Goal: Task Accomplishment & Management: Use online tool/utility

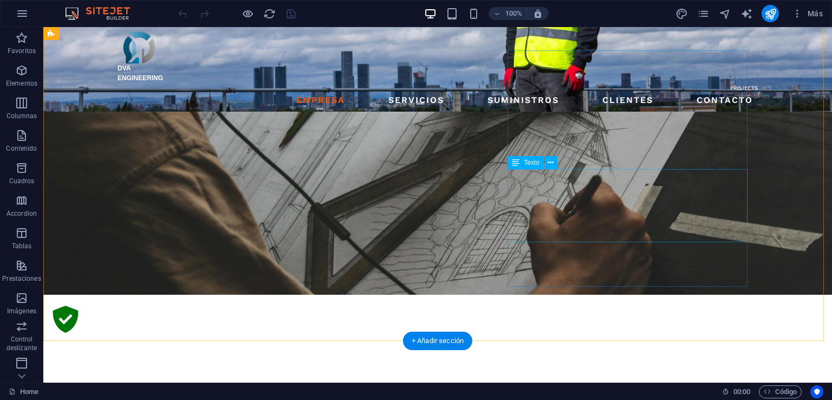
scroll to position [744, 0]
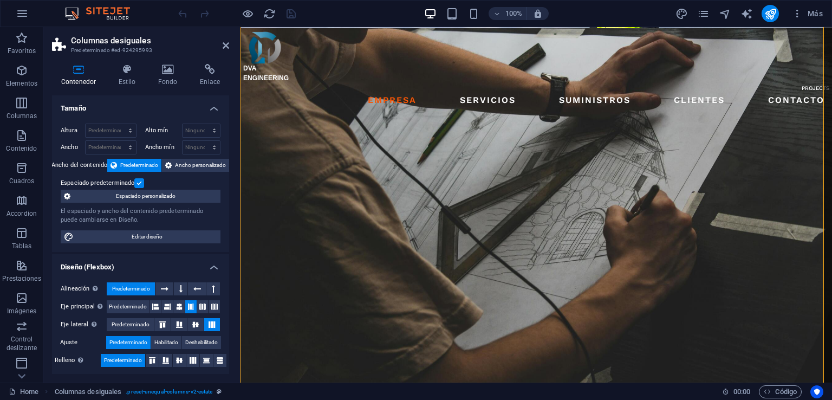
scroll to position [760, 0]
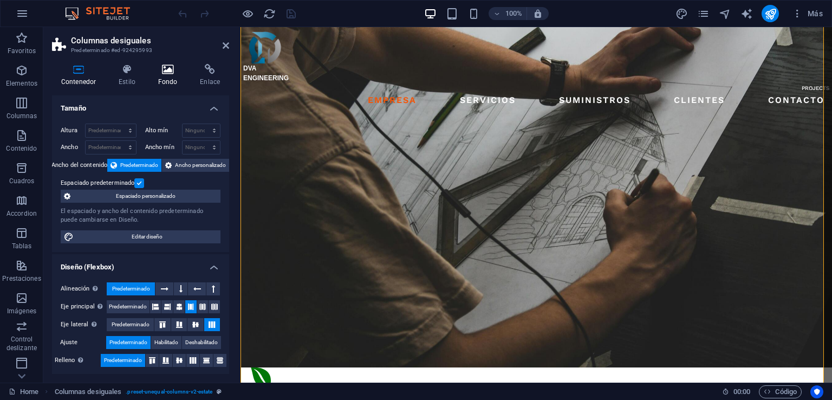
click at [171, 79] on h4 "Fondo" at bounding box center [170, 75] width 42 height 23
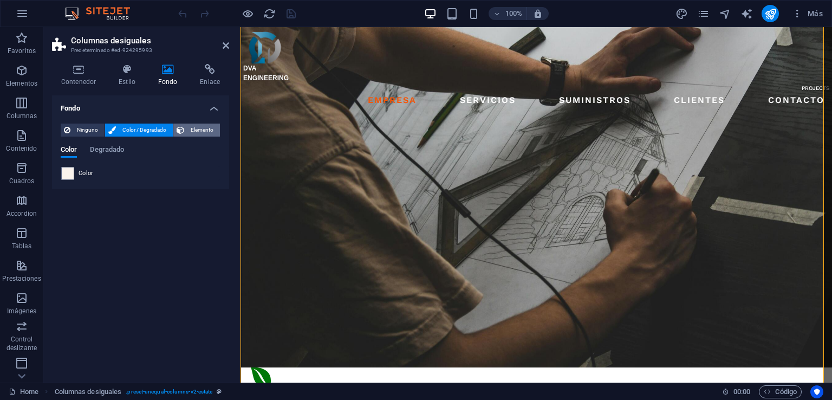
click at [211, 135] on span "Elemento" at bounding box center [201, 129] width 29 height 13
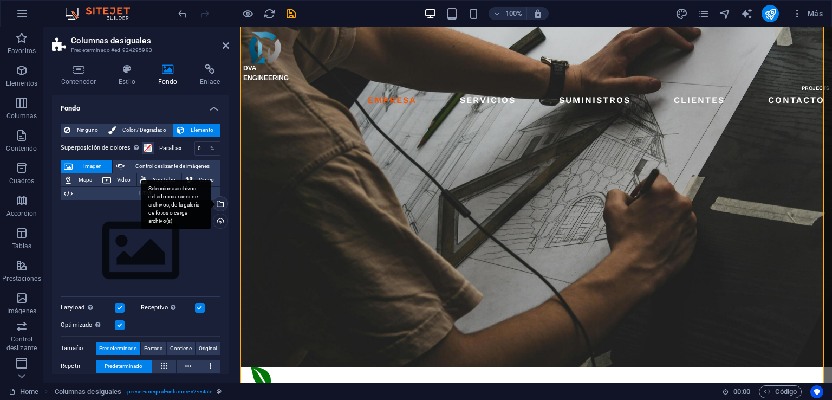
click at [211, 201] on div "Selecciona archivos del administrador de archivos, de la galería de fotos o car…" at bounding box center [176, 204] width 70 height 49
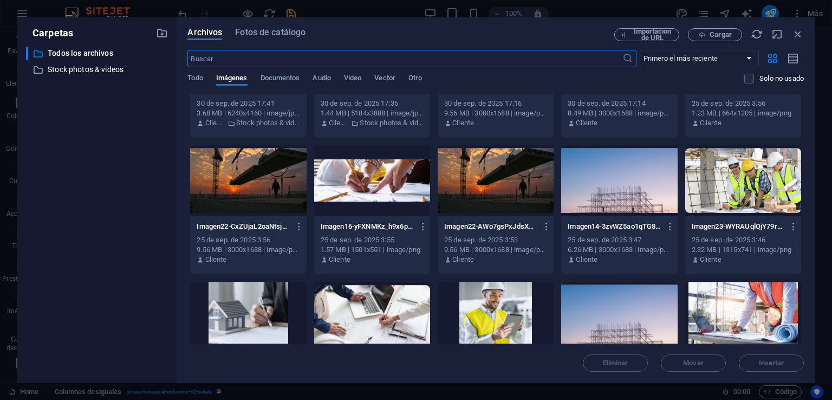
scroll to position [1300, 0]
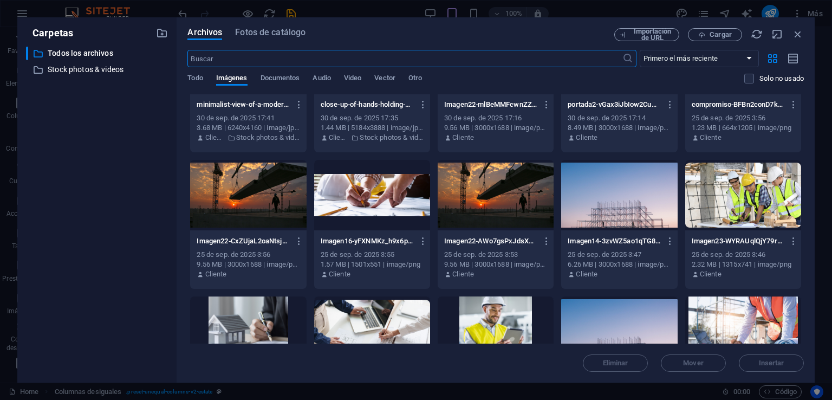
click at [631, 207] on div at bounding box center [619, 195] width 116 height 70
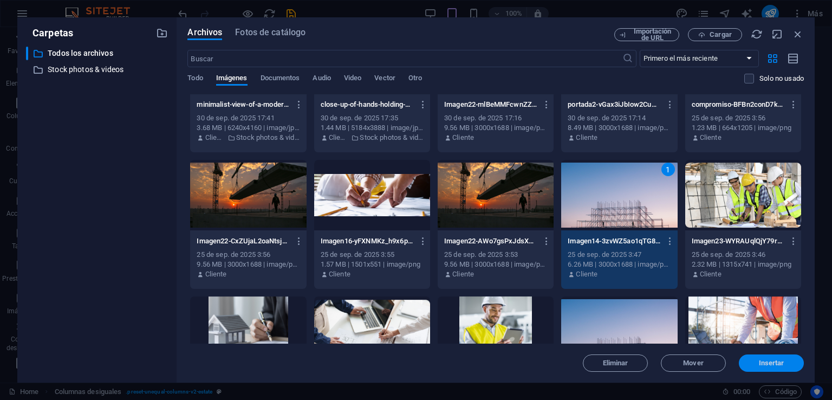
click at [785, 361] on span "Insertar" at bounding box center [771, 363] width 56 height 6
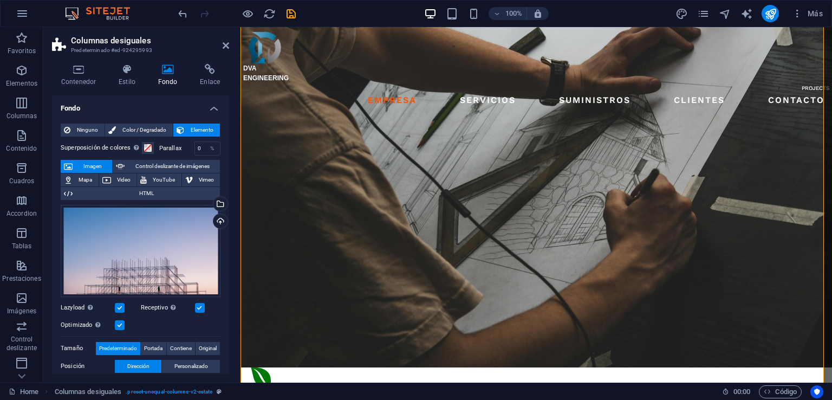
click at [221, 44] on h2 "Columnas desiguales" at bounding box center [150, 41] width 158 height 10
click at [223, 44] on icon at bounding box center [226, 45] width 6 height 9
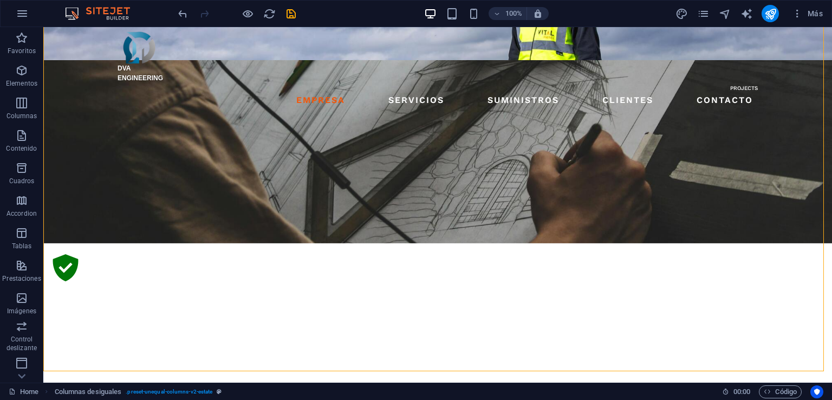
scroll to position [717, 0]
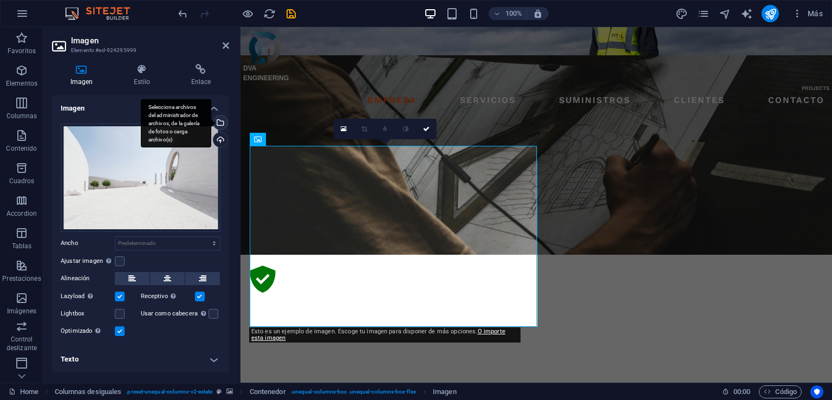
click at [219, 123] on div "Selecciona archivos del administrador de archivos, de la galería de fotos o car…" at bounding box center [219, 123] width 16 height 16
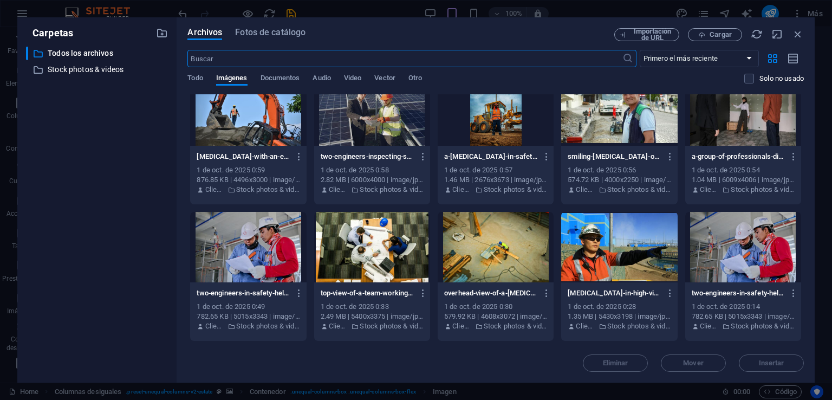
scroll to position [325, 0]
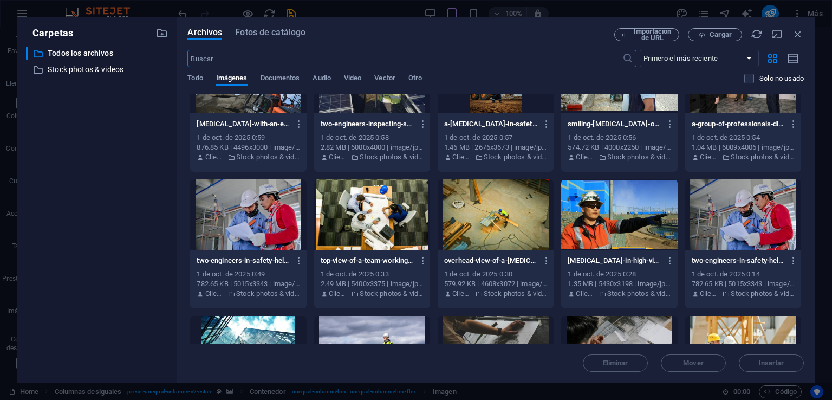
click at [266, 230] on div at bounding box center [248, 214] width 116 height 70
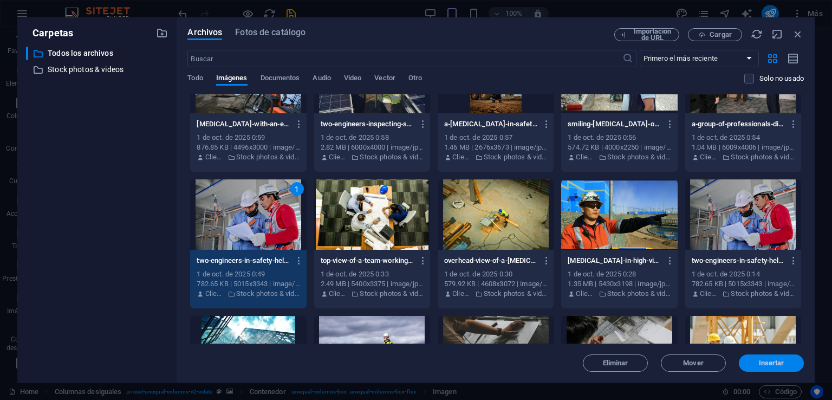
click at [779, 367] on button "Insertar" at bounding box center [771, 362] width 65 height 17
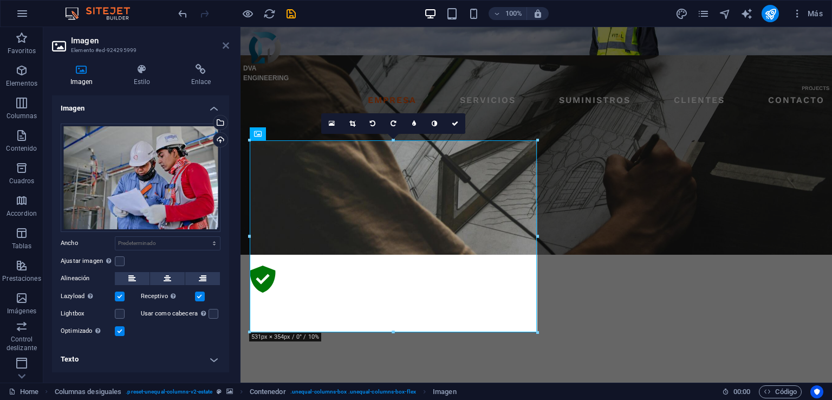
click at [223, 44] on icon at bounding box center [226, 45] width 6 height 9
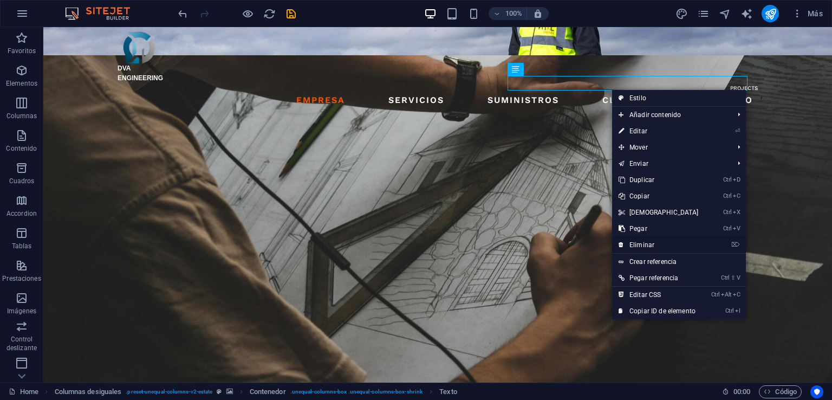
click at [635, 244] on link "⌦ Eliminar" at bounding box center [658, 245] width 93 height 16
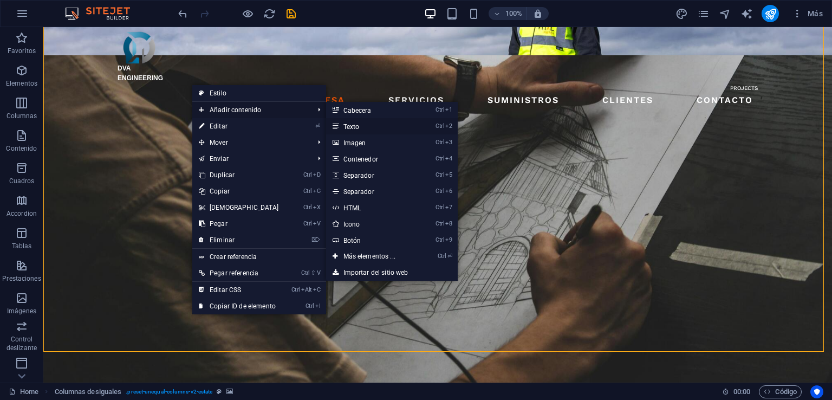
click at [343, 126] on link "Ctrl 2 Texto" at bounding box center [371, 126] width 91 height 16
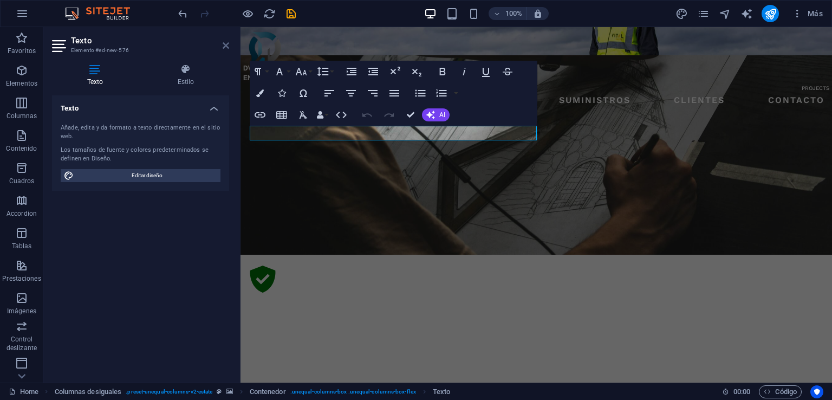
click at [224, 44] on icon at bounding box center [226, 45] width 6 height 9
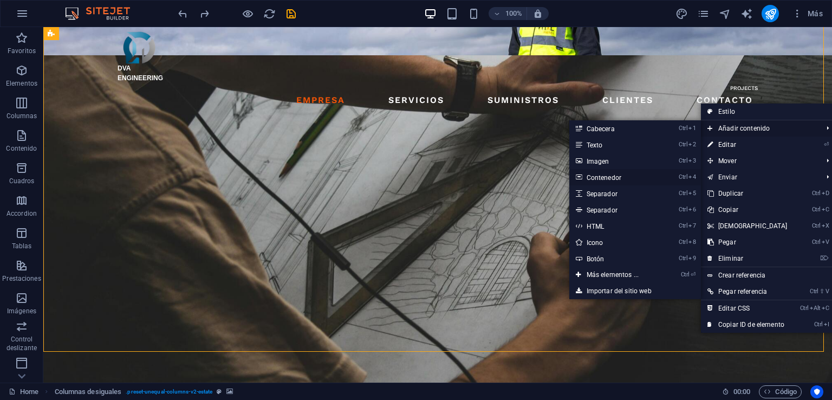
click at [598, 178] on link "Ctrl 4 Contenedor" at bounding box center [614, 177] width 91 height 16
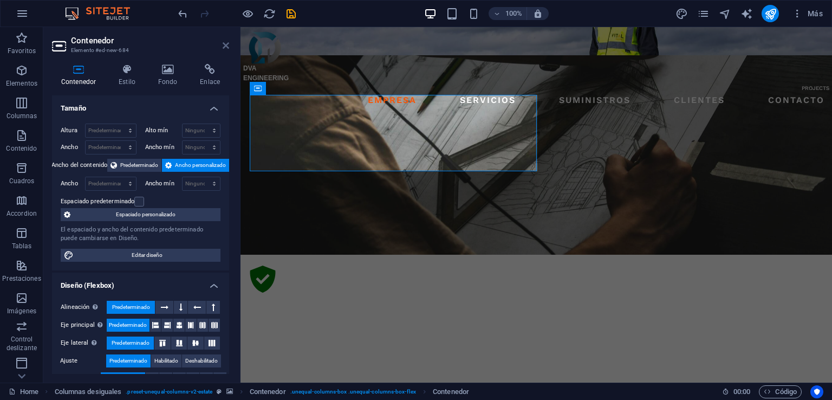
click at [227, 43] on icon at bounding box center [226, 45] width 6 height 9
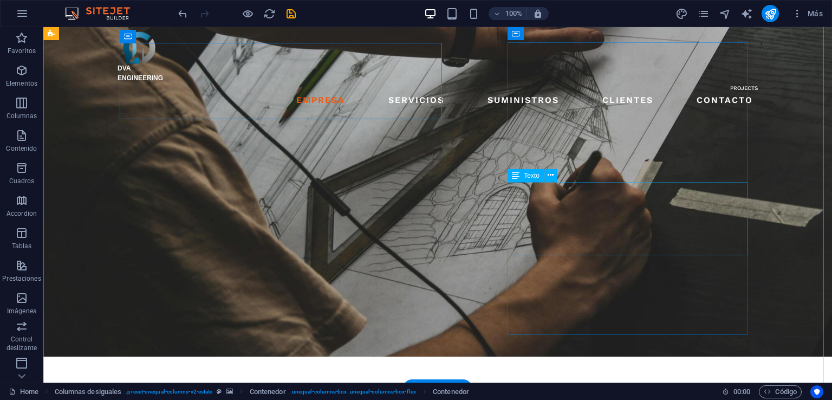
scroll to position [717, 0]
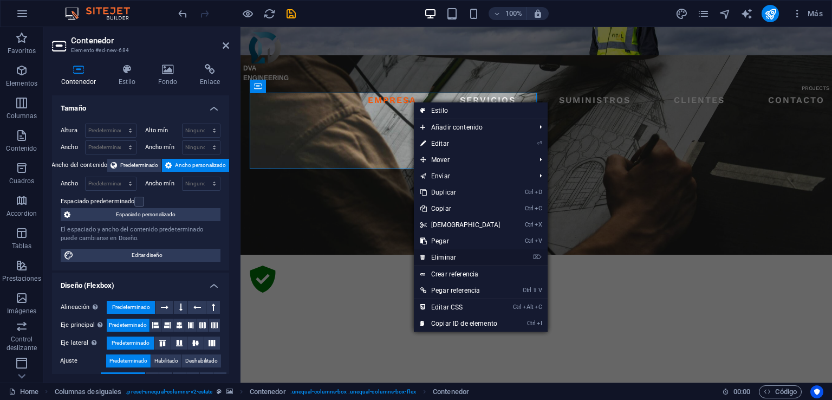
click at [446, 255] on link "⌦ Eliminar" at bounding box center [460, 257] width 93 height 16
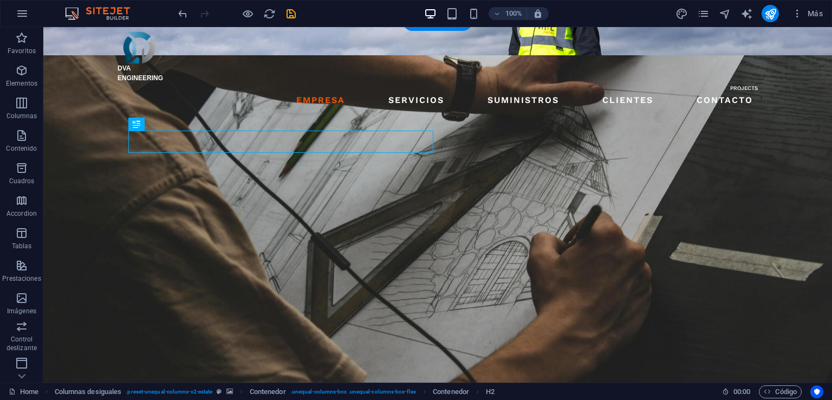
drag, startPoint x: 64, startPoint y: 155, endPoint x: 262, endPoint y: 132, distance: 199.0
drag, startPoint x: 262, startPoint y: 137, endPoint x: 266, endPoint y: 118, distance: 19.9
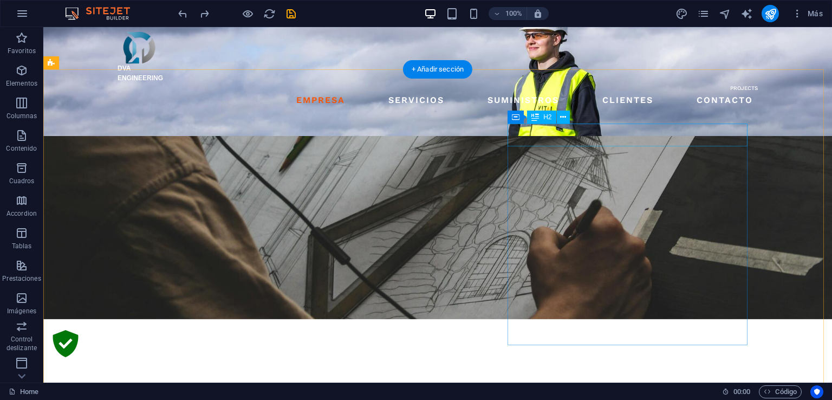
scroll to position [609, 0]
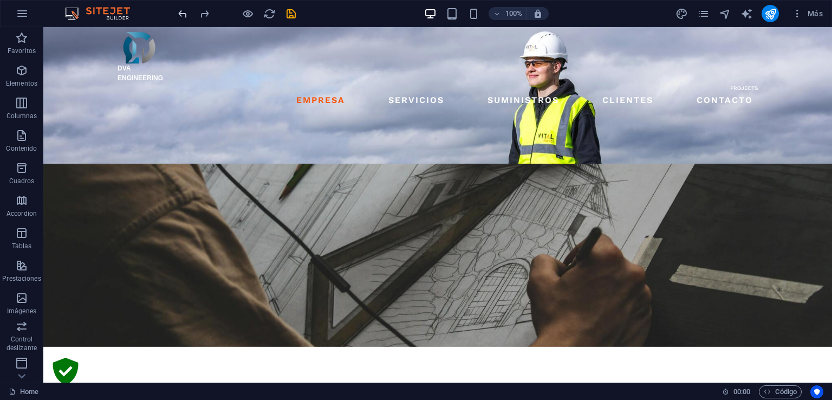
click at [184, 9] on icon "undo" at bounding box center [183, 14] width 12 height 12
click at [184, 10] on icon "undo" at bounding box center [183, 14] width 12 height 12
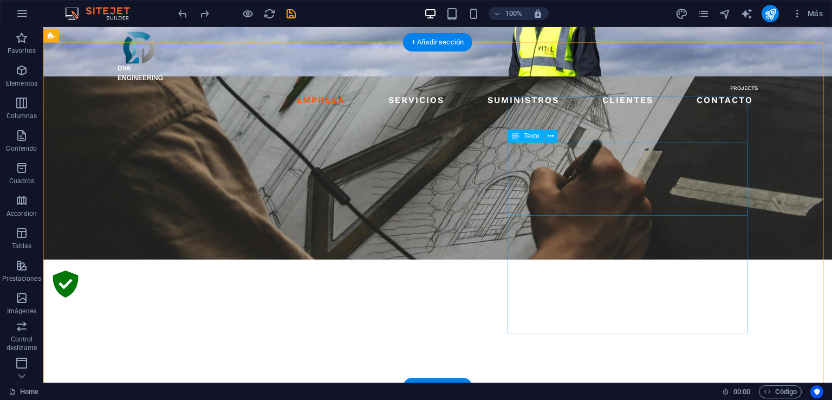
scroll to position [717, 0]
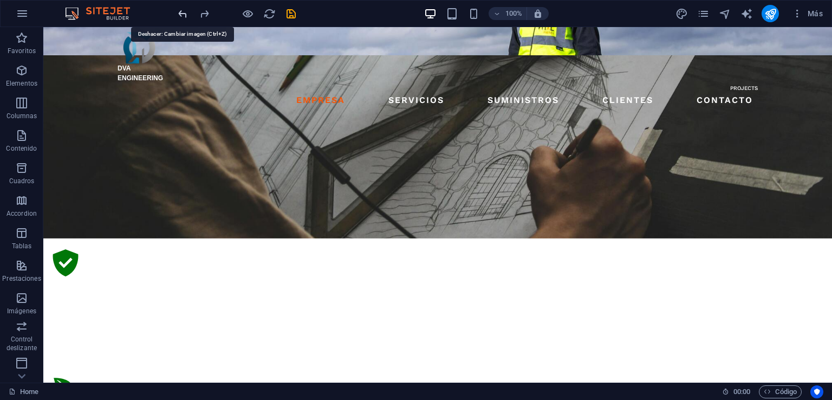
click at [182, 14] on icon "undo" at bounding box center [183, 14] width 12 height 12
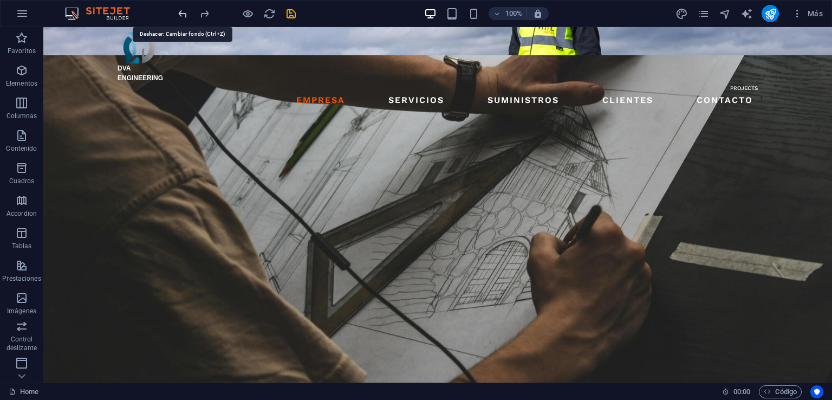
click at [182, 14] on icon "undo" at bounding box center [183, 14] width 12 height 12
click at [204, 11] on icon "redo" at bounding box center [204, 14] width 12 height 12
click at [207, 10] on icon "redo" at bounding box center [204, 14] width 12 height 12
click at [184, 11] on icon "undo" at bounding box center [183, 14] width 12 height 12
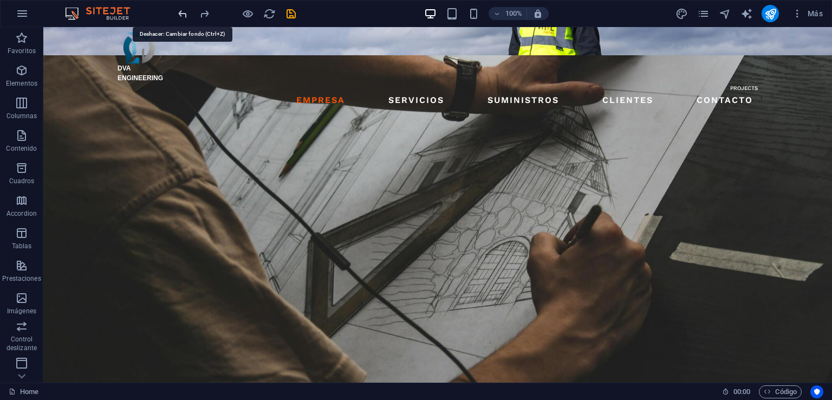
click at [184, 11] on icon "undo" at bounding box center [183, 14] width 12 height 12
click at [183, 11] on icon "undo" at bounding box center [183, 14] width 12 height 12
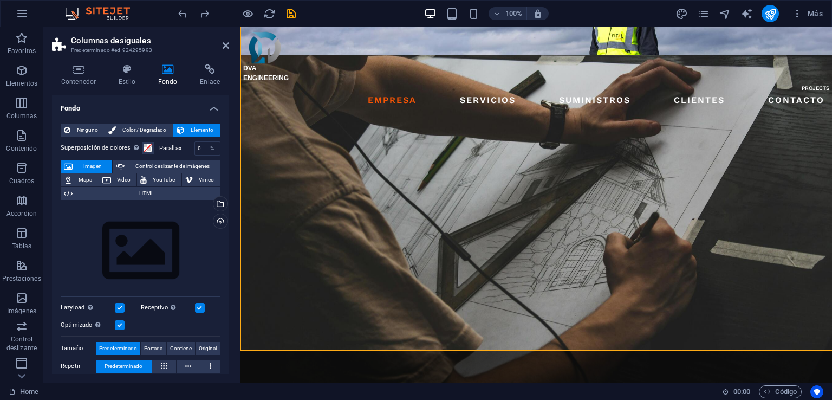
scroll to position [733, 0]
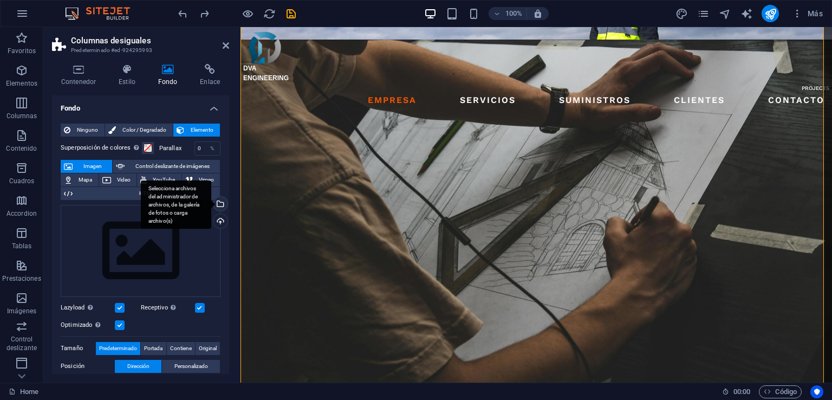
click at [219, 206] on div "Selecciona archivos del administrador de archivos, de la galería de fotos o car…" at bounding box center [219, 205] width 16 height 16
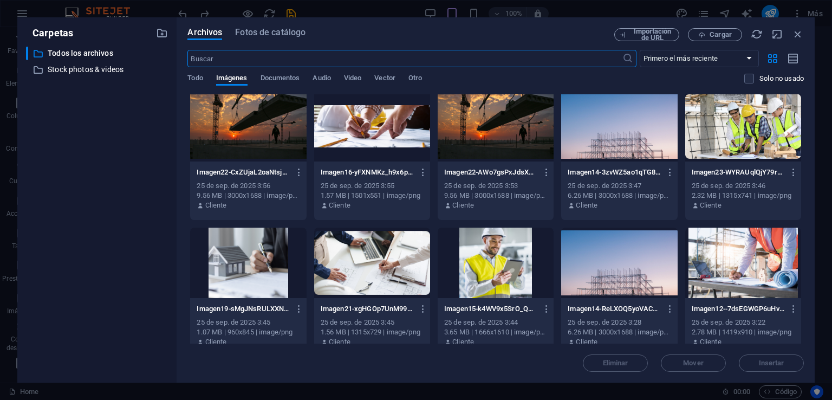
scroll to position [1408, 0]
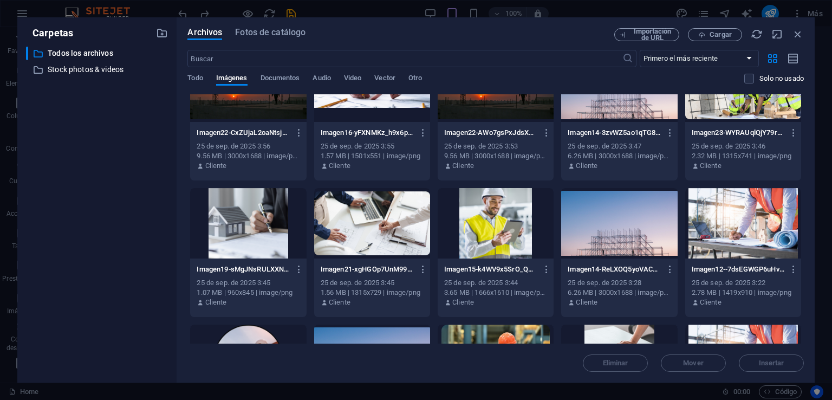
click at [616, 244] on div at bounding box center [619, 223] width 116 height 70
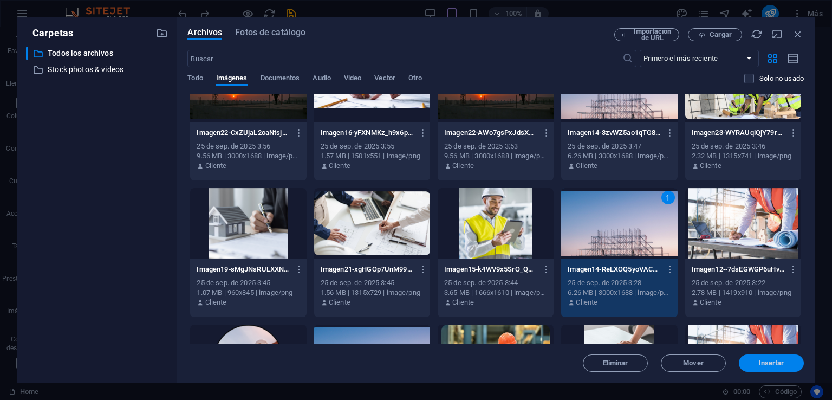
click at [786, 363] on span "Insertar" at bounding box center [771, 363] width 56 height 6
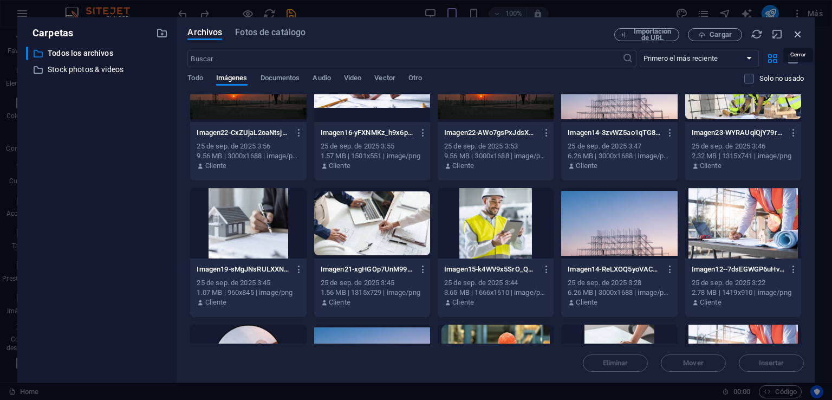
click at [799, 34] on icon "button" at bounding box center [798, 34] width 12 height 12
select select "image"
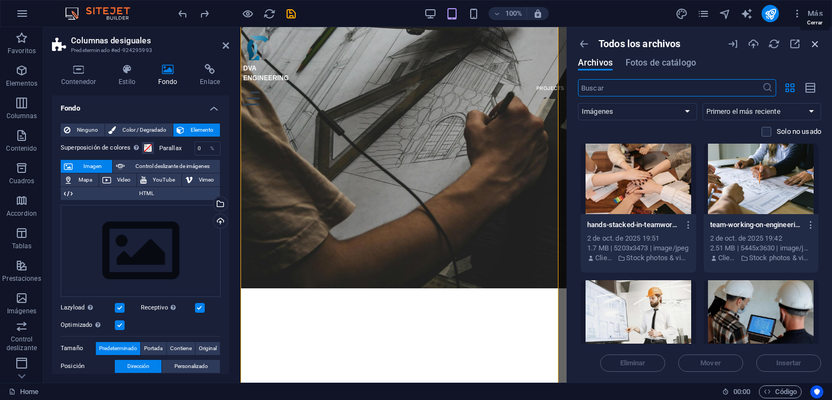
click at [818, 40] on icon "button" at bounding box center [815, 44] width 12 height 12
click at [211, 205] on div "Selecciona archivos del administrador de archivos, de la galería de fotos o car…" at bounding box center [176, 204] width 70 height 49
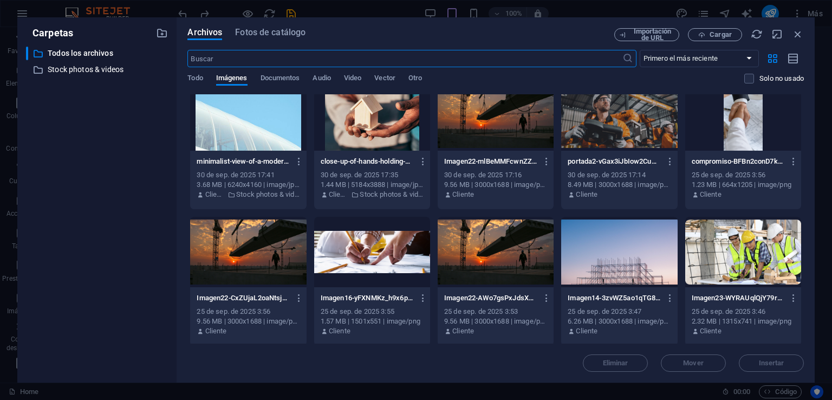
scroll to position [1300, 0]
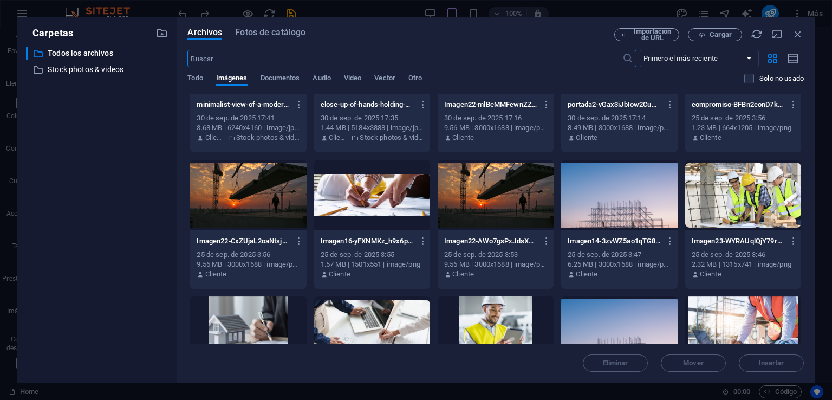
click at [601, 186] on div at bounding box center [619, 195] width 116 height 70
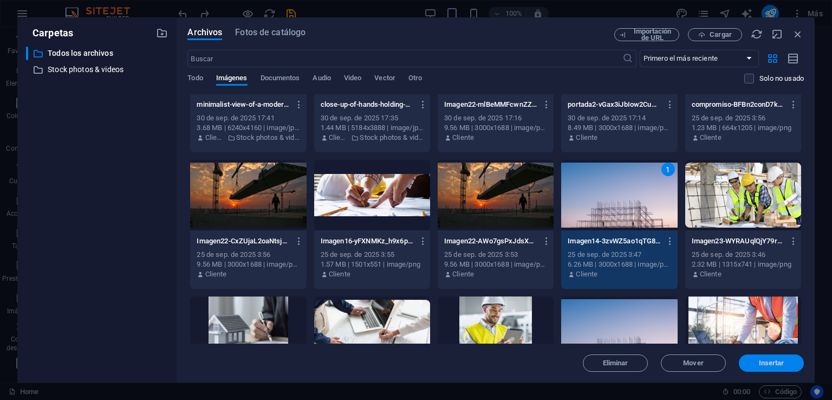
click at [769, 360] on span "Insertar" at bounding box center [771, 363] width 25 height 6
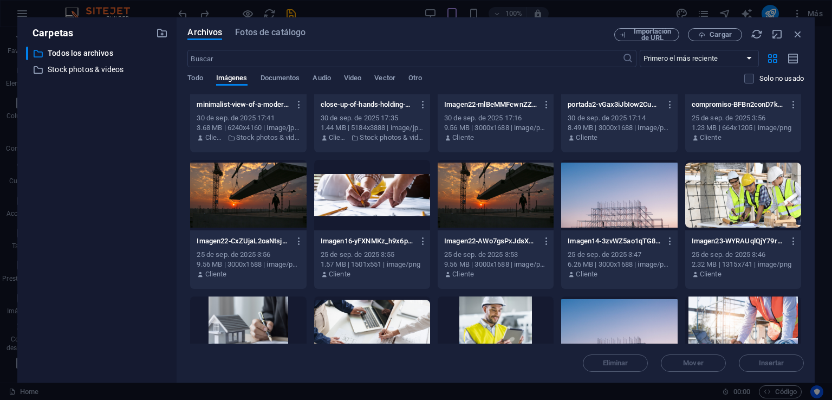
click at [626, 316] on div at bounding box center [619, 331] width 116 height 70
click at [626, 316] on div "1" at bounding box center [619, 331] width 116 height 70
click at [756, 361] on span "Insertar" at bounding box center [771, 363] width 56 height 6
click at [617, 196] on div at bounding box center [619, 195] width 116 height 70
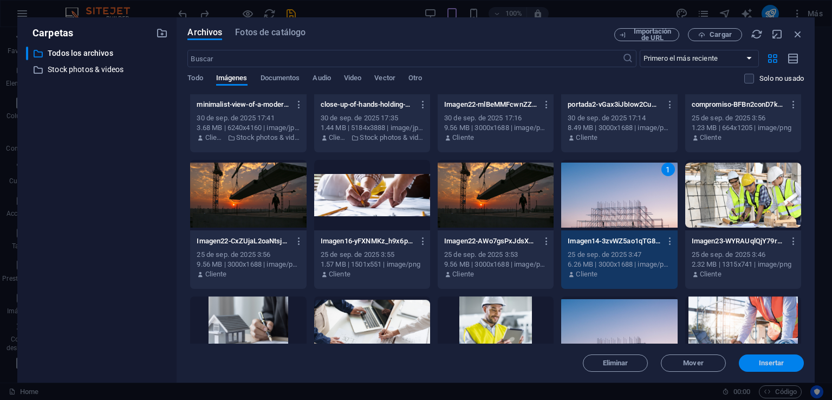
click at [779, 366] on span "Insertar" at bounding box center [771, 363] width 25 height 6
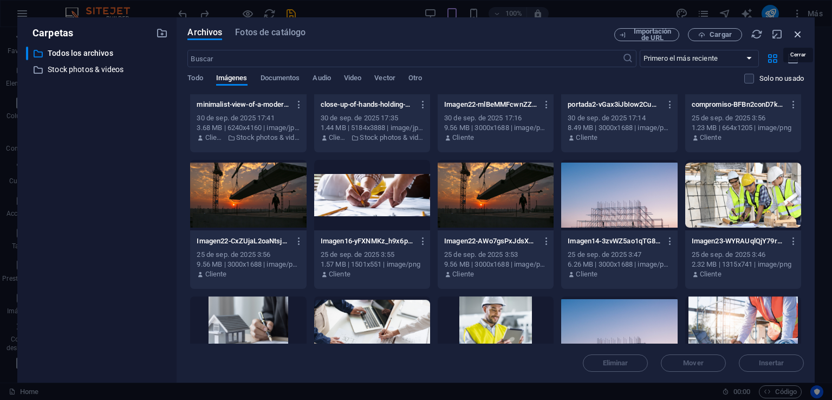
click at [796, 32] on icon "button" at bounding box center [798, 34] width 12 height 12
select select "image"
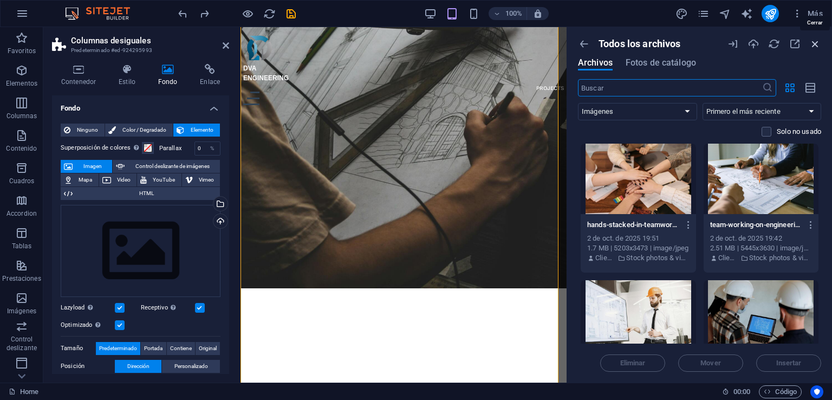
click at [815, 40] on icon "button" at bounding box center [815, 44] width 12 height 12
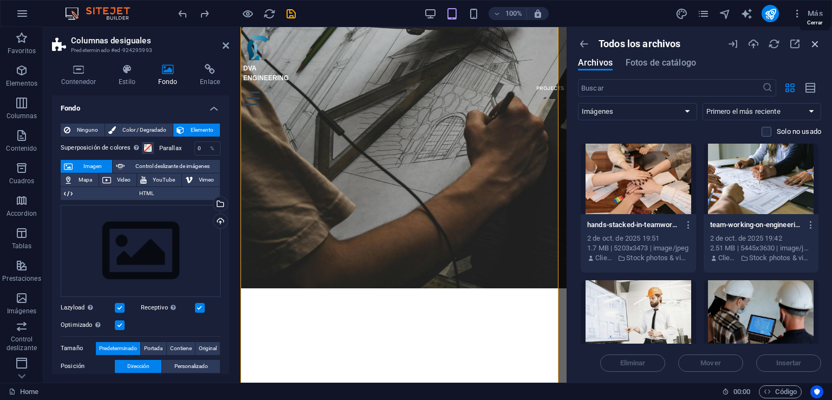
click at [815, 40] on icon "button" at bounding box center [815, 44] width 12 height 12
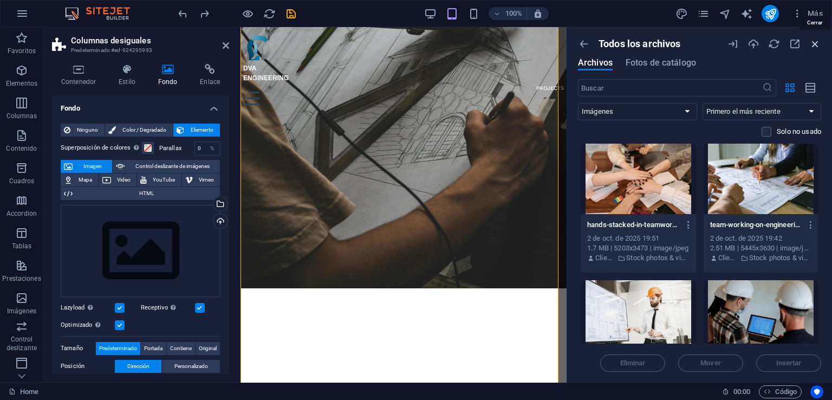
click at [815, 40] on icon "button" at bounding box center [815, 44] width 12 height 12
click at [816, 45] on icon "button" at bounding box center [815, 44] width 12 height 12
click at [223, 45] on icon at bounding box center [226, 45] width 6 height 9
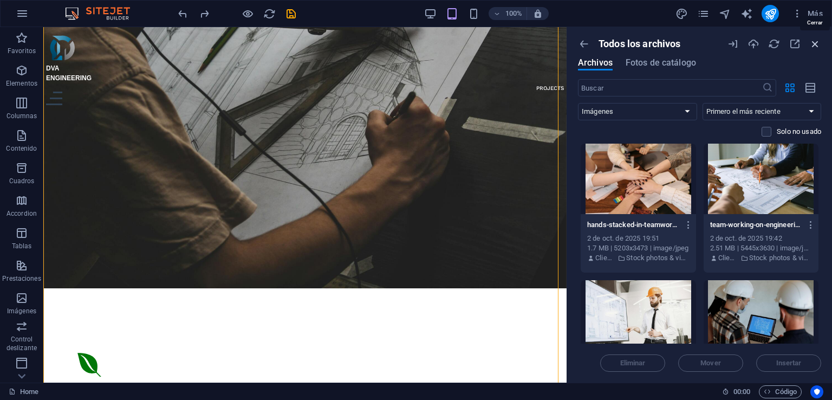
click at [819, 42] on icon "button" at bounding box center [815, 44] width 12 height 12
click at [816, 44] on icon "button" at bounding box center [815, 44] width 12 height 12
click at [818, 41] on icon "button" at bounding box center [815, 44] width 12 height 12
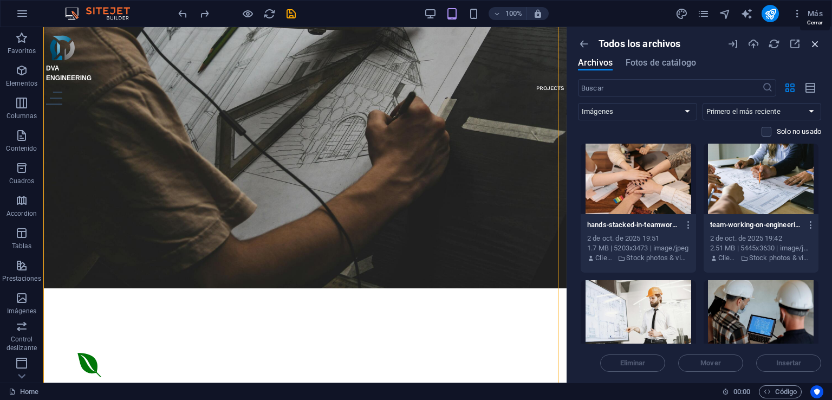
click at [818, 41] on icon "button" at bounding box center [815, 44] width 12 height 12
click at [812, 43] on icon "button" at bounding box center [815, 44] width 12 height 12
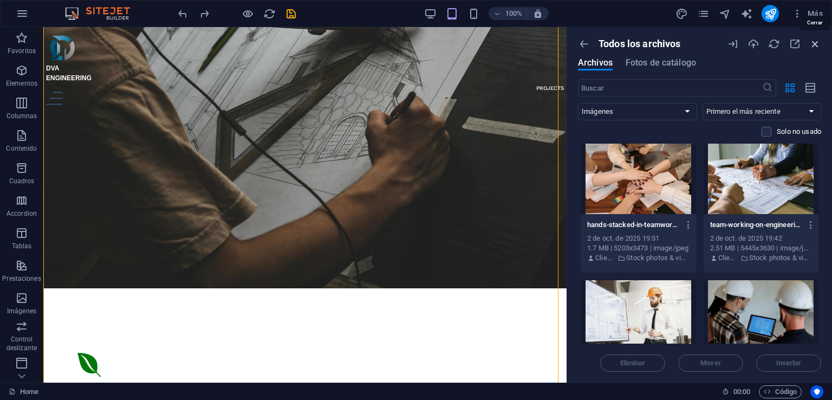
click at [812, 43] on icon "button" at bounding box center [815, 44] width 12 height 12
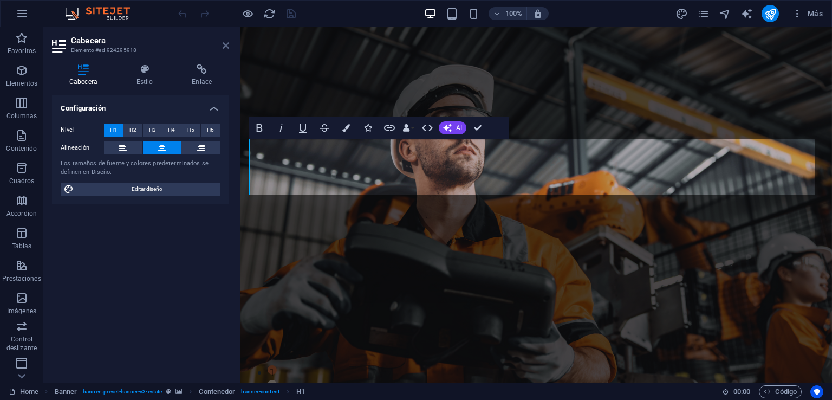
click at [223, 43] on icon at bounding box center [226, 45] width 6 height 9
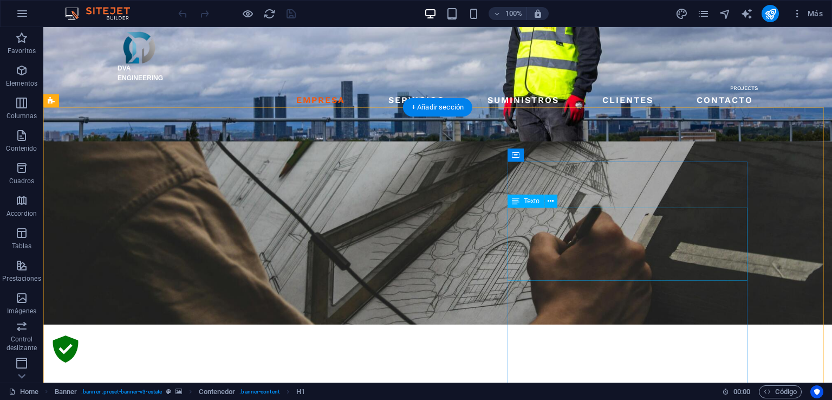
scroll to position [650, 0]
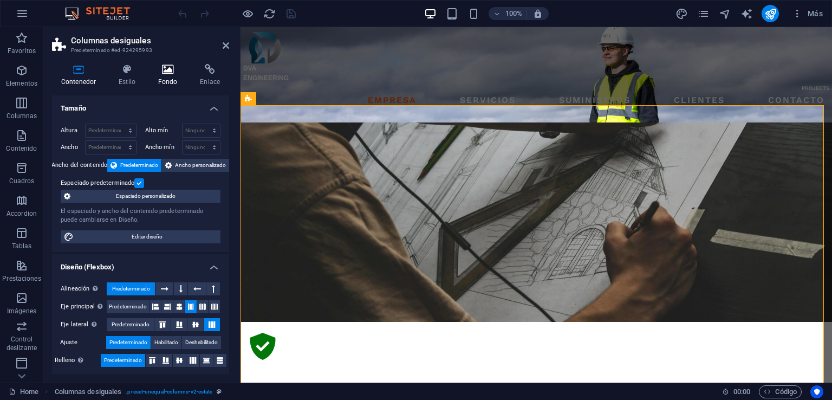
click at [171, 73] on icon at bounding box center [168, 69] width 38 height 11
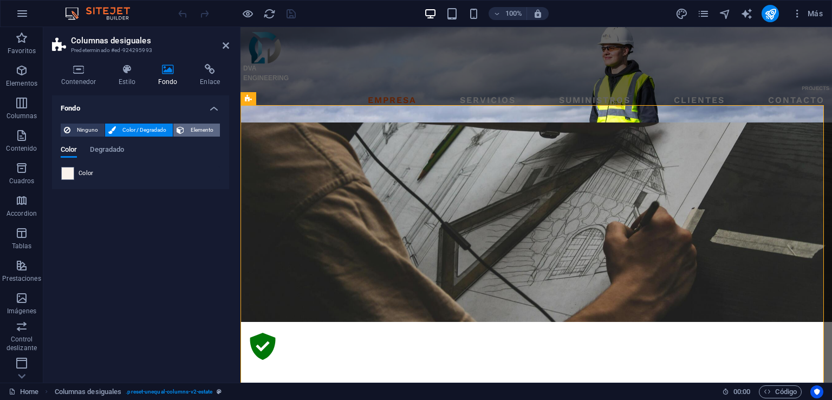
click at [212, 130] on span "Elemento" at bounding box center [201, 129] width 29 height 13
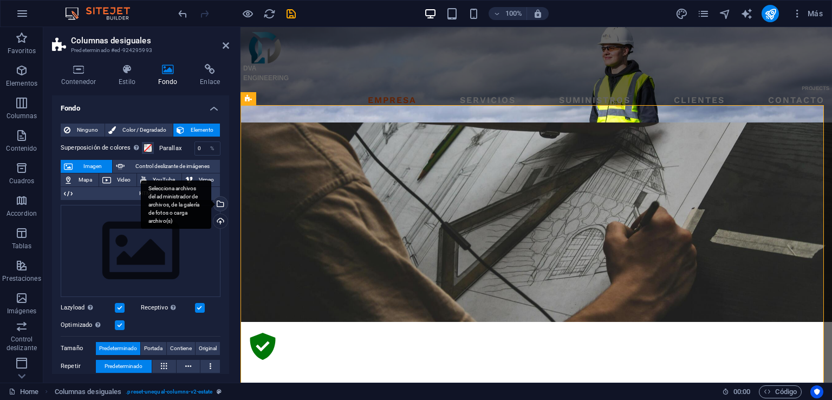
click at [218, 206] on div "Selecciona archivos del administrador de archivos, de la galería de fotos o car…" at bounding box center [219, 205] width 16 height 16
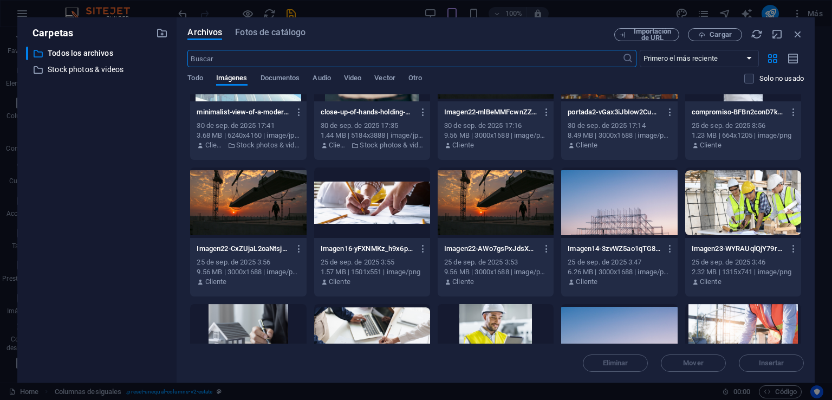
scroll to position [1300, 0]
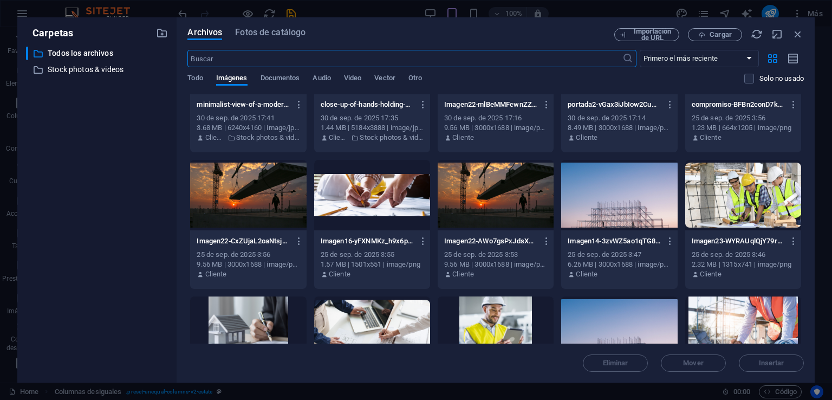
click at [622, 196] on div at bounding box center [619, 195] width 116 height 70
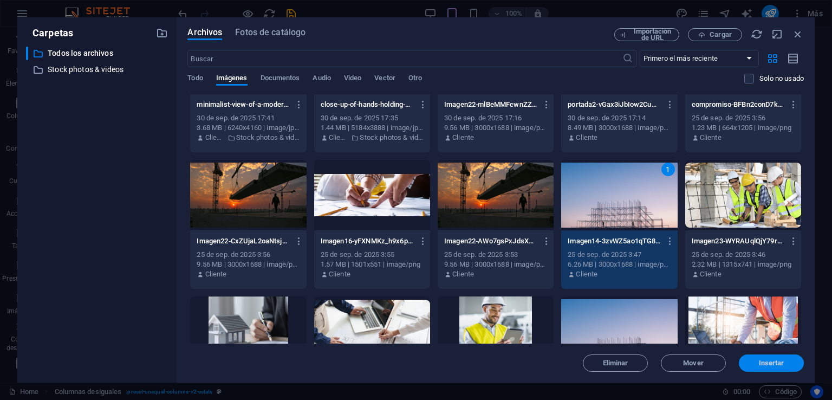
click at [772, 362] on span "Insertar" at bounding box center [771, 363] width 25 height 6
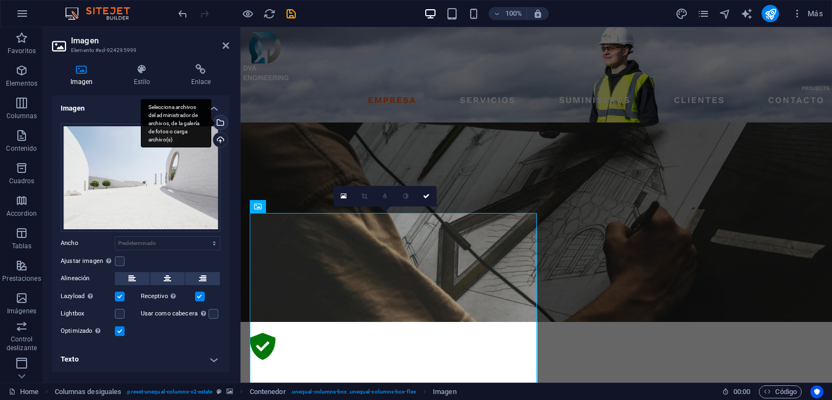
click at [211, 120] on div "Selecciona archivos del administrador de archivos, de la galería de fotos o car…" at bounding box center [176, 123] width 70 height 49
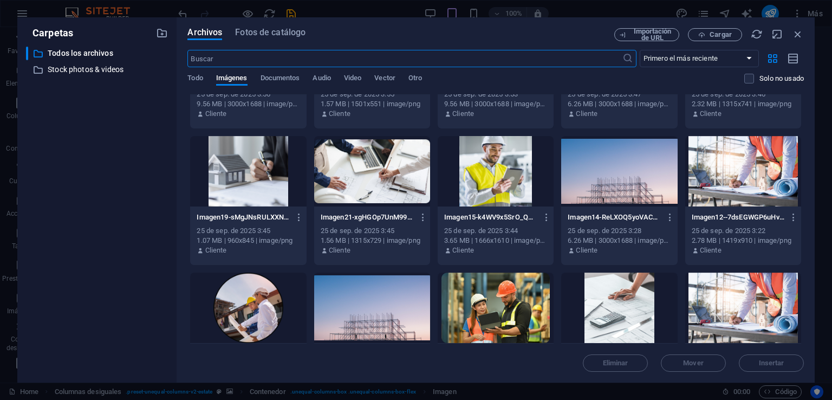
scroll to position [1462, 0]
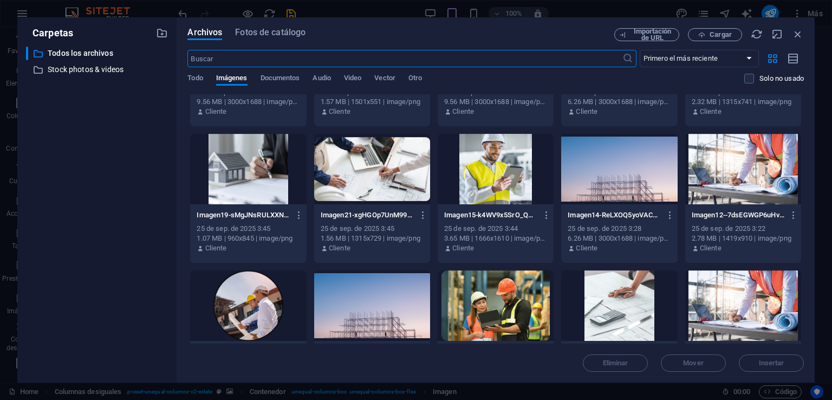
click at [492, 181] on div at bounding box center [496, 169] width 116 height 70
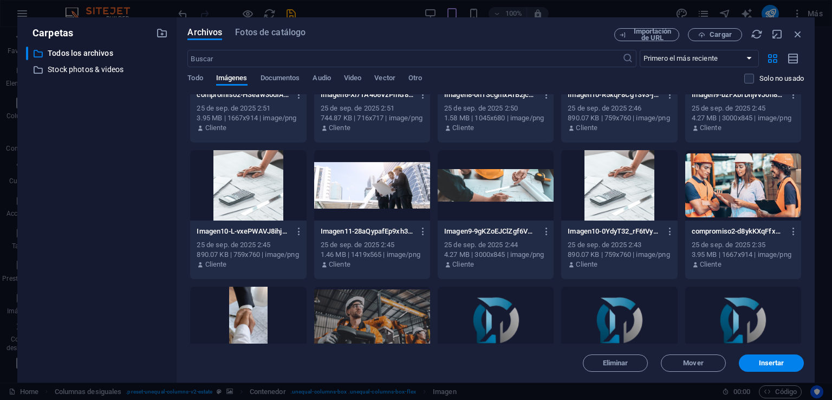
scroll to position [1841, 0]
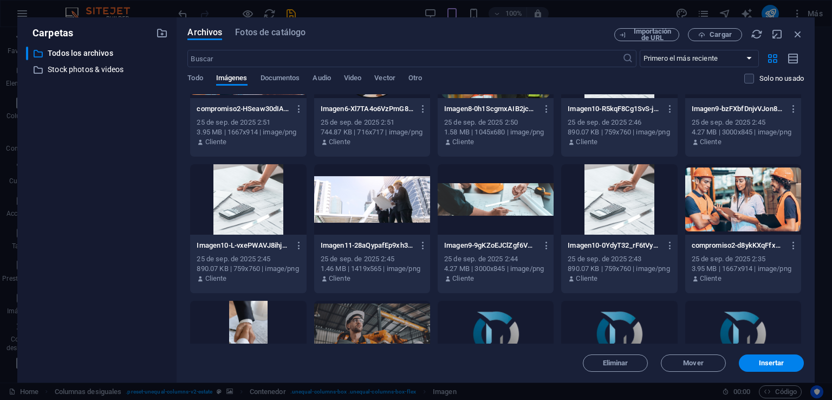
click at [387, 198] on div at bounding box center [372, 199] width 116 height 70
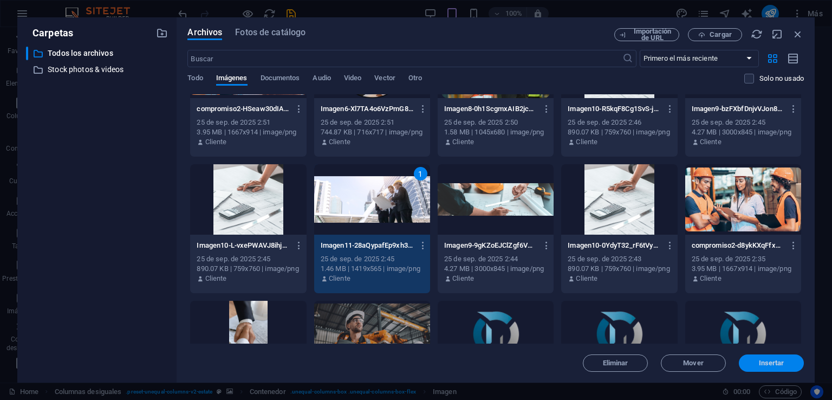
click at [783, 357] on button "Insertar" at bounding box center [771, 362] width 65 height 17
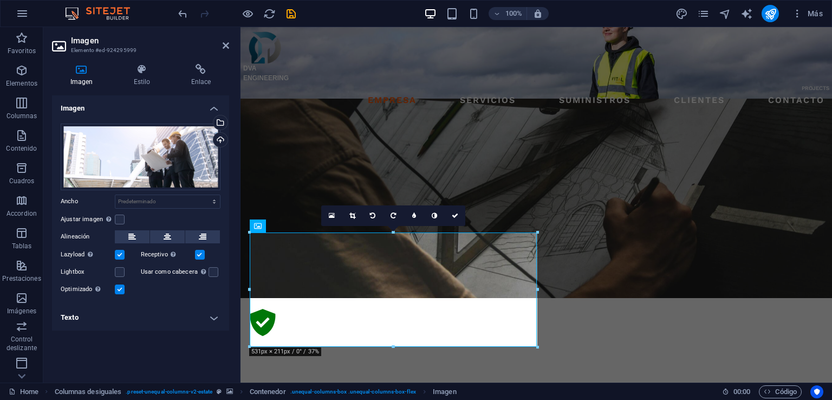
scroll to position [650, 0]
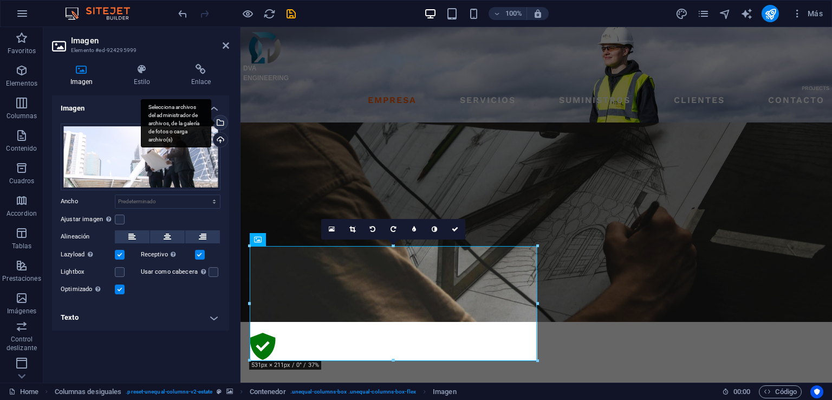
click at [223, 124] on div "Selecciona archivos del administrador de archivos, de la galería de fotos o car…" at bounding box center [219, 123] width 16 height 16
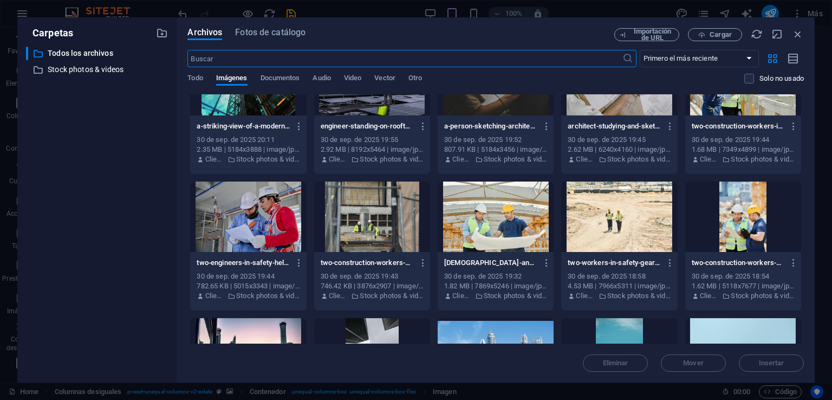
scroll to position [704, 0]
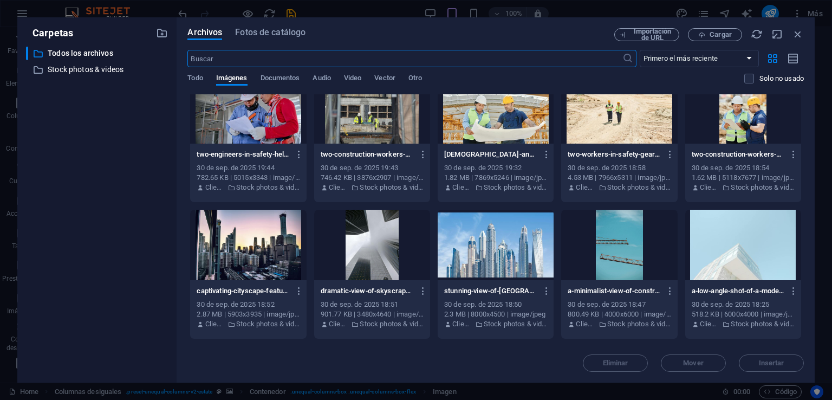
click at [232, 66] on input "text" at bounding box center [404, 58] width 434 height 17
click at [277, 32] on span "Fotos de catálogo" at bounding box center [270, 32] width 70 height 13
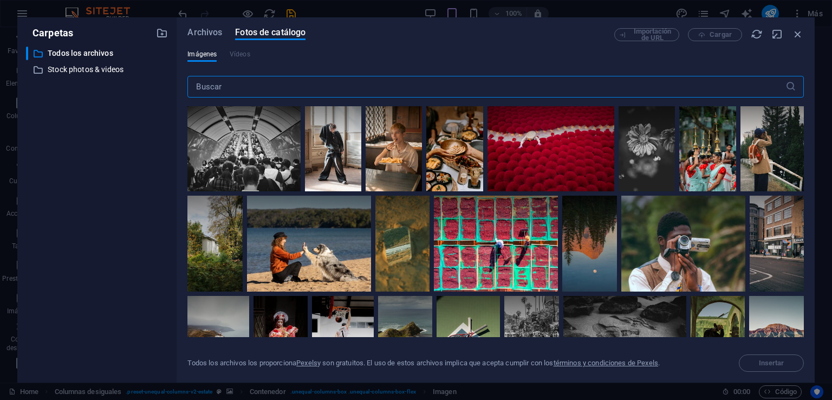
click at [329, 87] on input "text" at bounding box center [485, 87] width 597 height 22
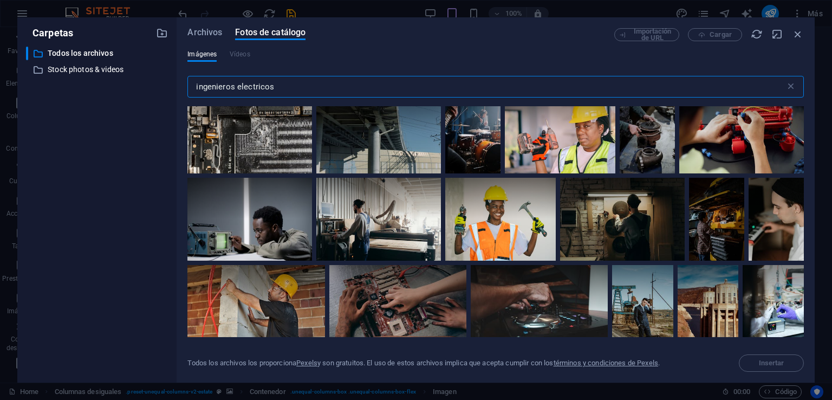
scroll to position [2545, 0]
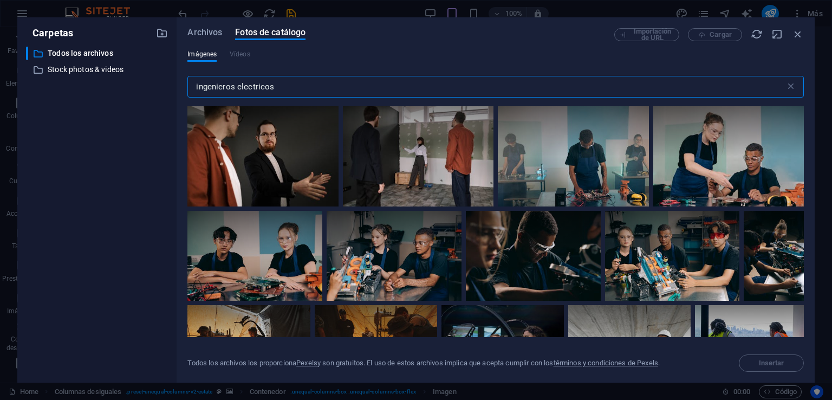
drag, startPoint x: 286, startPoint y: 89, endPoint x: 237, endPoint y: 93, distance: 48.9
click at [235, 93] on input "ingenieros electricos" at bounding box center [485, 87] width 597 height 22
click at [238, 94] on input "ingenieros electricos" at bounding box center [485, 87] width 597 height 22
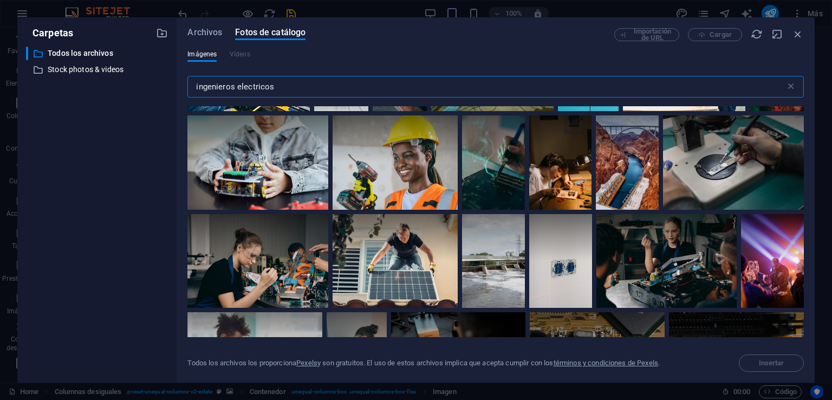
scroll to position [3574, 0]
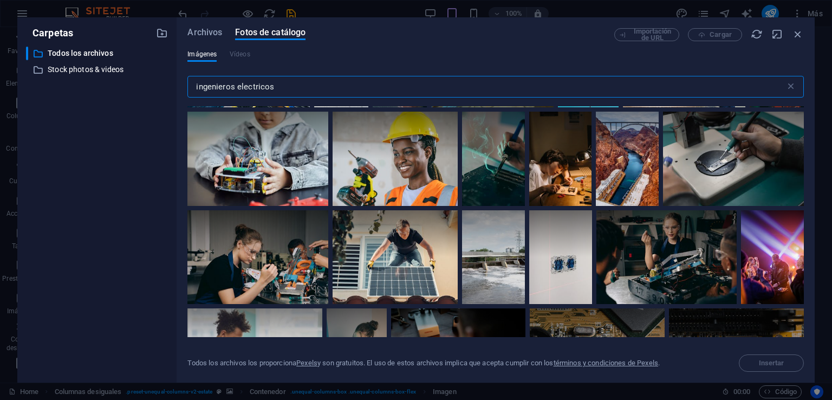
drag, startPoint x: 279, startPoint y: 89, endPoint x: 236, endPoint y: 84, distance: 43.6
click at [236, 84] on input "ingenieros electricos" at bounding box center [485, 87] width 597 height 22
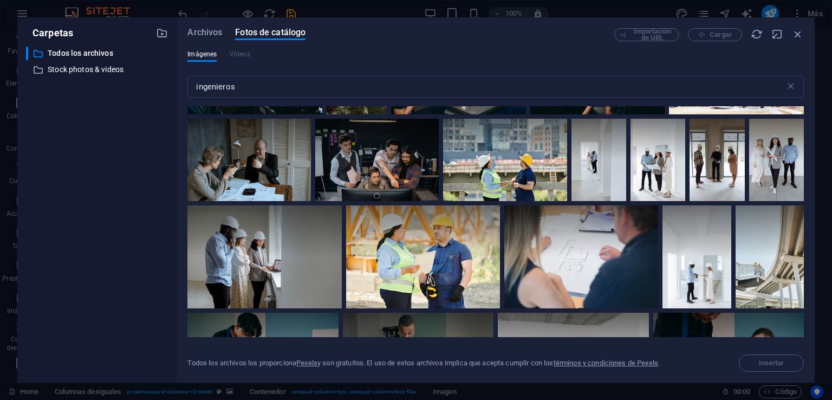
scroll to position [596, 0]
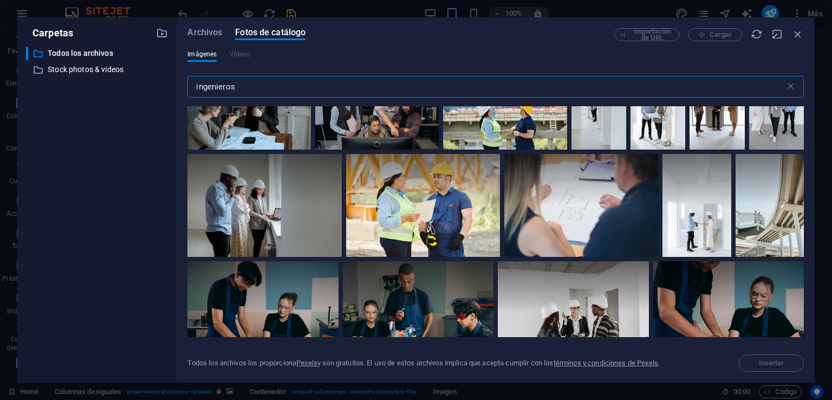
click at [354, 89] on input "ingenieros" at bounding box center [485, 87] width 597 height 22
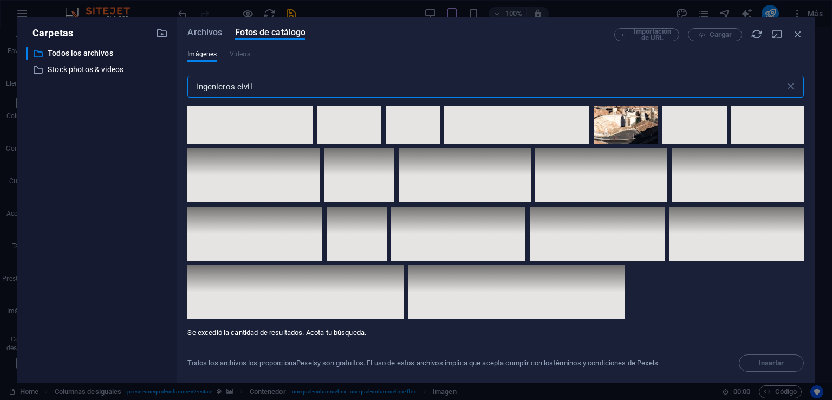
scroll to position [7916, 0]
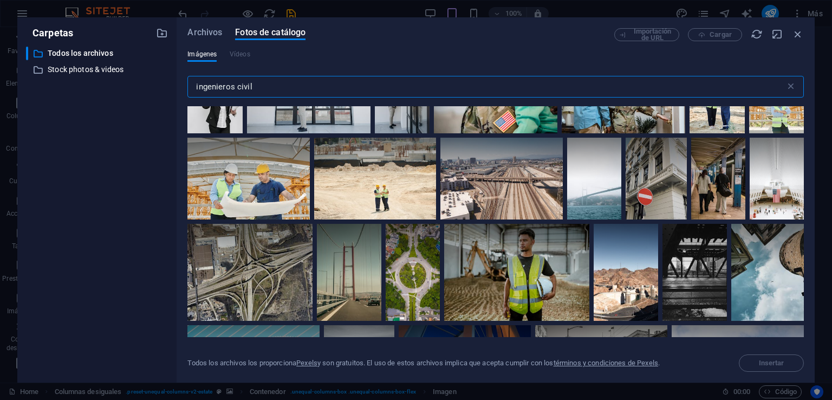
drag, startPoint x: 254, startPoint y: 84, endPoint x: 237, endPoint y: 84, distance: 17.3
click at [237, 84] on input "ingenieros civil" at bounding box center [485, 87] width 597 height 22
type input "ingenieros"
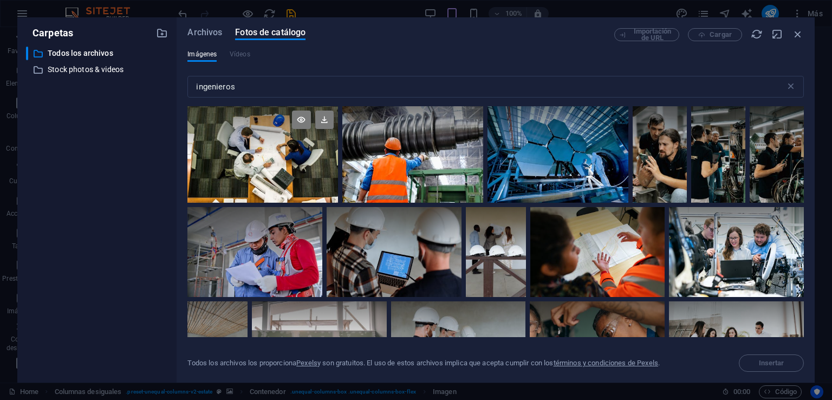
click at [269, 171] on div at bounding box center [262, 154] width 150 height 96
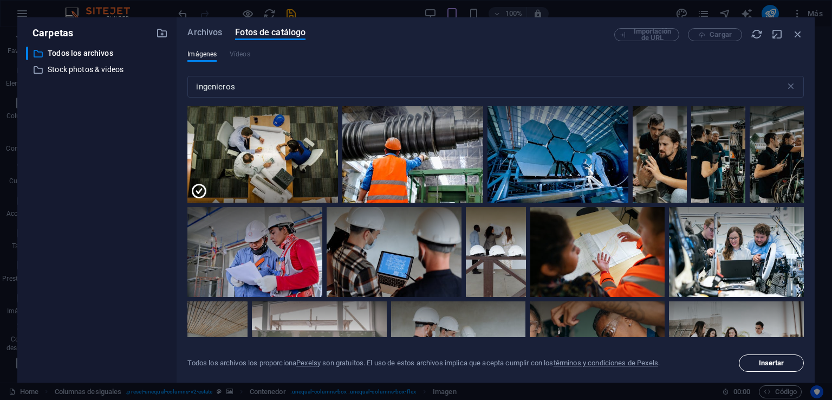
click at [759, 364] on span "Insertar" at bounding box center [771, 363] width 25 height 6
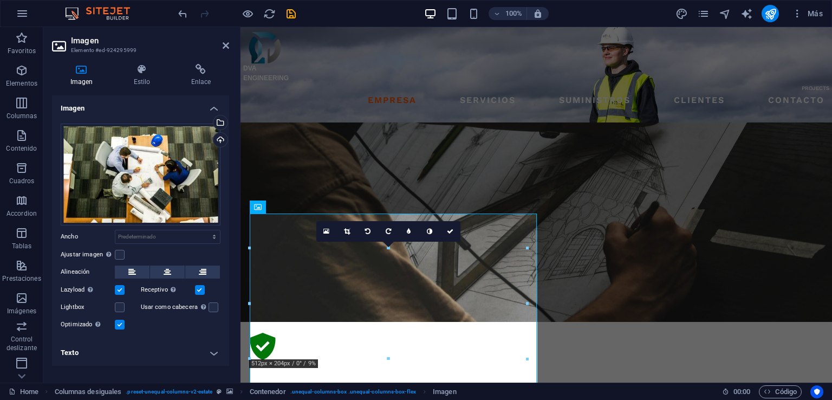
click at [220, 44] on h2 "Imagen" at bounding box center [150, 41] width 158 height 10
click at [225, 46] on icon at bounding box center [226, 45] width 6 height 9
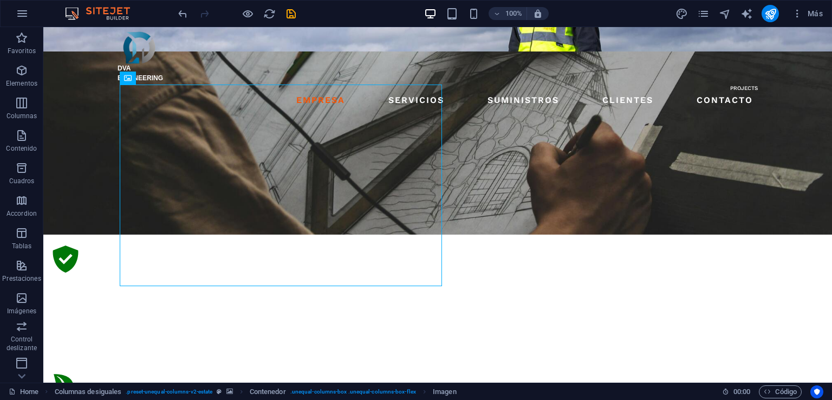
scroll to position [726, 0]
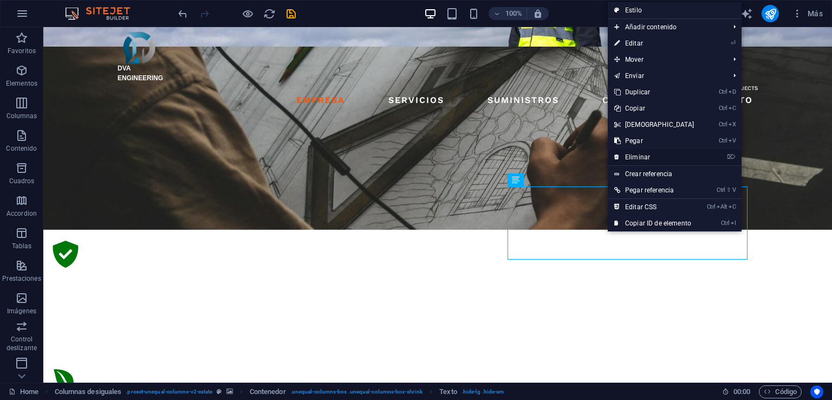
click at [626, 159] on link "⌦ Eliminar" at bounding box center [654, 157] width 93 height 16
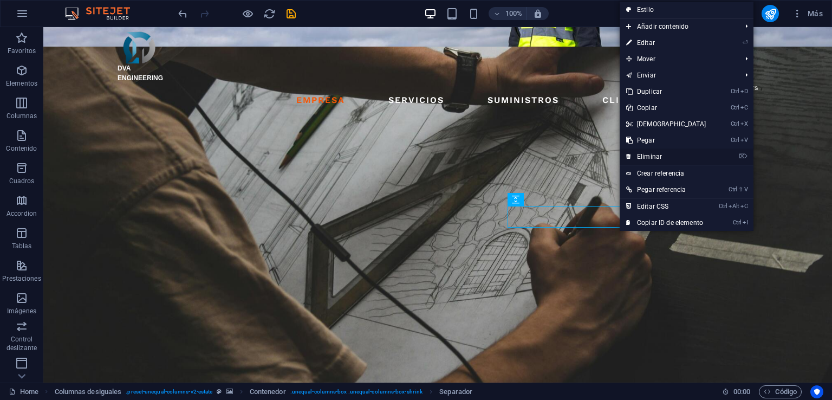
click at [644, 158] on link "⌦ Eliminar" at bounding box center [666, 156] width 93 height 16
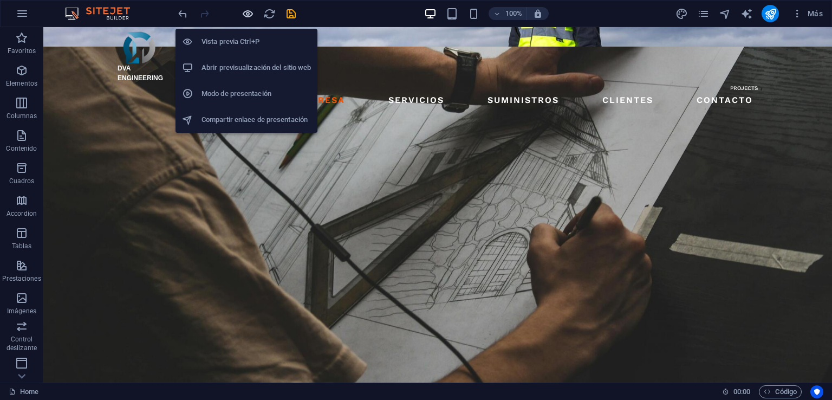
click at [243, 11] on icon "button" at bounding box center [248, 14] width 12 height 12
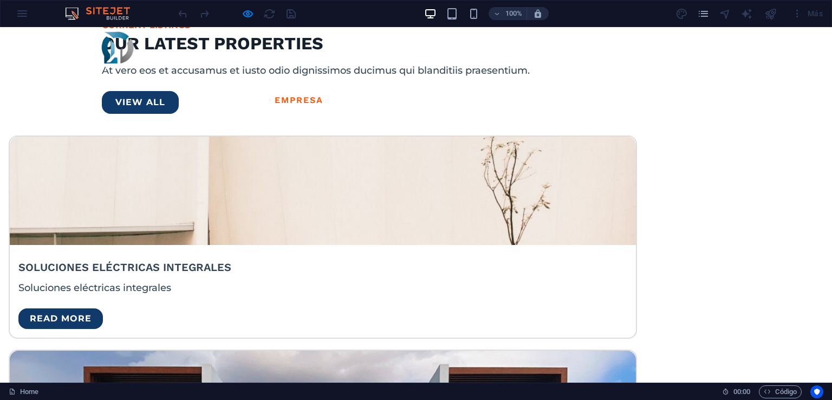
scroll to position [2307, 0]
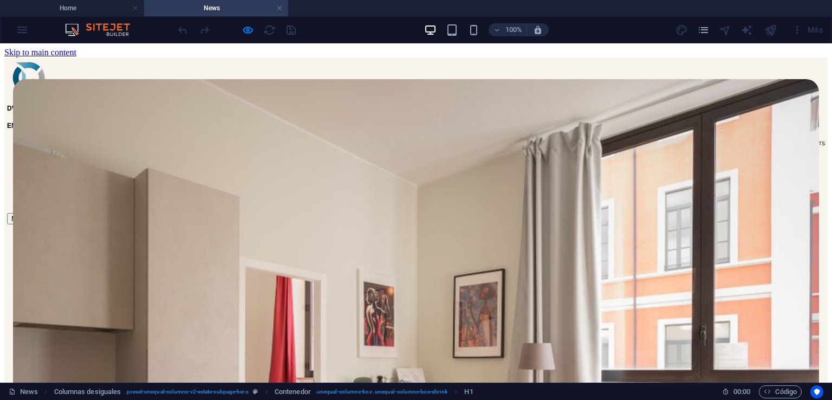
scroll to position [0, 0]
click at [78, 9] on h4 "Home" at bounding box center [72, 8] width 144 height 12
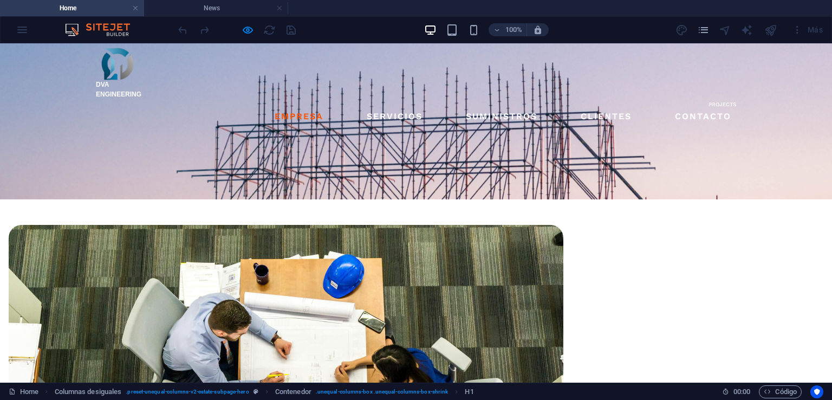
scroll to position [1529, 0]
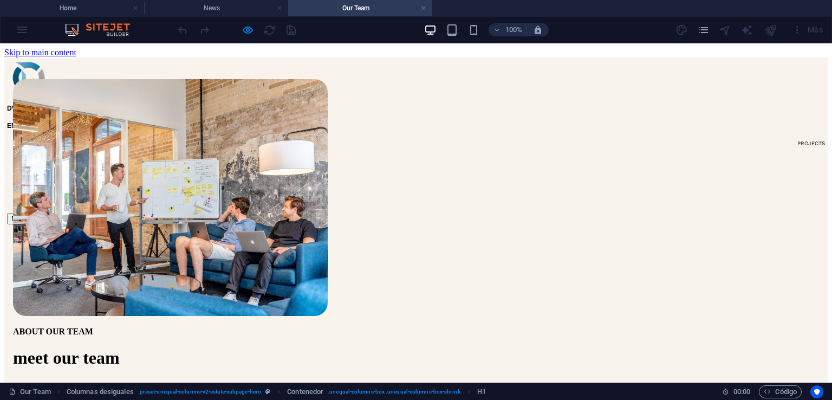
scroll to position [0, 0]
click at [56, 17] on div "100% Más" at bounding box center [416, 30] width 831 height 26
click at [61, 6] on h4 "Home" at bounding box center [72, 8] width 144 height 12
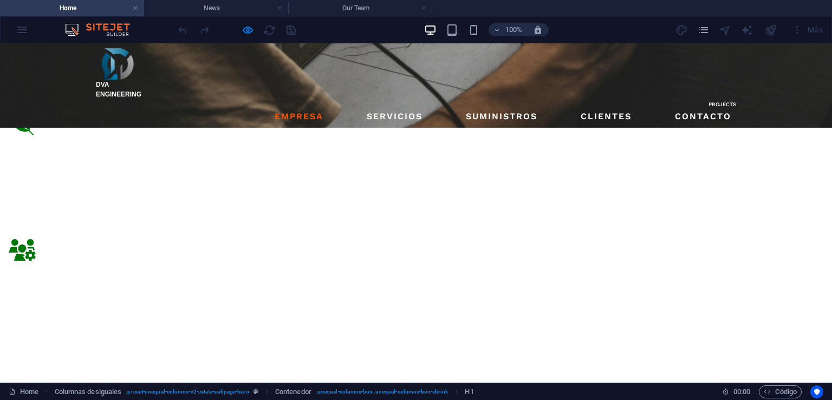
scroll to position [977, 0]
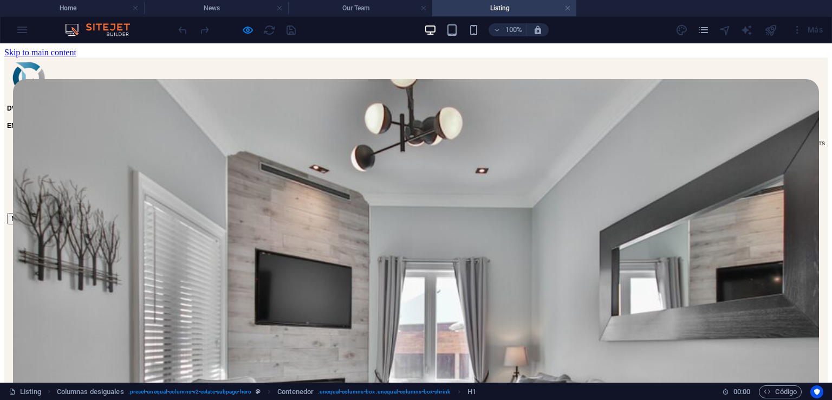
scroll to position [0, 0]
click at [86, 9] on h4 "Home" at bounding box center [72, 8] width 144 height 12
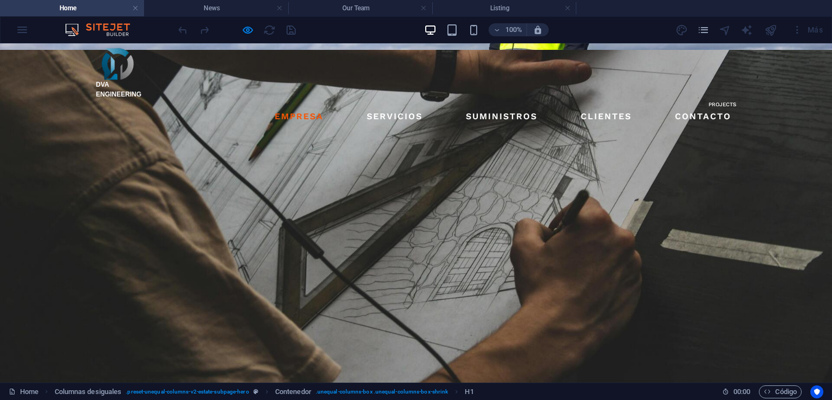
scroll to position [706, 0]
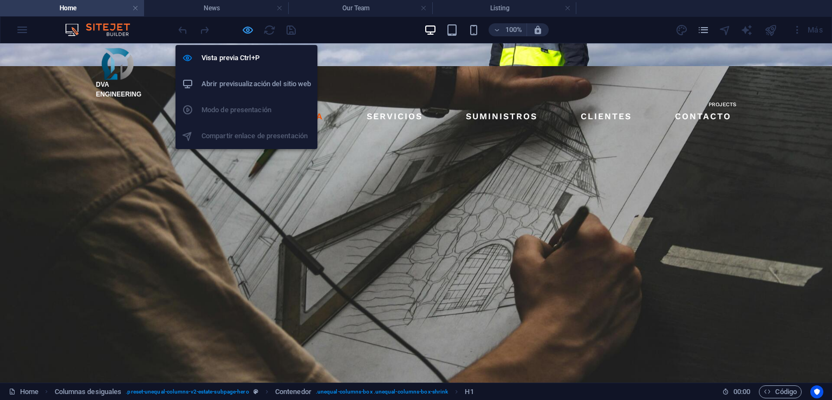
click at [250, 27] on icon "button" at bounding box center [248, 30] width 12 height 12
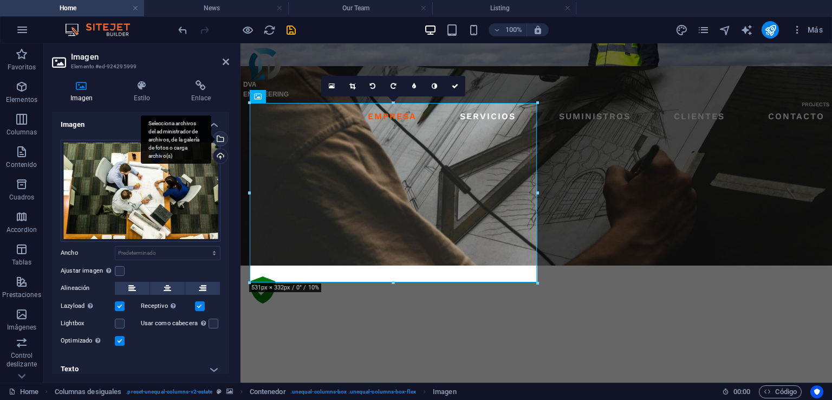
click at [220, 135] on div "Selecciona archivos del administrador de archivos, de la galería de fotos o car…" at bounding box center [219, 140] width 16 height 16
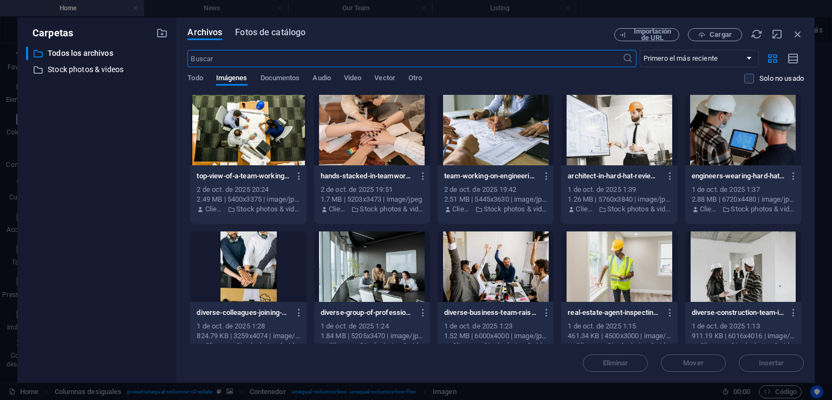
click at [273, 34] on span "Fotos de catálogo" at bounding box center [270, 32] width 70 height 13
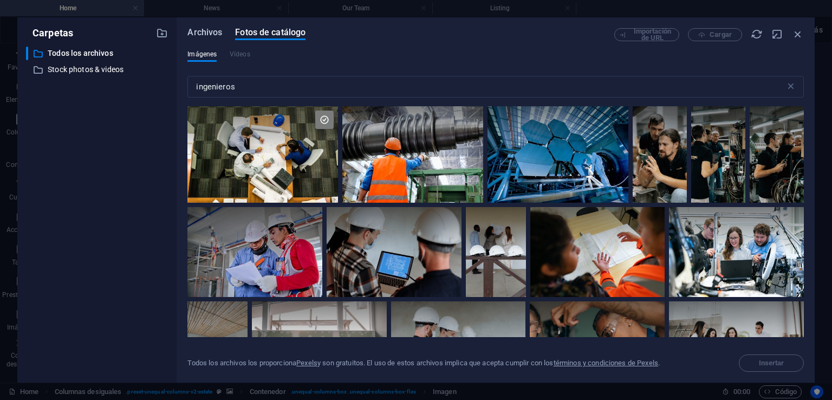
click at [214, 33] on span "Archivos" at bounding box center [204, 32] width 35 height 13
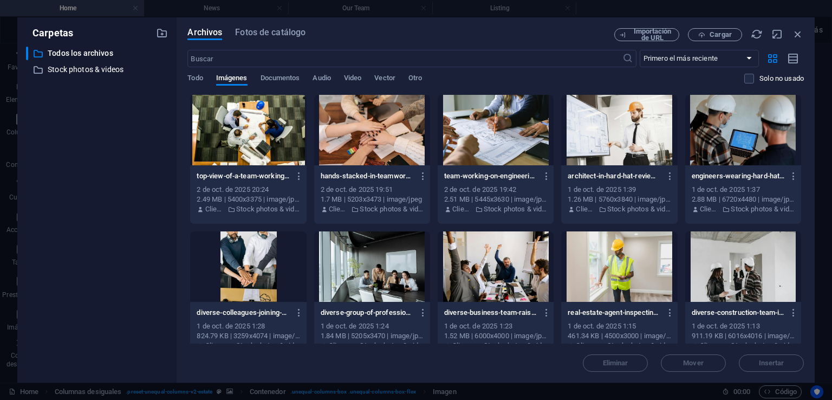
click at [497, 278] on div at bounding box center [496, 266] width 116 height 70
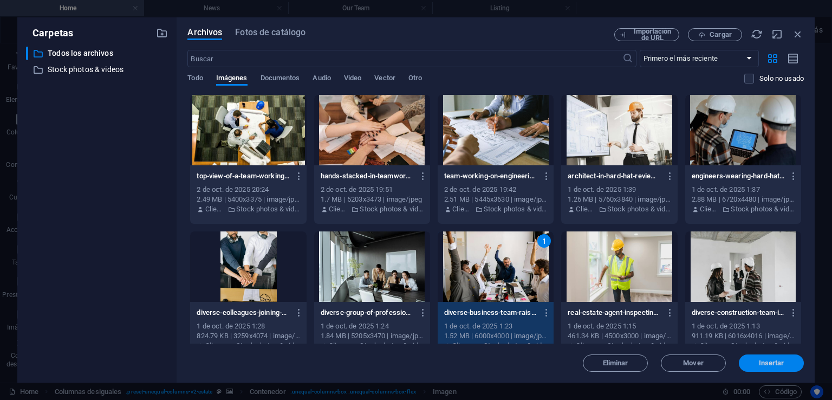
click at [783, 360] on span "Insertar" at bounding box center [771, 363] width 25 height 6
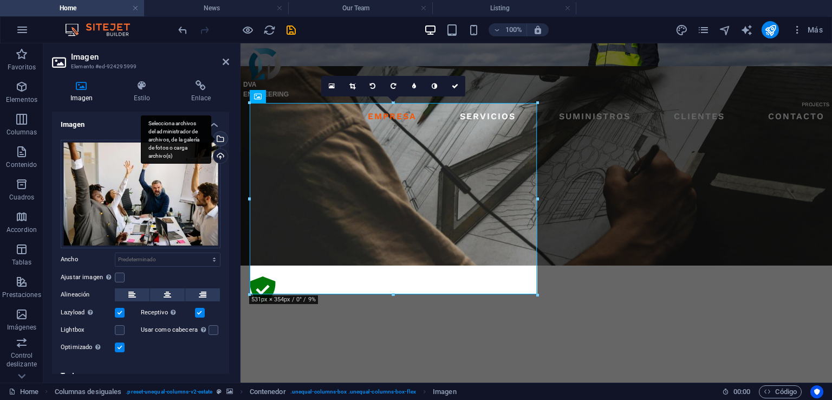
click at [217, 137] on div "Selecciona archivos del administrador de archivos, de la galería de fotos o car…" at bounding box center [219, 140] width 16 height 16
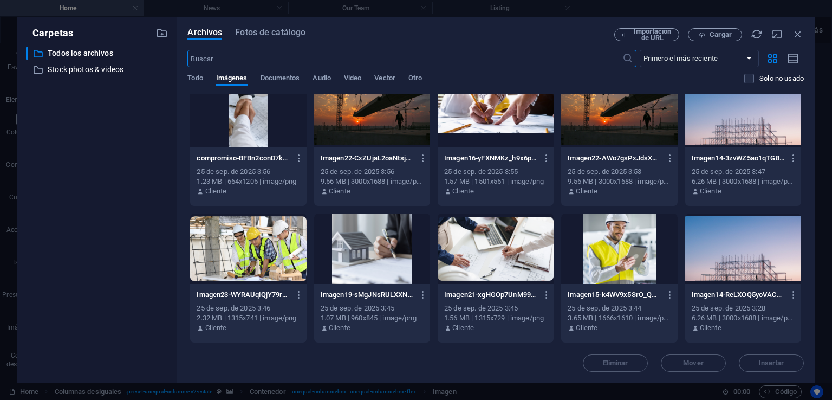
scroll to position [1462, 0]
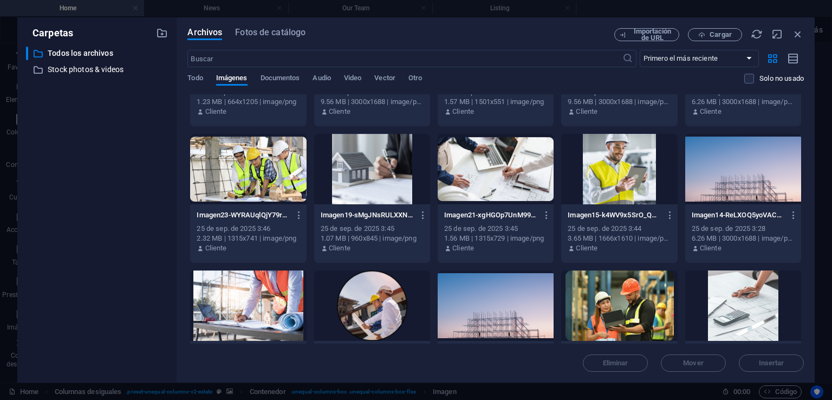
click at [622, 172] on div at bounding box center [619, 169] width 116 height 70
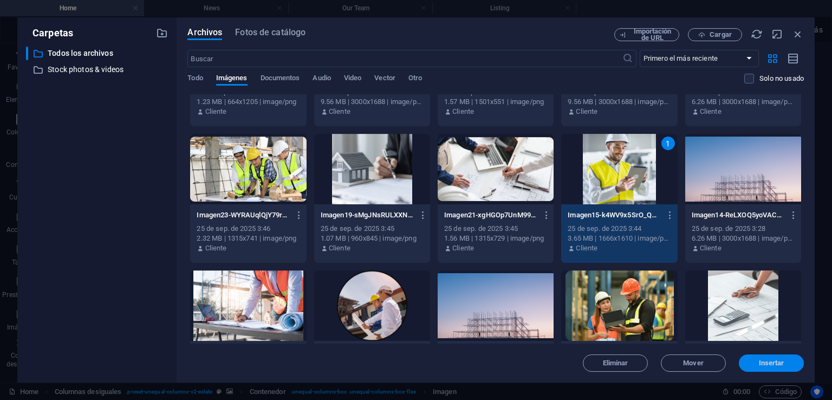
click at [771, 364] on span "Insertar" at bounding box center [771, 363] width 25 height 6
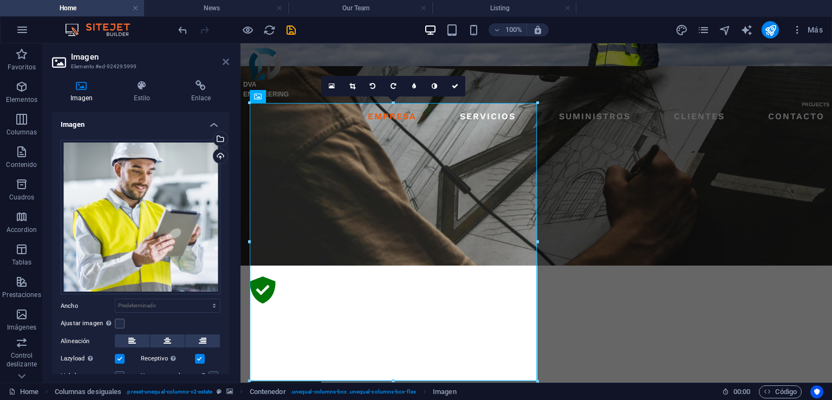
click at [225, 60] on icon at bounding box center [226, 61] width 6 height 9
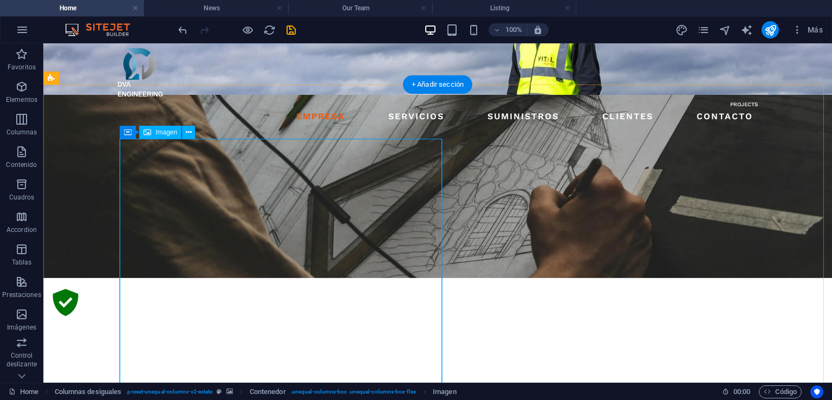
scroll to position [652, 0]
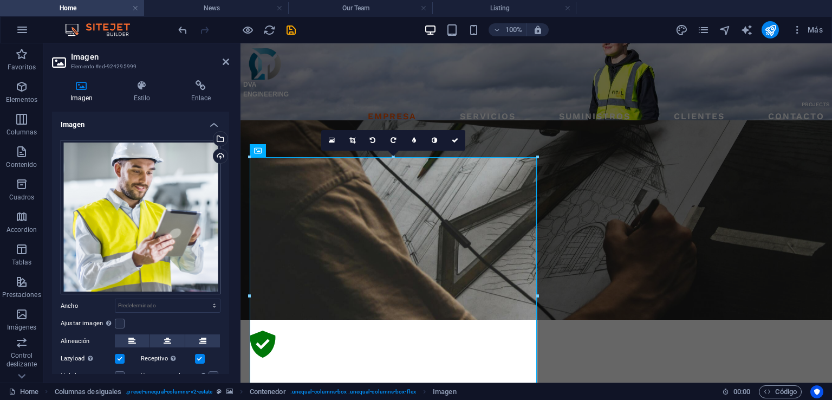
scroll to position [58, 0]
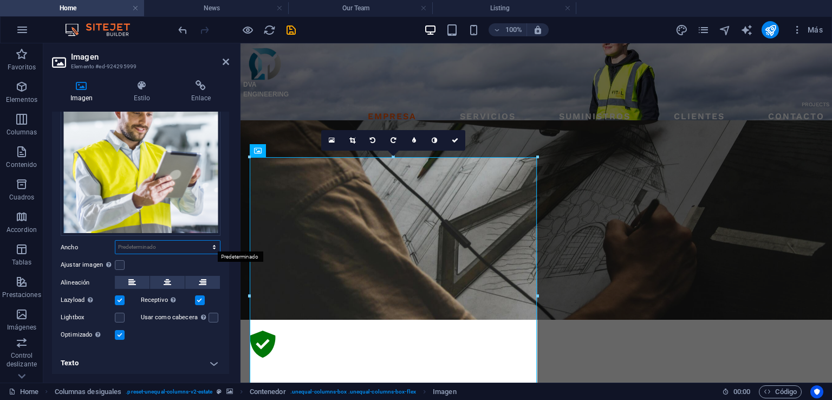
click at [211, 243] on select "Predeterminado automático px rem % em vh vw" at bounding box center [167, 246] width 105 height 13
select select "px"
click at [203, 240] on select "Predeterminado automático px rem % em vh vw" at bounding box center [167, 246] width 105 height 13
click at [129, 247] on input "531" at bounding box center [167, 246] width 105 height 13
drag, startPoint x: 140, startPoint y: 246, endPoint x: 114, endPoint y: 244, distance: 26.0
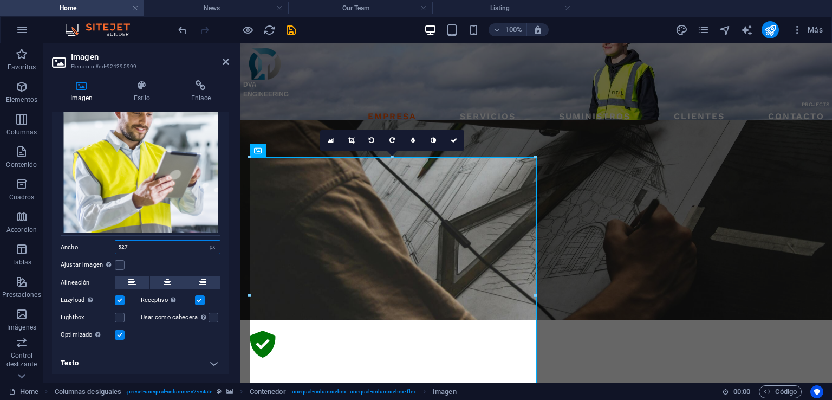
click at [114, 244] on div "Ancho 527 Predeterminado automático px rem % em vh vw" at bounding box center [141, 247] width 160 height 14
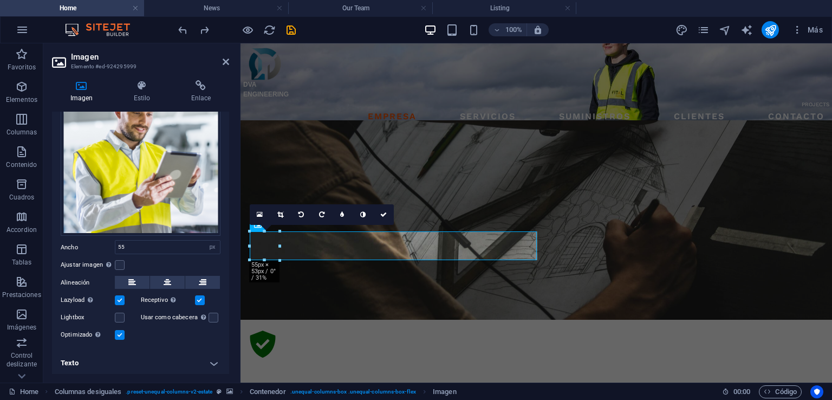
type input "527"
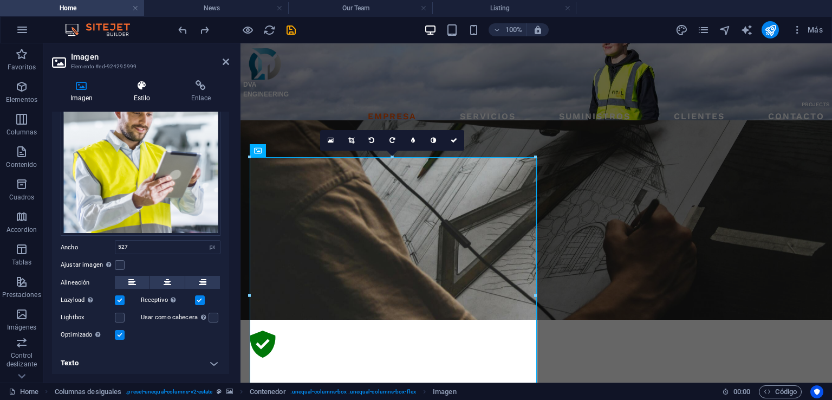
click at [139, 91] on h4 "Estilo" at bounding box center [143, 91] width 57 height 23
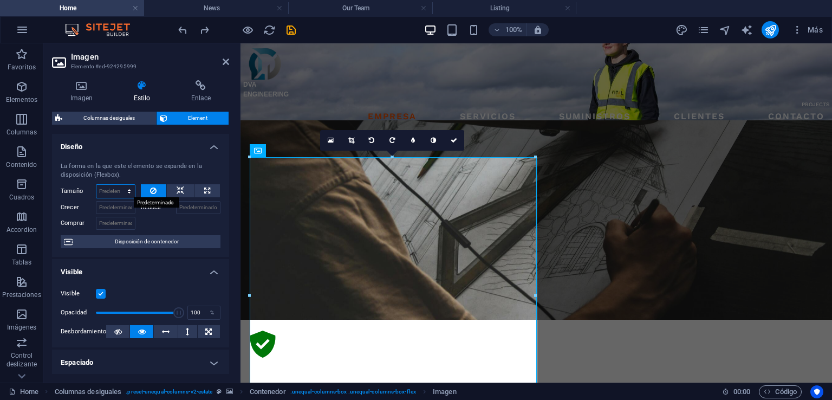
click at [127, 189] on select "Predeterminado automático px % 1/1 1/2 1/3 1/4 1/5 1/6 1/7 1/8 1/9 1/10" at bounding box center [115, 191] width 38 height 13
select select "px"
click at [118, 185] on select "Predeterminado automático px % 1/1 1/2 1/3 1/4 1/5 1/6 1/7 1/8 1/9 1/10" at bounding box center [115, 191] width 38 height 13
type input "0"
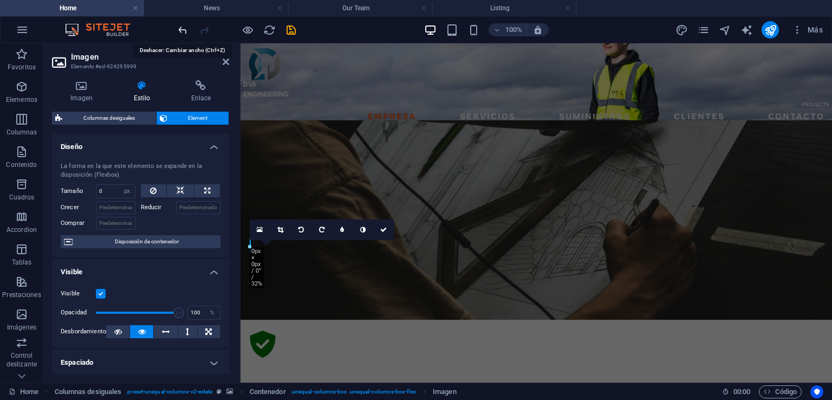
click at [187, 25] on icon "undo" at bounding box center [183, 30] width 12 height 12
select select "DISABLED_OPTION_VALUE"
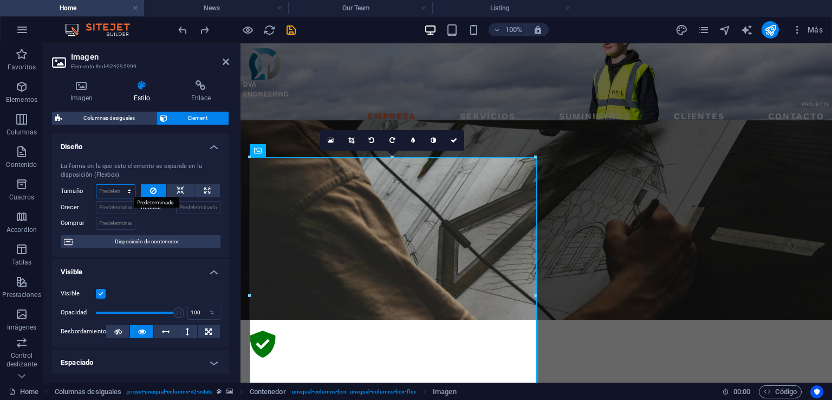
click at [125, 193] on select "Predeterminado automático px % 1/1 1/2 1/3 1/4 1/5 1/6 1/7 1/8 1/9 1/10" at bounding box center [115, 191] width 38 height 13
click at [353, 140] on icon at bounding box center [351, 140] width 6 height 6
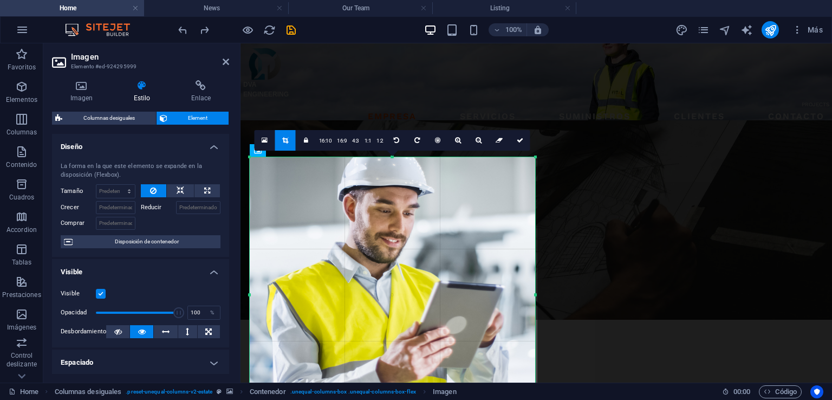
click at [250, 157] on div "180 170 160 150 140 130 120 110 100 90 80 70 60 50 40 30 20 10 0 -10 -20 -30 -4…" at bounding box center [392, 295] width 285 height 276
click at [520, 140] on icon at bounding box center [520, 140] width 6 height 6
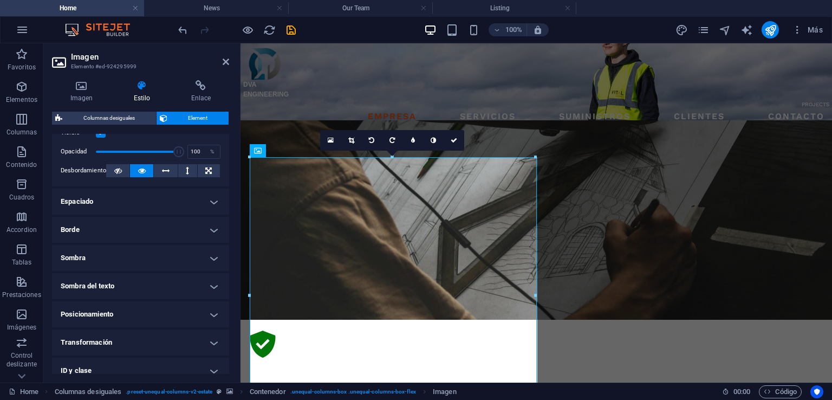
scroll to position [162, 0]
click at [212, 311] on h4 "Posicionamiento" at bounding box center [140, 312] width 177 height 26
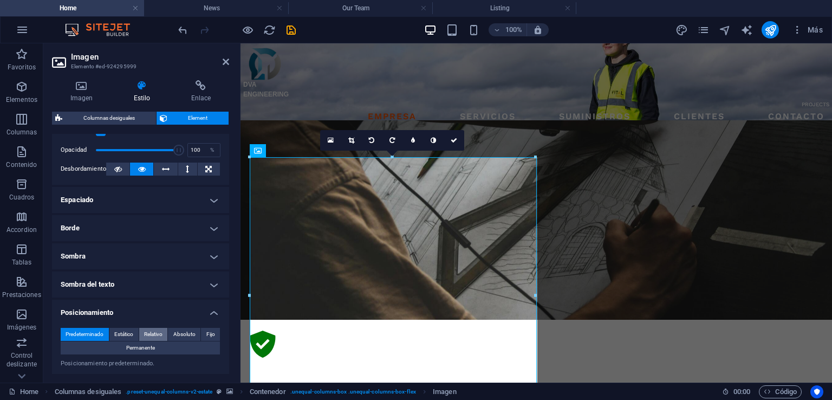
click at [153, 332] on span "Relativo" at bounding box center [153, 334] width 18 height 13
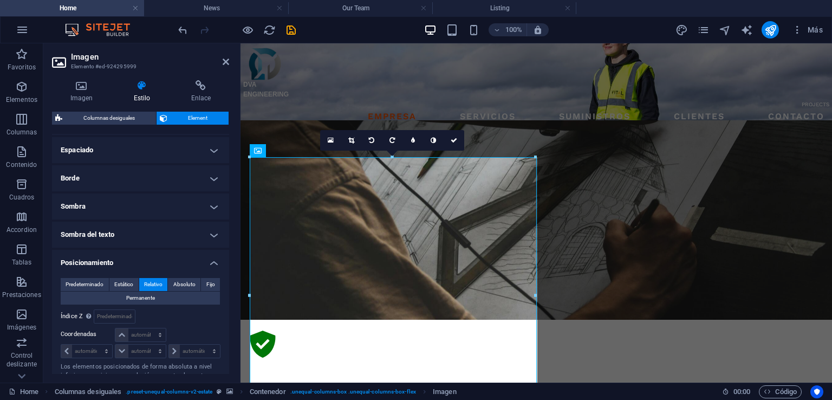
scroll to position [271, 0]
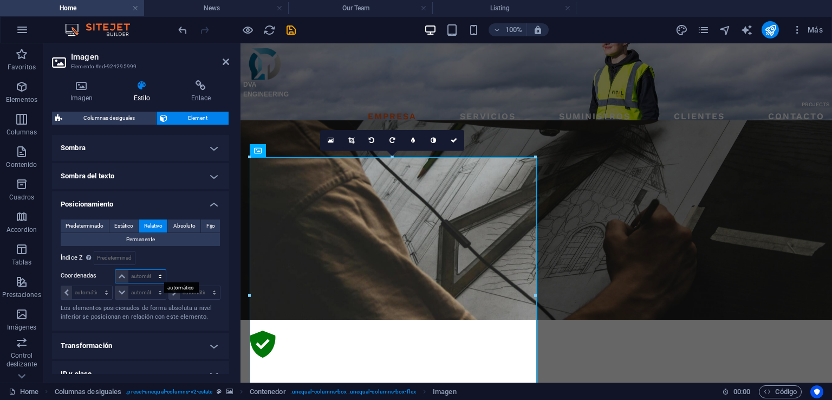
click at [151, 276] on select "automático px rem % em" at bounding box center [140, 276] width 50 height 13
click at [191, 273] on div at bounding box center [193, 276] width 53 height 15
click at [152, 289] on select "automático px rem % em" at bounding box center [140, 292] width 50 height 13
select select "px"
click at [149, 286] on select "automático px rem % em" at bounding box center [140, 292] width 50 height 13
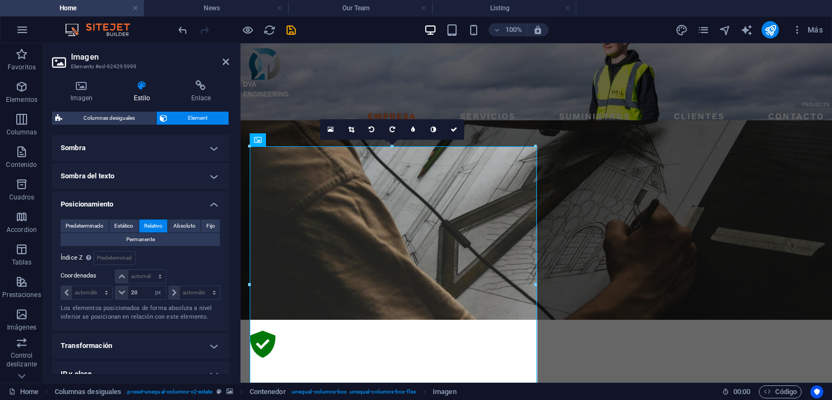
type input "0"
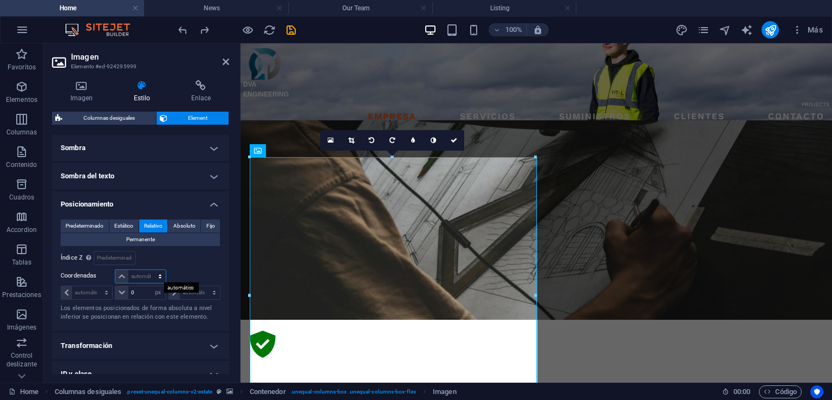
click at [144, 270] on select "automático px rem % em" at bounding box center [140, 276] width 50 height 13
select select "px"
click at [149, 270] on select "automático px rem % em" at bounding box center [140, 276] width 50 height 13
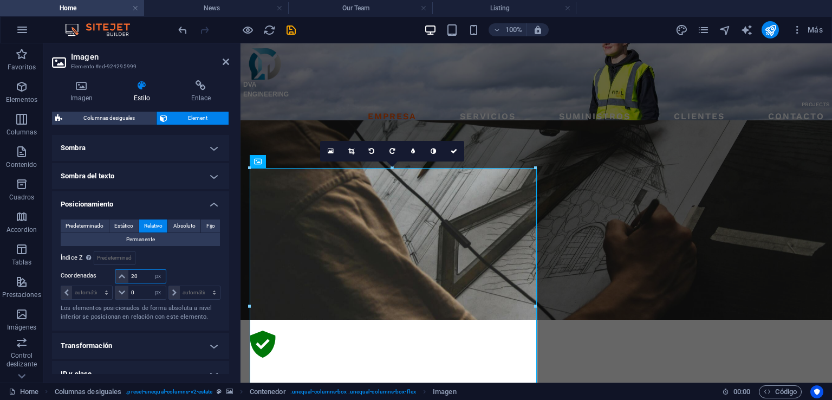
drag, startPoint x: 138, startPoint y: 275, endPoint x: 124, endPoint y: 275, distance: 14.1
click at [124, 275] on div "20 automático px rem % em" at bounding box center [140, 276] width 51 height 14
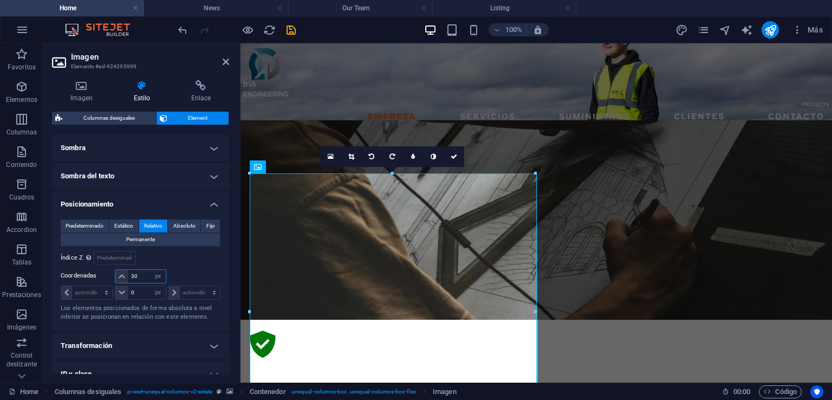
drag, startPoint x: 138, startPoint y: 278, endPoint x: 125, endPoint y: 275, distance: 13.8
click at [125, 275] on div "30 automático px rem % em" at bounding box center [140, 276] width 51 height 14
type input "50"
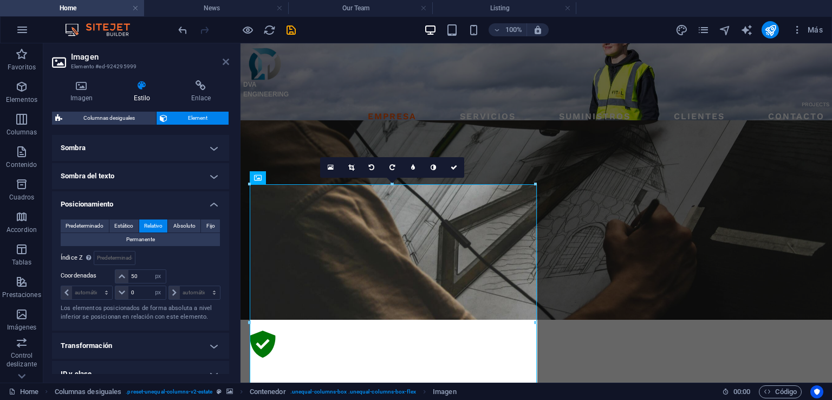
click at [225, 61] on icon at bounding box center [226, 61] width 6 height 9
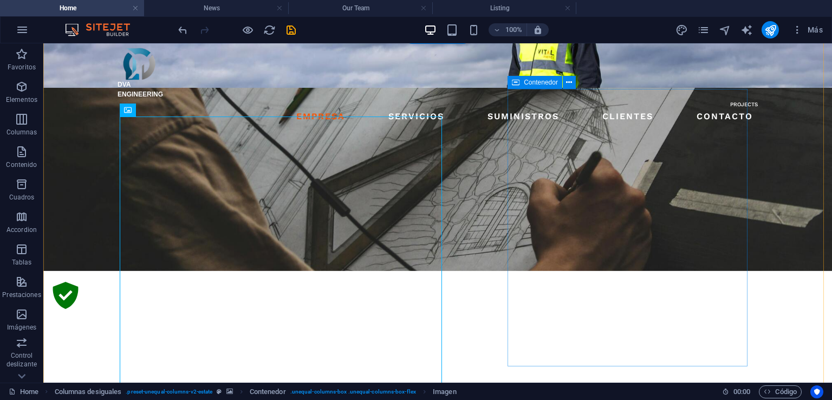
scroll to position [706, 0]
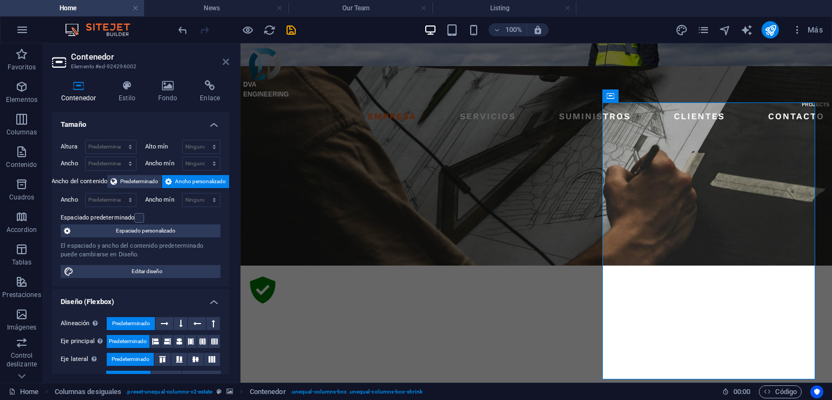
click at [223, 61] on icon at bounding box center [226, 61] width 6 height 9
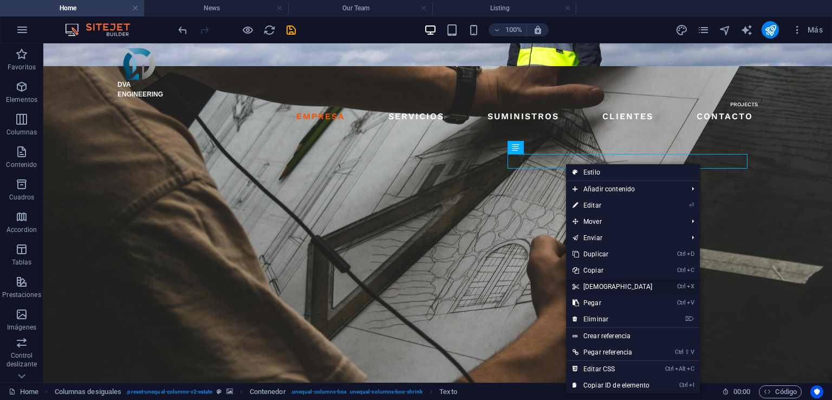
click at [587, 286] on link "Ctrl X Cortar" at bounding box center [612, 286] width 93 height 16
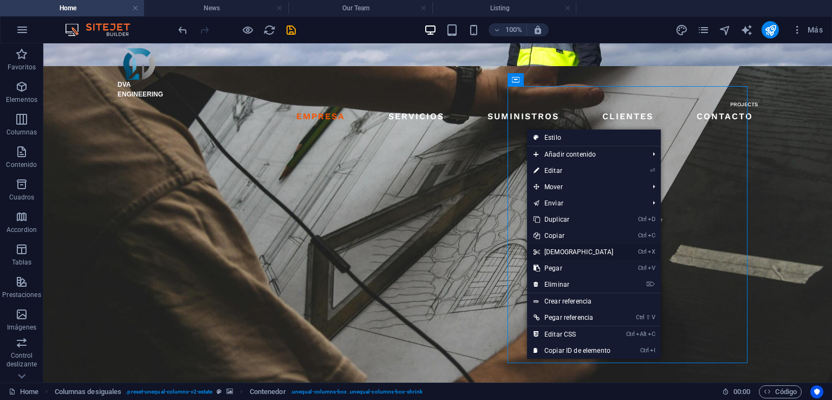
click at [552, 248] on link "Ctrl X Cortar" at bounding box center [573, 252] width 93 height 16
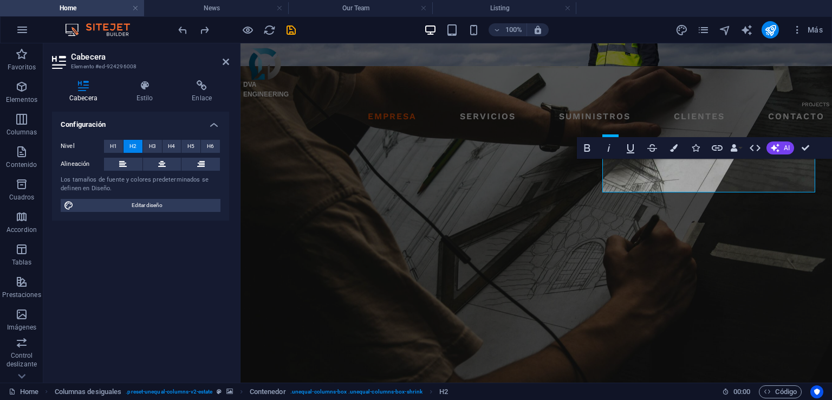
scroll to position [718, 0]
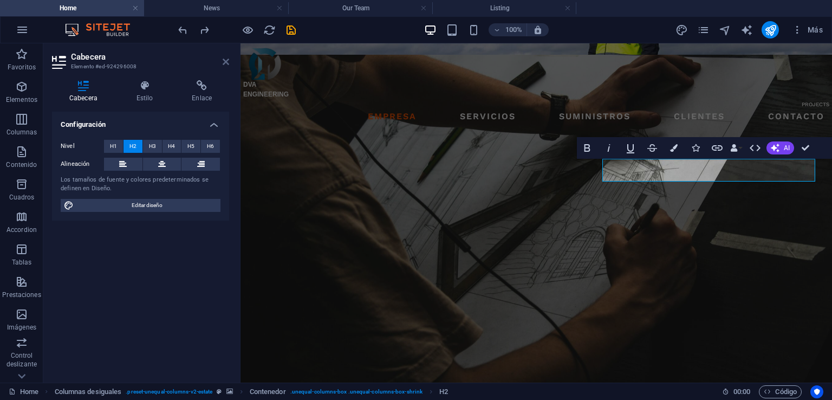
click at [225, 61] on icon at bounding box center [226, 61] width 6 height 9
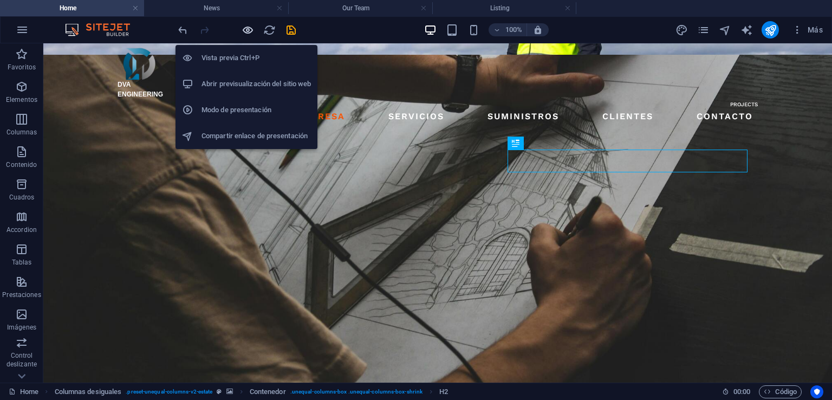
click at [246, 25] on icon "button" at bounding box center [248, 30] width 12 height 12
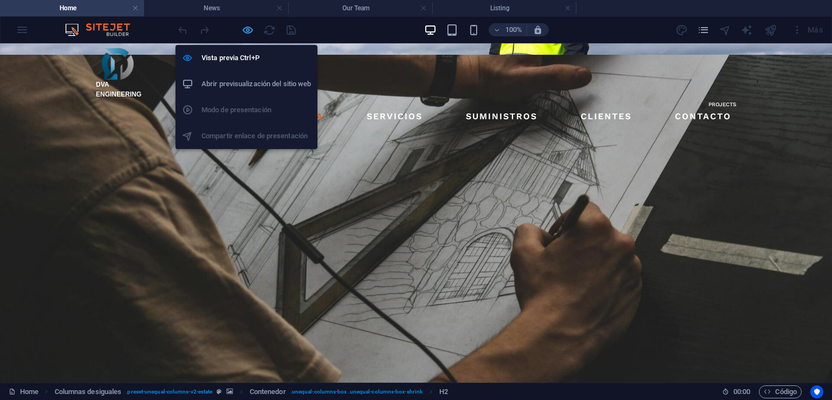
click at [246, 30] on icon "button" at bounding box center [248, 30] width 12 height 12
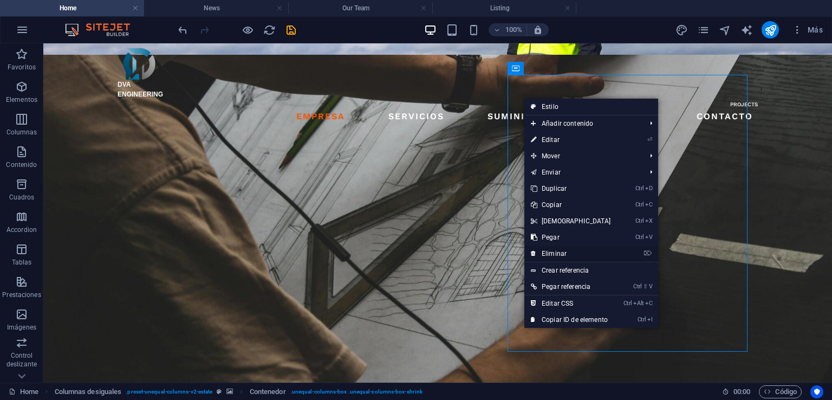
click at [551, 249] on link "⌦ Eliminar" at bounding box center [570, 253] width 93 height 16
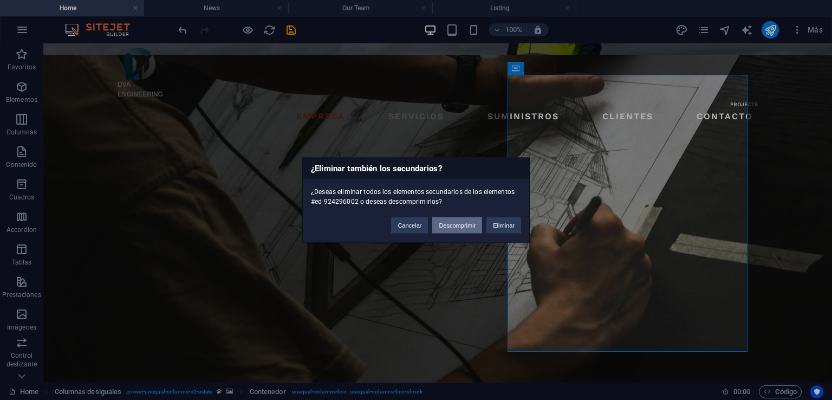
click at [459, 226] on button "Descomprimir" at bounding box center [457, 225] width 50 height 16
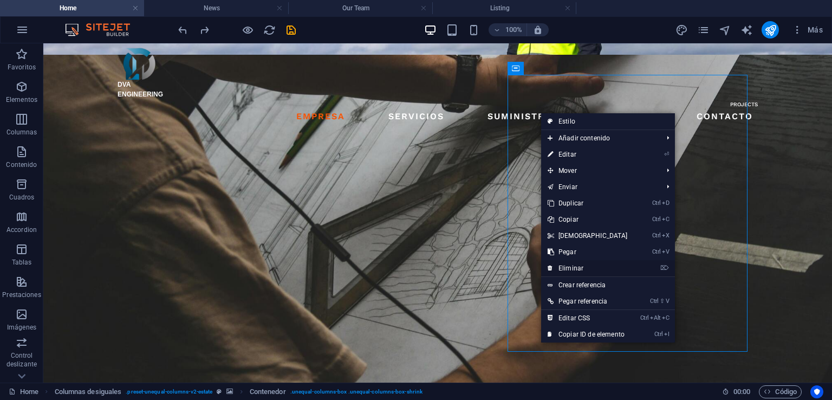
click at [567, 265] on link "⌦ Eliminar" at bounding box center [587, 268] width 93 height 16
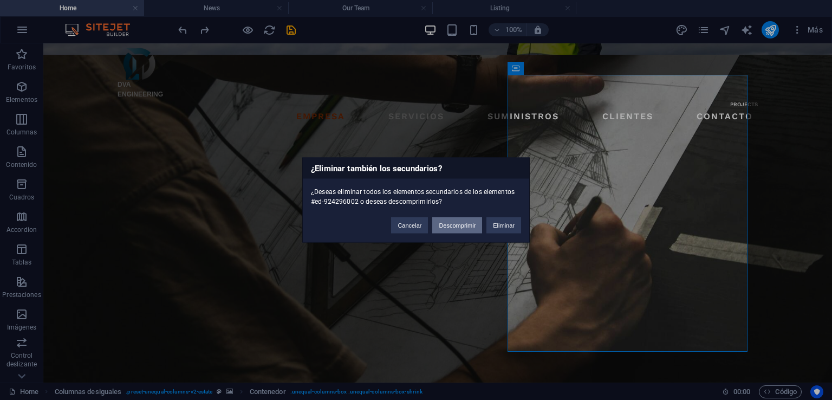
click at [453, 226] on button "Descomprimir" at bounding box center [457, 225] width 50 height 16
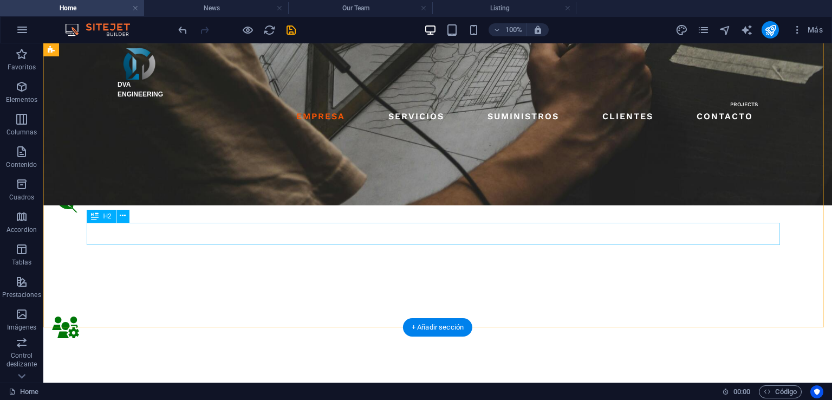
scroll to position [934, 0]
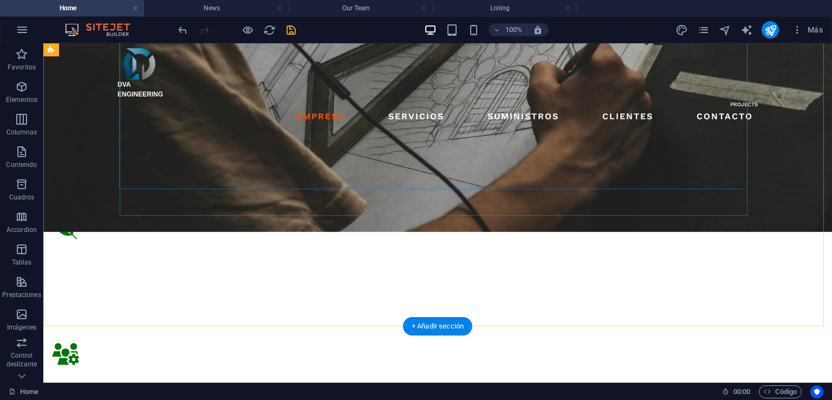
scroll to position [880, 0]
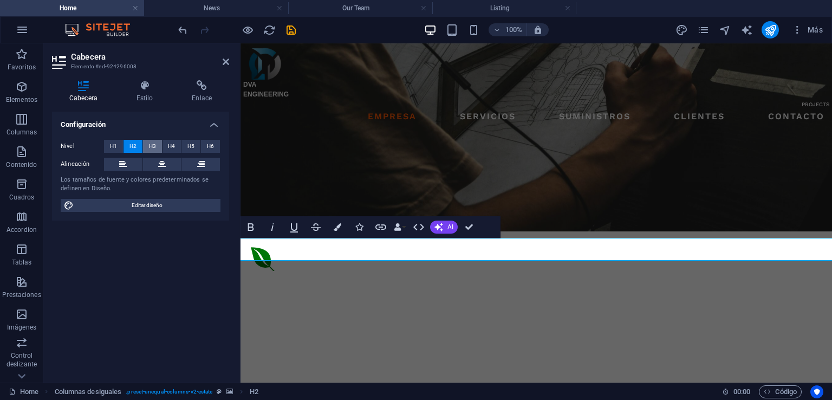
click at [152, 142] on span "H3" at bounding box center [152, 146] width 7 height 13
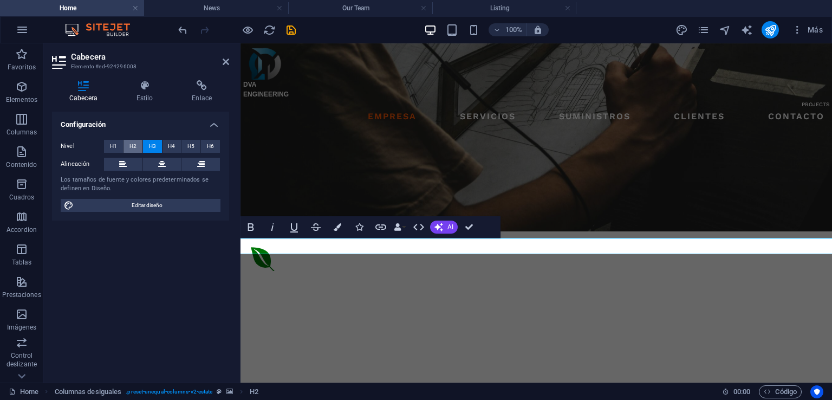
click at [131, 145] on span "H2" at bounding box center [132, 146] width 7 height 13
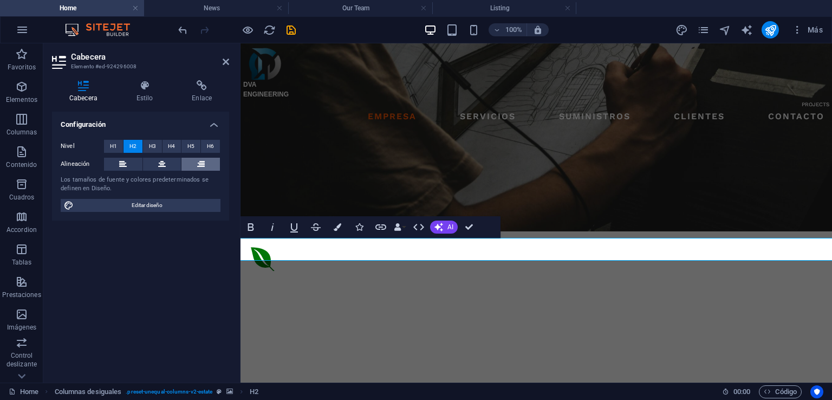
click at [210, 159] on button at bounding box center [200, 164] width 38 height 13
click at [128, 163] on button at bounding box center [123, 164] width 38 height 13
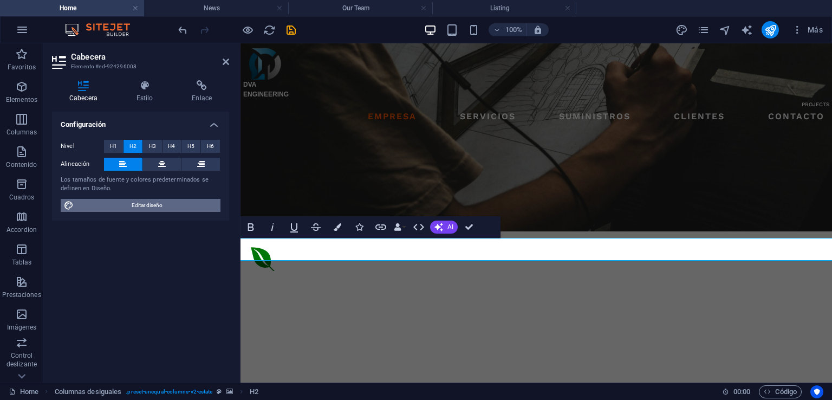
click at [145, 204] on span "Editar diseño" at bounding box center [147, 205] width 140 height 13
select select "px"
select select "500"
select select "px"
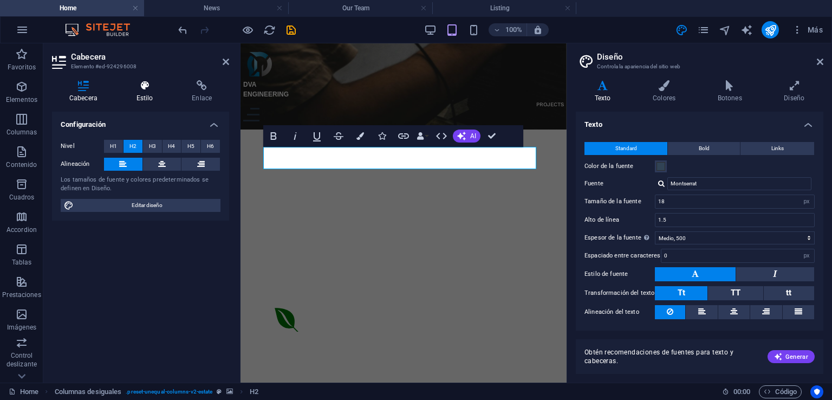
click at [146, 84] on icon at bounding box center [144, 85] width 51 height 11
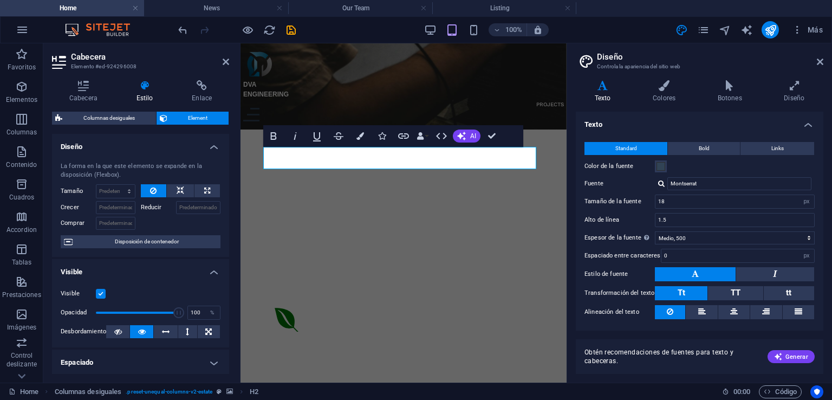
click at [823, 59] on aside "Diseño Controla la apariencia del sitio web Variantes Texto Colores Botones Dis…" at bounding box center [698, 212] width 265 height 339
click at [817, 59] on icon at bounding box center [820, 61] width 6 height 9
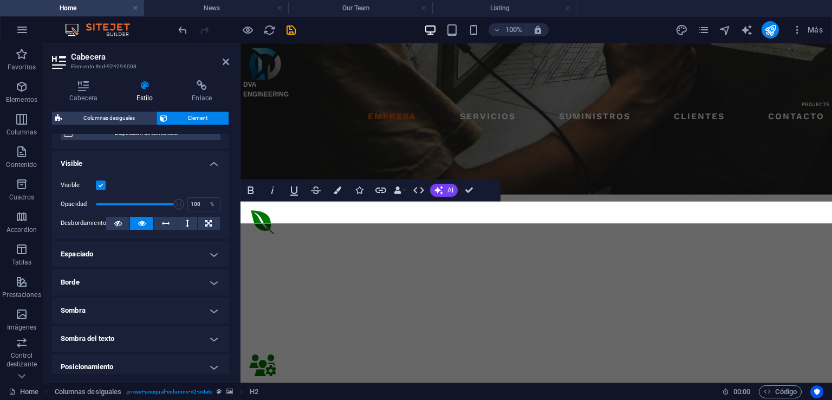
scroll to position [0, 0]
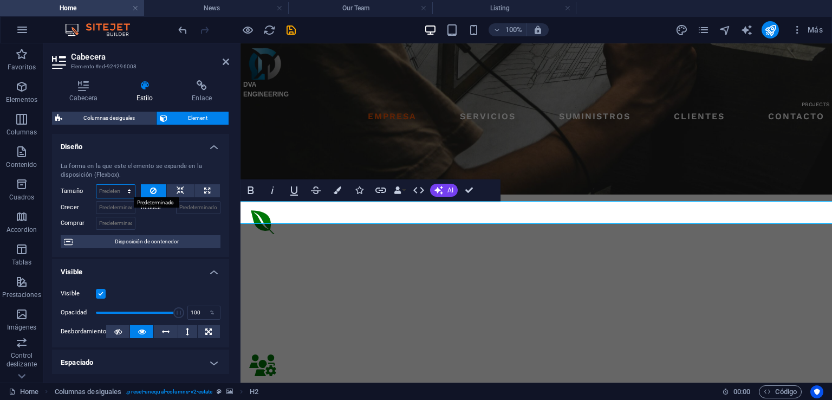
click at [123, 191] on select "Predeterminado automático px % 1/1 1/2 1/3 1/4 1/5 1/6 1/7 1/8 1/9 1/10" at bounding box center [115, 191] width 38 height 13
select select "px"
click at [118, 185] on select "Predeterminado automático px % 1/1 1/2 1/3 1/4 1/5 1/6 1/7 1/8 1/9 1/10" at bounding box center [115, 191] width 38 height 13
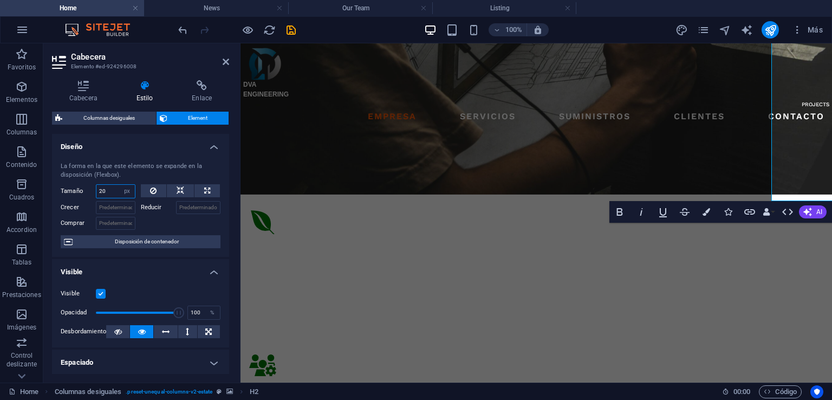
drag, startPoint x: 111, startPoint y: 186, endPoint x: 96, endPoint y: 188, distance: 15.3
click at [96, 188] on input "20" at bounding box center [115, 191] width 38 height 13
type input "100"
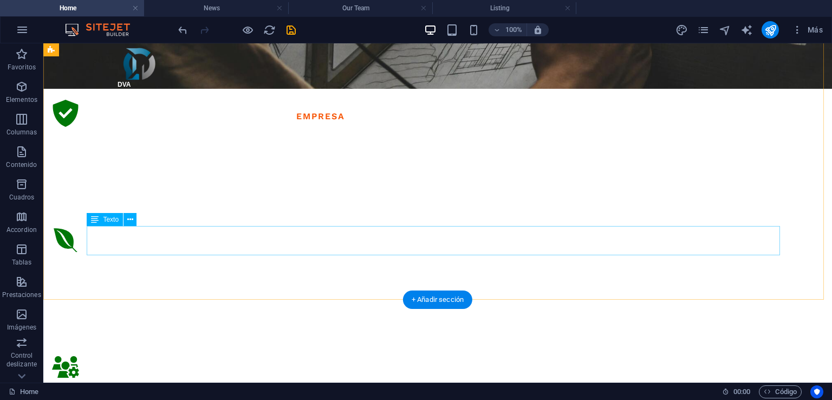
scroll to position [949, 0]
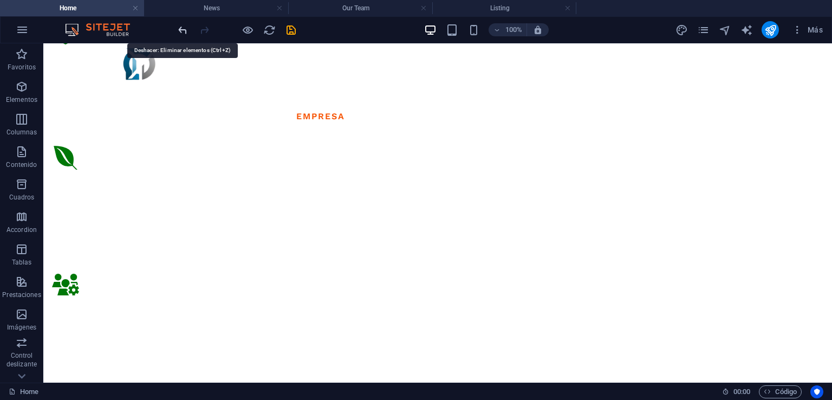
click at [183, 29] on icon "undo" at bounding box center [183, 30] width 12 height 12
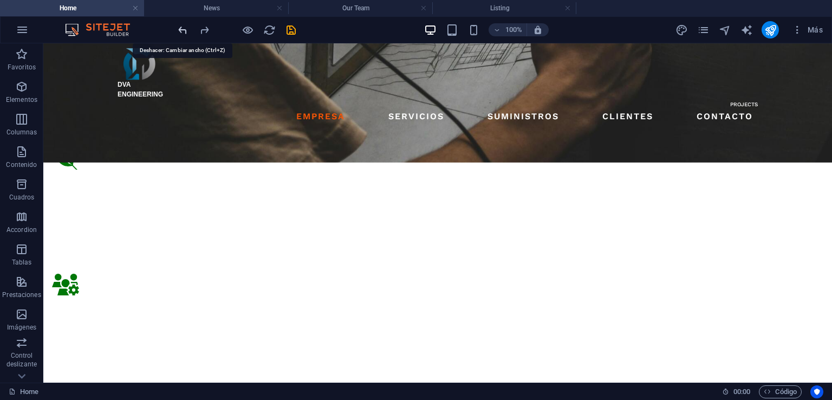
click at [183, 29] on icon "undo" at bounding box center [183, 30] width 12 height 12
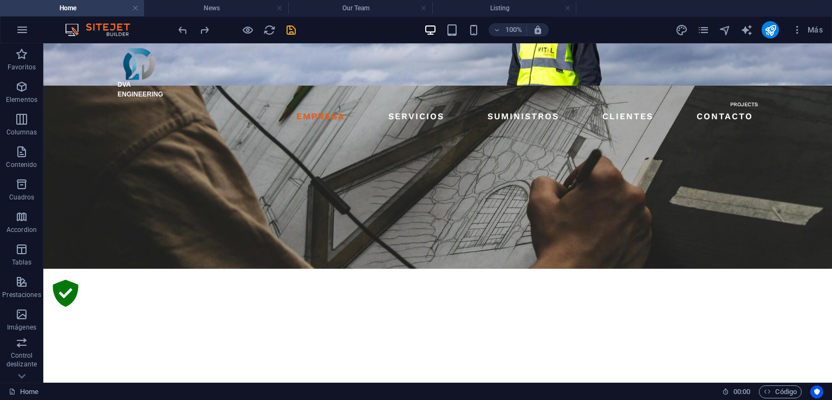
scroll to position [695, 0]
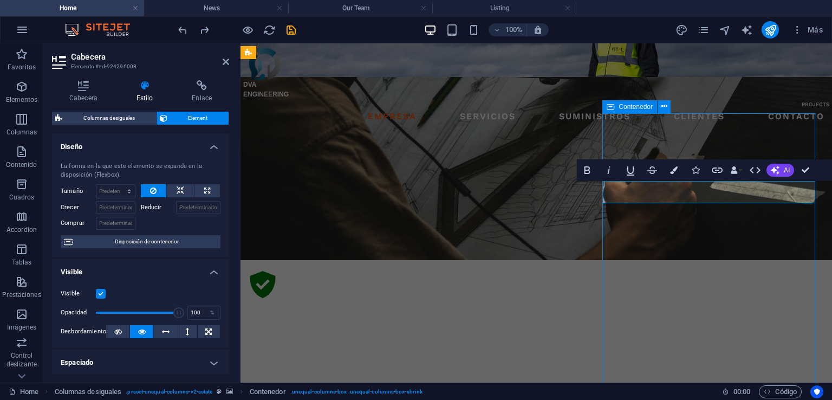
scroll to position [687, 0]
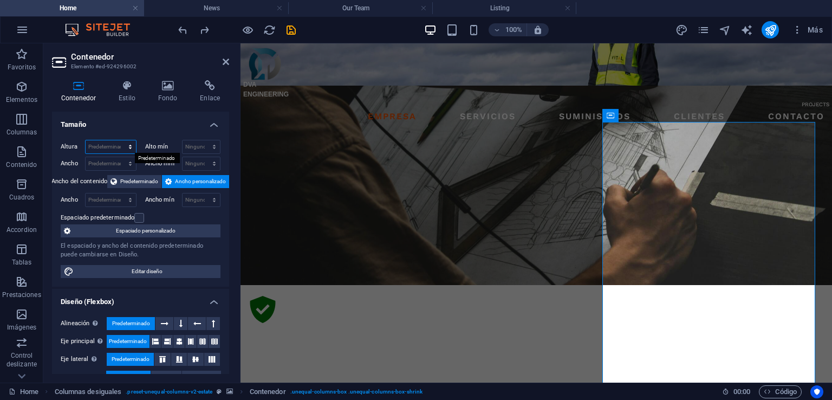
click at [130, 147] on select "Predeterminado px rem % vh vw" at bounding box center [111, 146] width 50 height 13
select select "px"
click at [119, 140] on select "Predeterminado px rem % vh vw" at bounding box center [111, 146] width 50 height 13
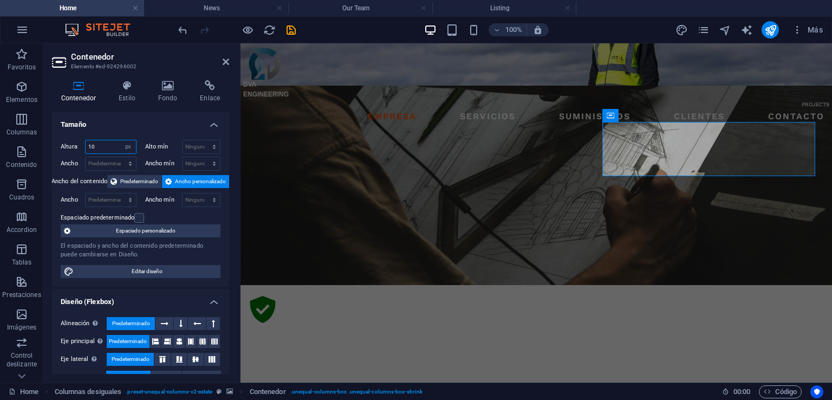
type input "1"
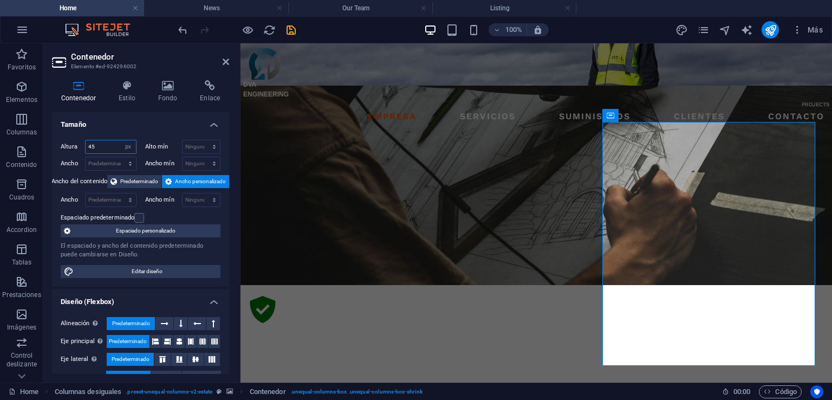
type input "4"
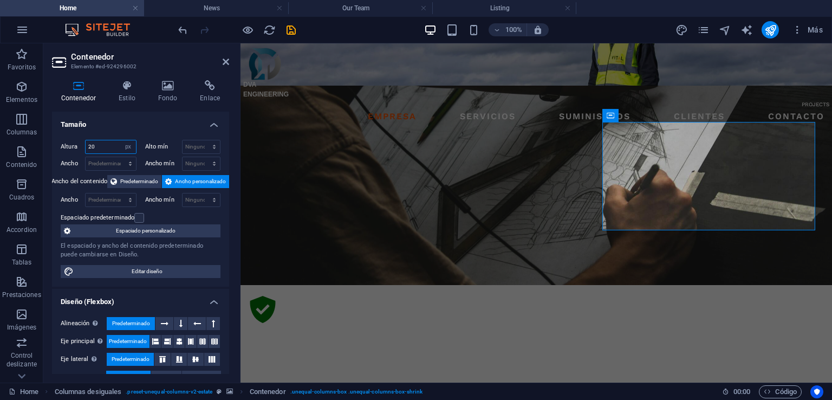
type input "2"
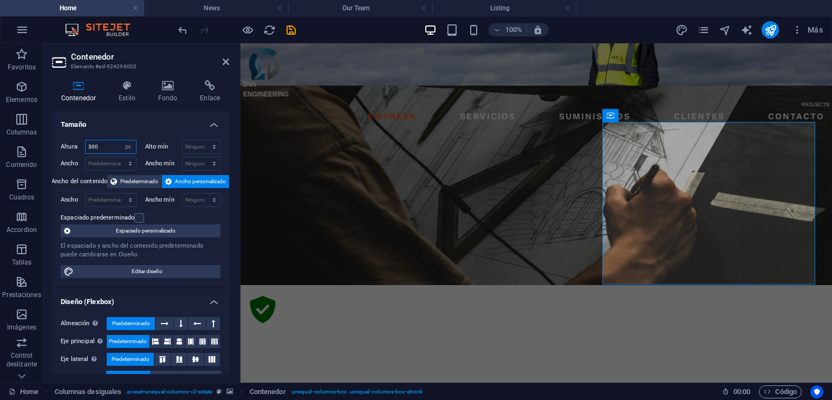
type input "300"
click at [129, 164] on select "Predeterminado px rem % em vh vw" at bounding box center [111, 163] width 50 height 13
select select "px"
click at [119, 157] on select "Predeterminado px rem % em vh vw" at bounding box center [111, 163] width 50 height 13
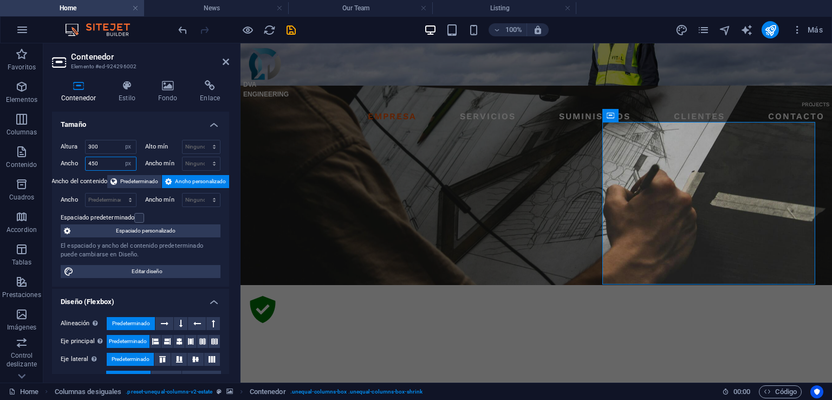
click at [104, 160] on input "450" at bounding box center [111, 163] width 50 height 13
drag, startPoint x: 102, startPoint y: 160, endPoint x: 82, endPoint y: 160, distance: 20.0
click at [83, 160] on div "Ancho 450 Predeterminado px rem % em vh vw" at bounding box center [99, 164] width 76 height 14
click at [186, 31] on icon "undo" at bounding box center [183, 30] width 12 height 12
click at [185, 31] on icon "undo" at bounding box center [183, 30] width 12 height 12
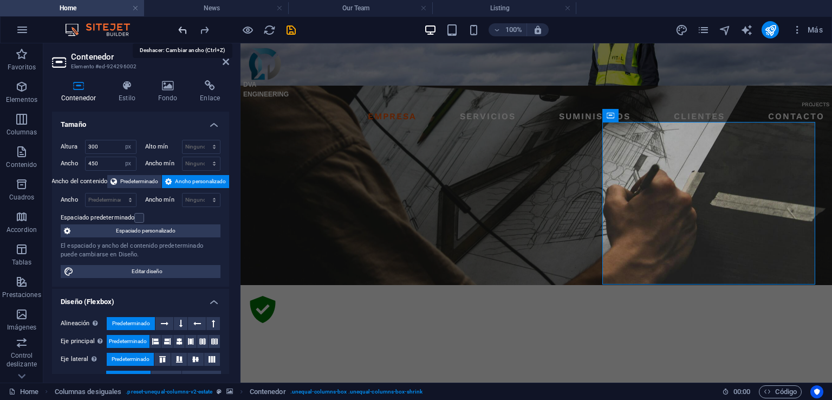
type input "393"
click at [221, 61] on header "Contenedor Elemento #ed-924296002" at bounding box center [140, 57] width 177 height 28
click at [226, 65] on icon at bounding box center [226, 61] width 6 height 9
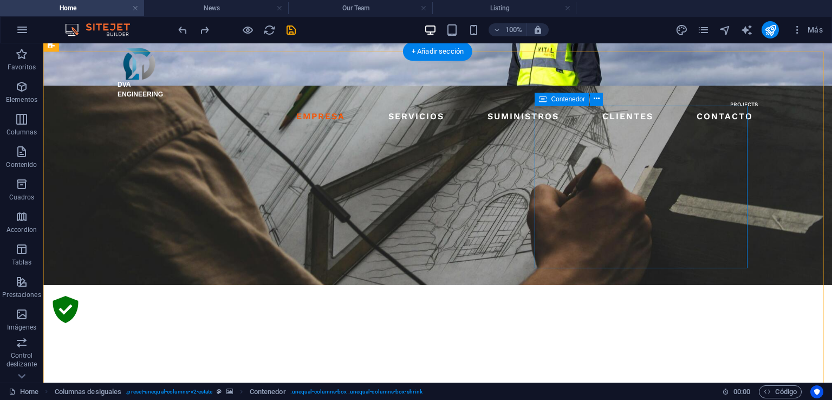
select select "px"
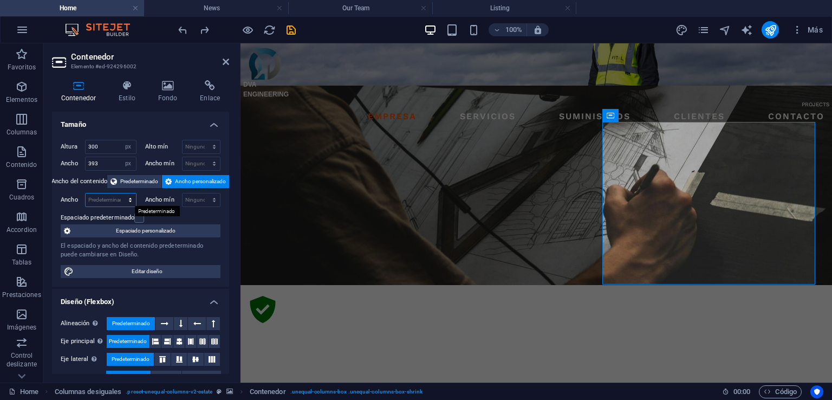
click at [121, 203] on select "Predeterminado px rem % em vh vw" at bounding box center [111, 199] width 50 height 13
select select "px"
click at [119, 193] on select "Predeterminado px rem % em vh vw" at bounding box center [111, 199] width 50 height 13
drag, startPoint x: 102, startPoint y: 200, endPoint x: 88, endPoint y: 200, distance: 14.1
click at [88, 200] on input "450" at bounding box center [111, 199] width 50 height 13
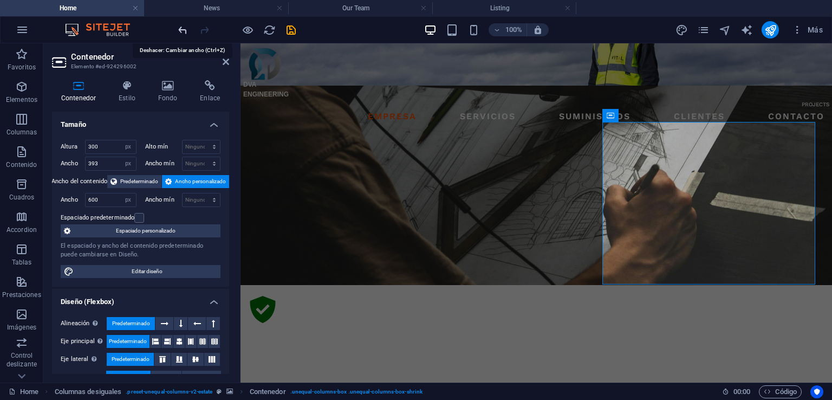
click at [183, 27] on icon "undo" at bounding box center [183, 30] width 12 height 12
type input "393"
click at [201, 162] on select "Ninguno px rem % vh vw" at bounding box center [202, 163] width 38 height 13
select select "px"
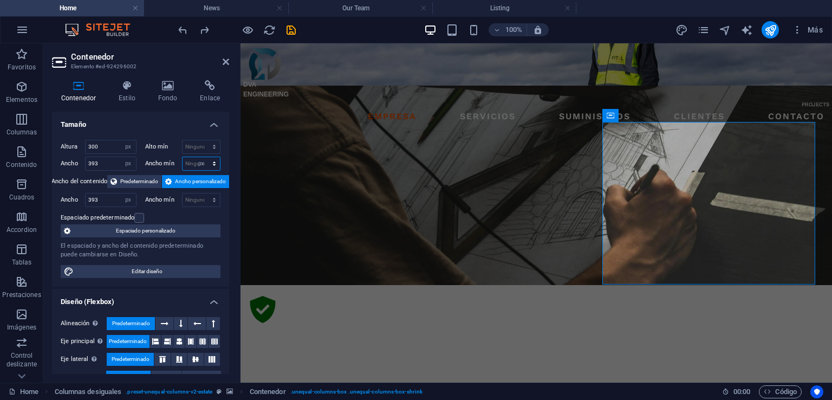
click at [203, 157] on select "Ninguno px rem % vh vw" at bounding box center [202, 163] width 38 height 13
click at [193, 165] on input "0" at bounding box center [202, 163] width 38 height 13
drag, startPoint x: 193, startPoint y: 165, endPoint x: 183, endPoint y: 165, distance: 9.7
click at [183, 165] on input "0" at bounding box center [202, 163] width 38 height 13
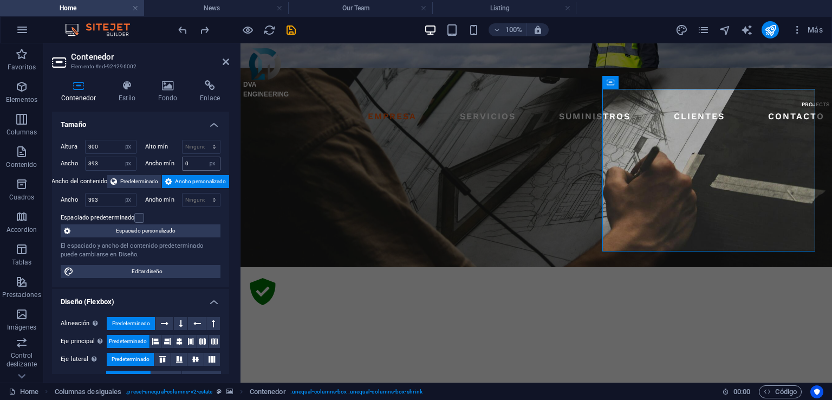
scroll to position [677, 0]
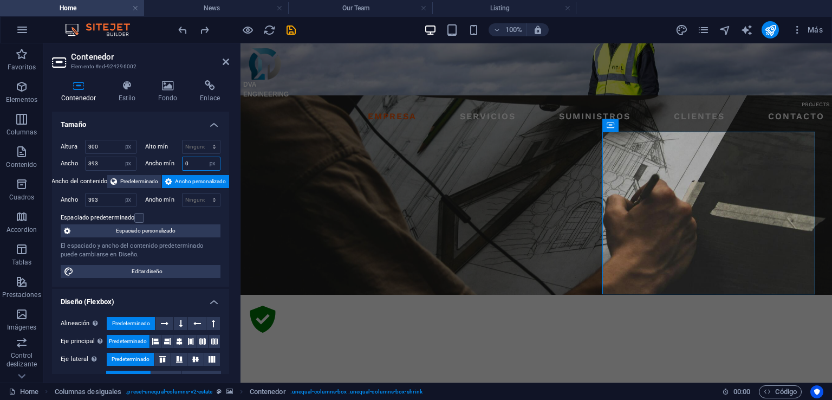
click at [184, 165] on input "0" at bounding box center [202, 163] width 38 height 13
type input "450"
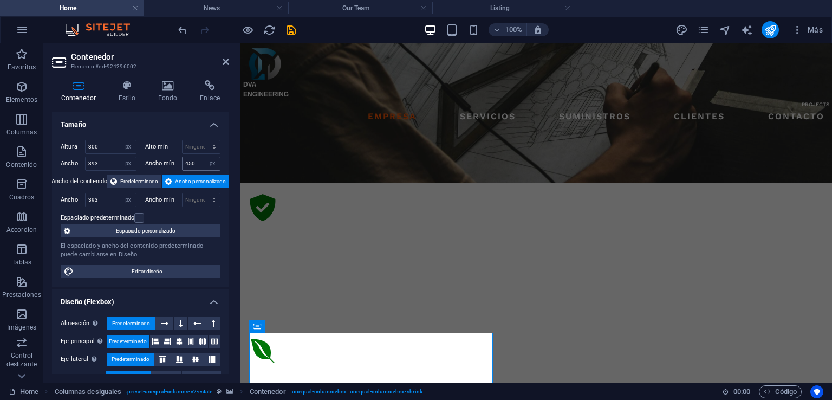
scroll to position [1019, 0]
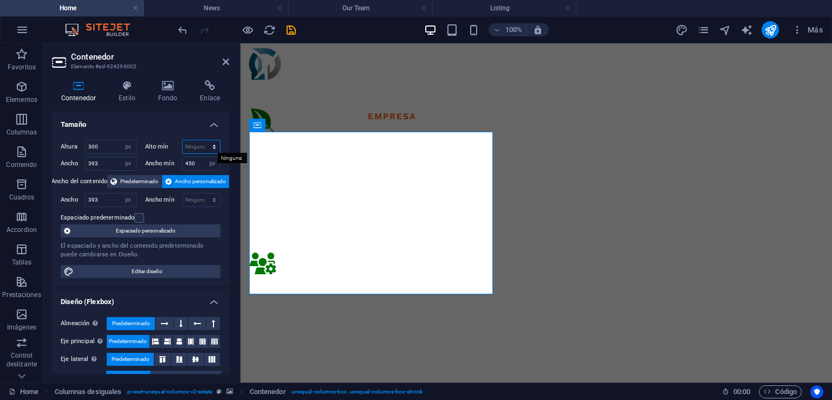
click at [196, 148] on select "Ninguno px rem % vh vw" at bounding box center [202, 146] width 38 height 13
select select "px"
click at [203, 140] on select "Ninguno px rem % vh vw" at bounding box center [202, 146] width 38 height 13
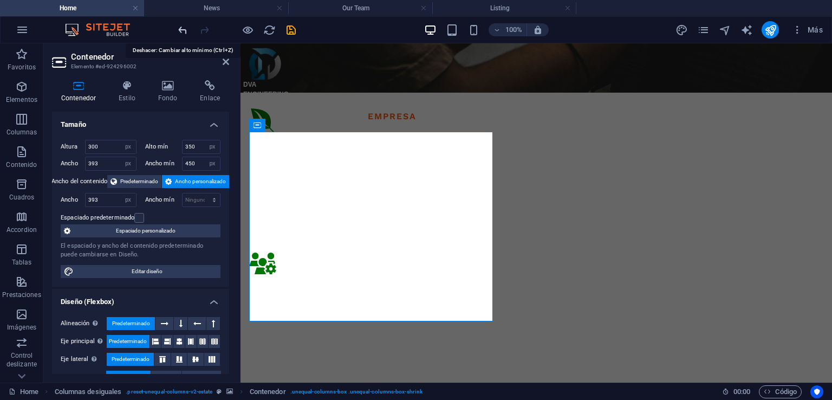
click at [180, 27] on icon "undo" at bounding box center [183, 30] width 12 height 12
type input "0"
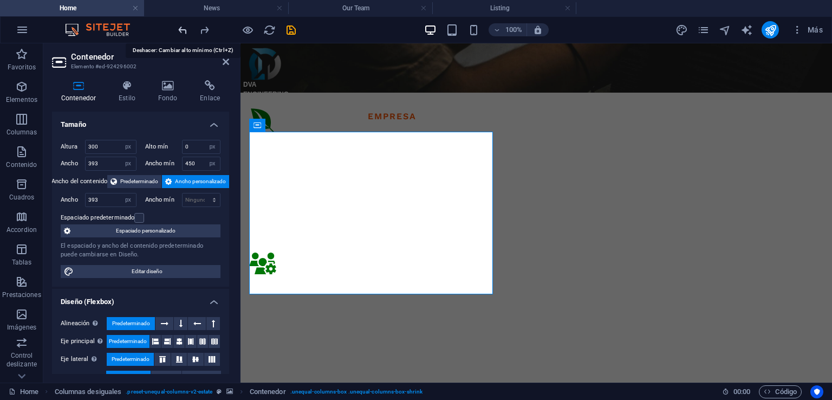
click at [180, 27] on icon "undo" at bounding box center [183, 30] width 12 height 12
select select "DISABLED_OPTION_VALUE"
click at [180, 27] on icon "undo" at bounding box center [183, 30] width 12 height 12
type input "0"
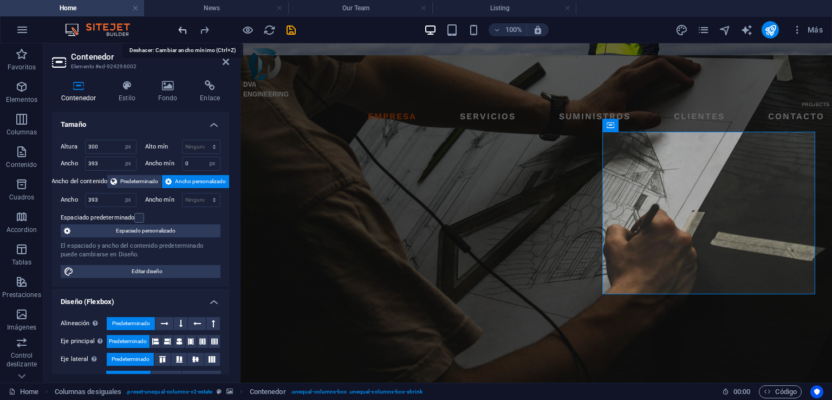
scroll to position [677, 0]
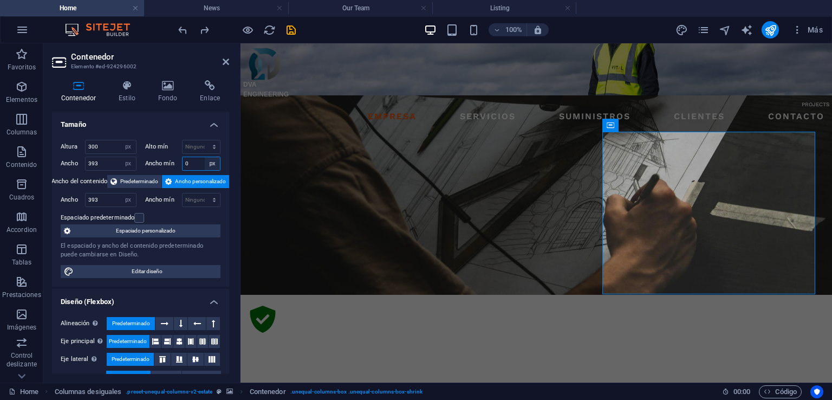
click at [208, 161] on select "Ninguno px rem % vh vw" at bounding box center [212, 163] width 15 height 13
select select "9d4ttcs931c"
click at [205, 157] on select "Ninguno px rem % vh vw" at bounding box center [212, 163] width 15 height 13
select select "DISABLED_OPTION_VALUE"
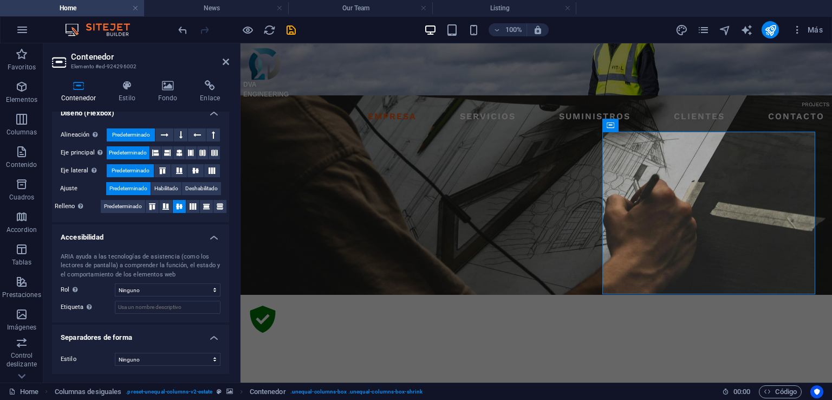
scroll to position [0, 0]
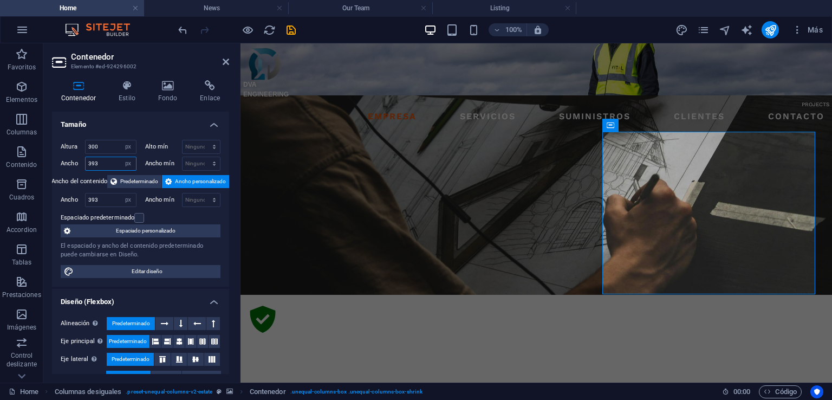
drag, startPoint x: 102, startPoint y: 161, endPoint x: 86, endPoint y: 159, distance: 16.4
click at [87, 160] on input "393" at bounding box center [111, 163] width 50 height 13
click at [128, 164] on select "Predeterminado px rem % em vh vw" at bounding box center [128, 163] width 15 height 13
click at [121, 157] on select "Predeterminado px rem % em vh vw" at bounding box center [128, 163] width 15 height 13
click at [128, 164] on select "Predeterminado px rem % em vh vw" at bounding box center [128, 163] width 15 height 13
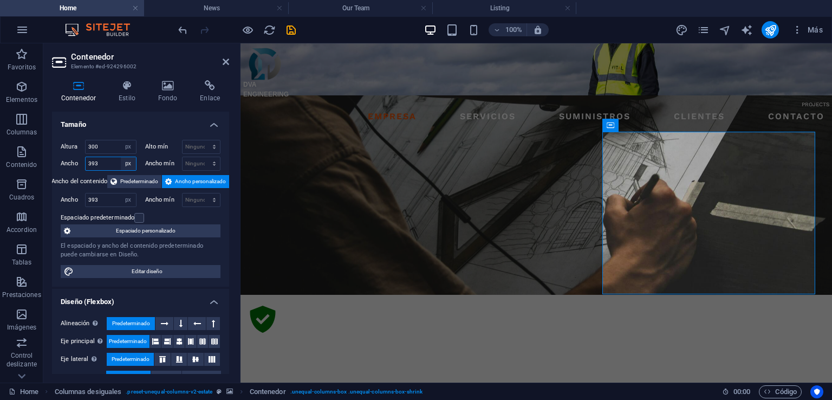
select select "rem"
click at [121, 157] on select "Predeterminado px rem % em vh vw" at bounding box center [128, 163] width 15 height 13
type input "24.5625"
click at [130, 163] on select "Predeterminado px rem % em vh vw" at bounding box center [128, 163] width 15 height 13
select select "%"
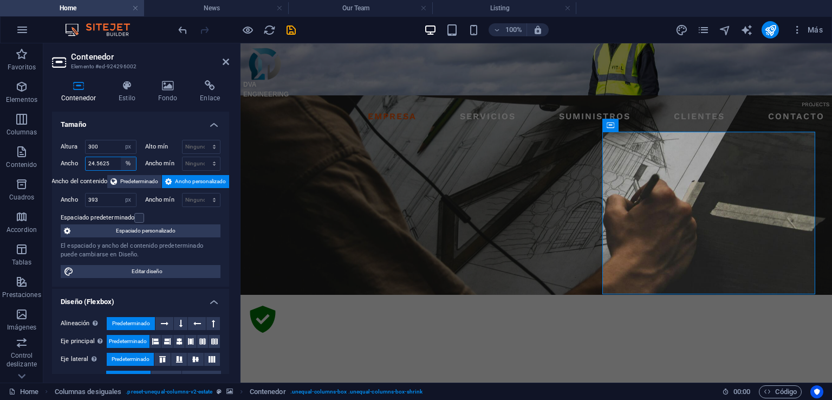
click at [121, 157] on select "Predeterminado px rem % em vh vw" at bounding box center [128, 163] width 15 height 13
drag, startPoint x: 97, startPoint y: 161, endPoint x: 83, endPoint y: 160, distance: 14.1
click at [83, 160] on div "Ancho 45 Predeterminado px rem % em vh vw" at bounding box center [99, 164] width 76 height 14
type input "50"
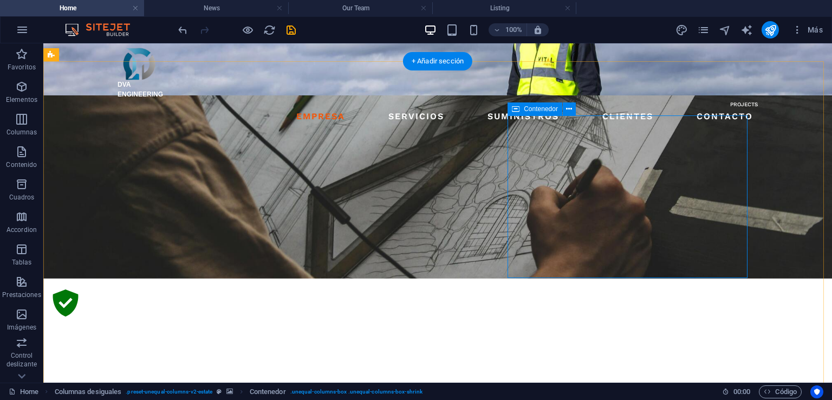
select select "px"
select select "%"
select select "px"
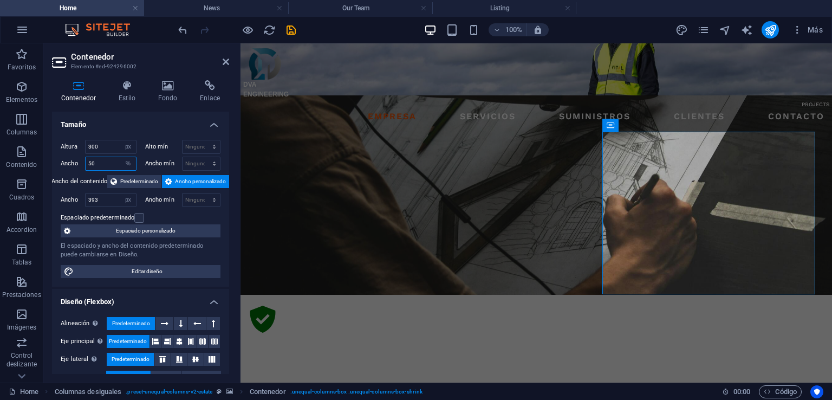
drag, startPoint x: 101, startPoint y: 165, endPoint x: 84, endPoint y: 163, distance: 17.5
click at [84, 163] on div "Ancho 50 Predeterminado px rem % em vh vw" at bounding box center [99, 164] width 76 height 14
click at [180, 27] on icon "undo" at bounding box center [183, 30] width 12 height 12
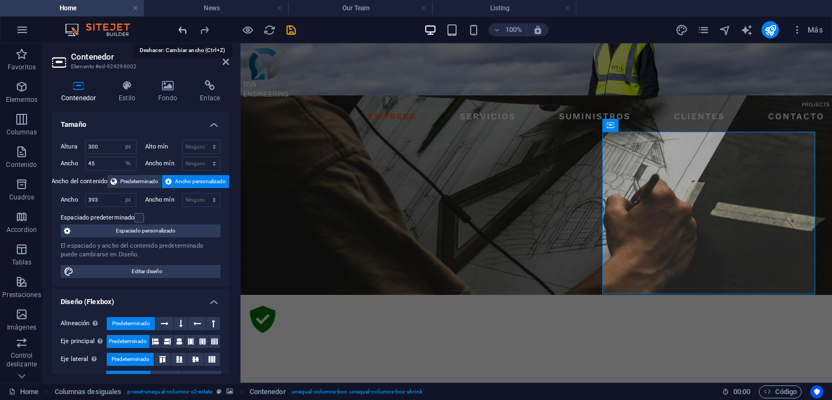
type input "32.83"
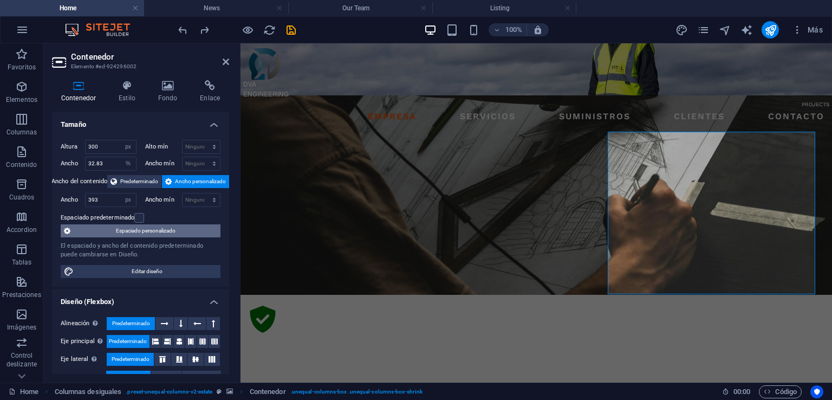
click at [159, 230] on span "Espaciado personalizado" at bounding box center [146, 230] width 144 height 13
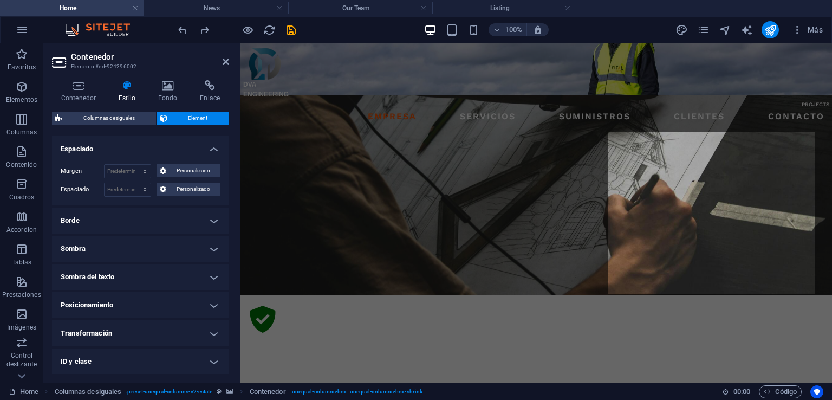
scroll to position [108, 0]
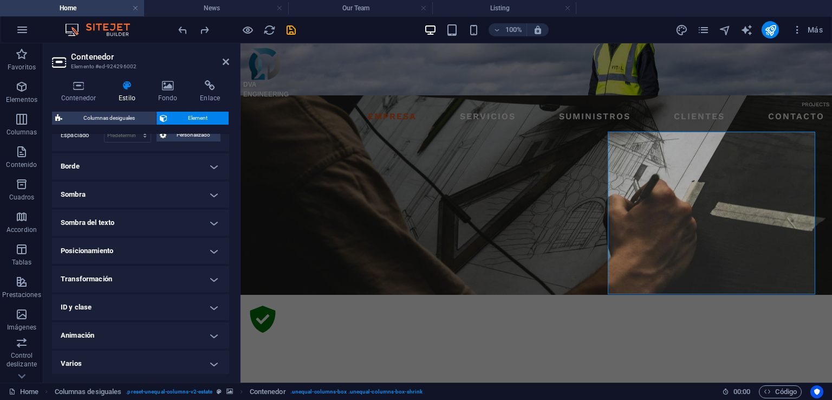
click at [213, 248] on h4 "Posicionamiento" at bounding box center [140, 251] width 177 height 26
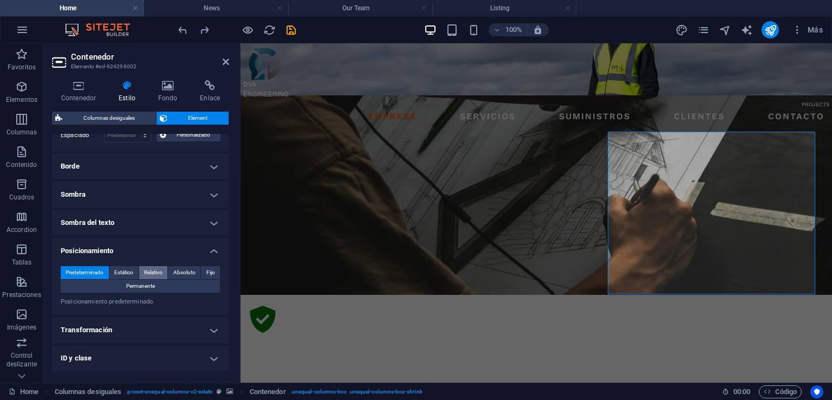
click at [157, 269] on span "Relativo" at bounding box center [153, 272] width 18 height 13
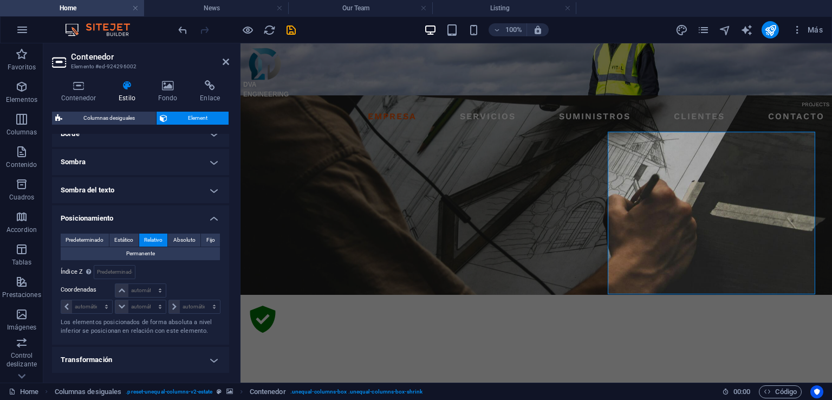
scroll to position [162, 0]
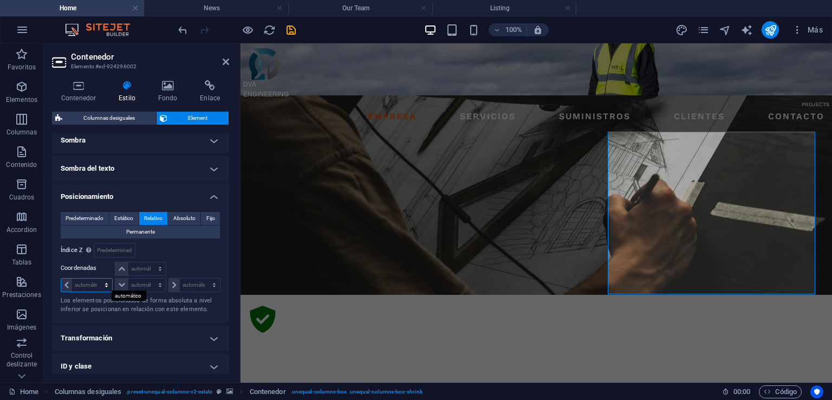
click at [105, 281] on select "automático px rem % em" at bounding box center [86, 284] width 51 height 13
select select "px"
click at [96, 278] on select "automático px rem % em" at bounding box center [86, 284] width 51 height 13
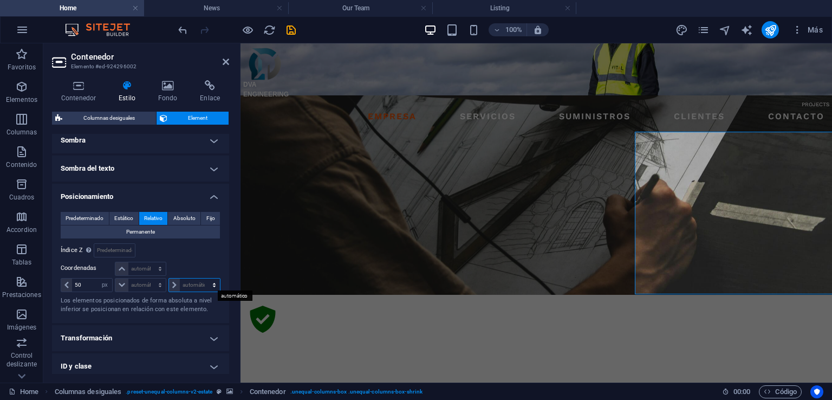
click at [196, 285] on select "automático px rem % em" at bounding box center [194, 284] width 51 height 13
drag, startPoint x: 84, startPoint y: 284, endPoint x: 74, endPoint y: 284, distance: 10.8
click at [74, 284] on input "50" at bounding box center [92, 284] width 40 height 13
type input "0"
click at [192, 284] on select "automático px rem % em" at bounding box center [194, 284] width 51 height 13
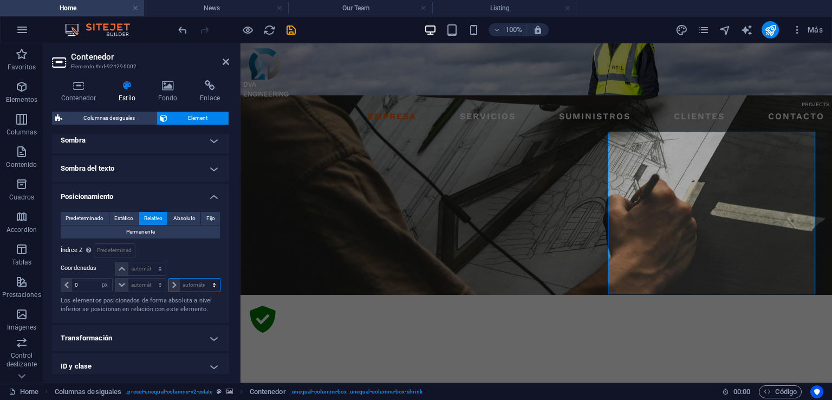
select select "px"
click at [203, 278] on select "automático px rem % em" at bounding box center [194, 284] width 51 height 13
click at [196, 286] on input "50" at bounding box center [200, 284] width 40 height 13
drag, startPoint x: 196, startPoint y: 286, endPoint x: 183, endPoint y: 284, distance: 13.7
click at [183, 284] on input "50" at bounding box center [200, 284] width 40 height 13
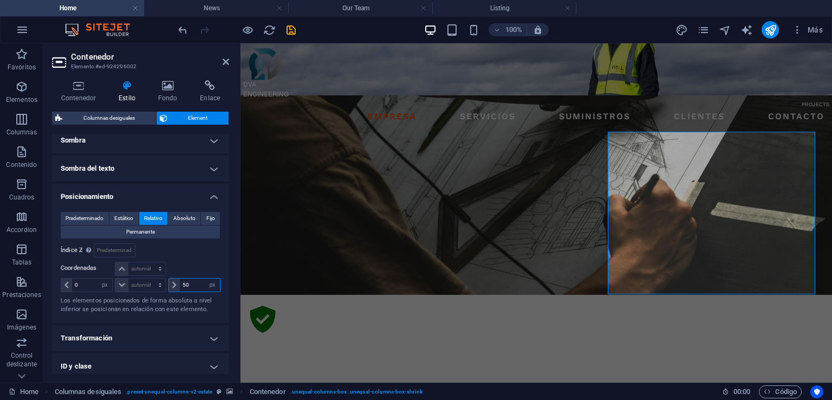
drag, startPoint x: 194, startPoint y: 285, endPoint x: 181, endPoint y: 281, distance: 14.2
click at [181, 281] on input "50" at bounding box center [200, 284] width 40 height 13
type input "0"
click at [102, 217] on span "Predeterminado" at bounding box center [85, 218] width 38 height 13
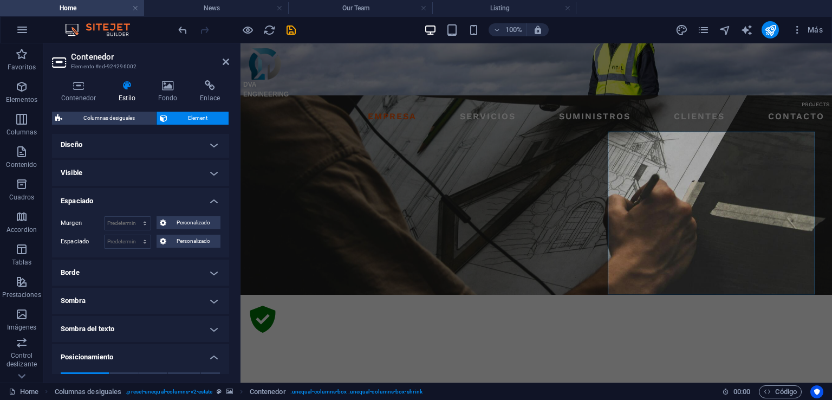
scroll to position [0, 0]
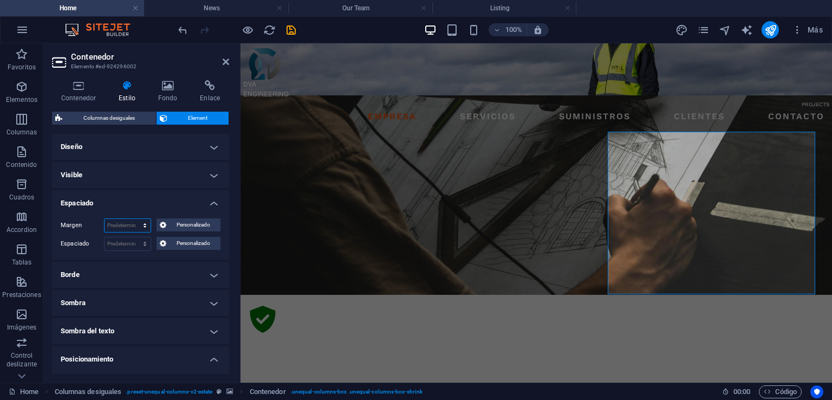
click at [139, 227] on select "Predeterminado automático px % rem vw vh Personalizado" at bounding box center [128, 225] width 46 height 13
select select "px"
click at [134, 219] on select "Predeterminado automático px % rem vw vh Personalizado" at bounding box center [128, 225] width 46 height 13
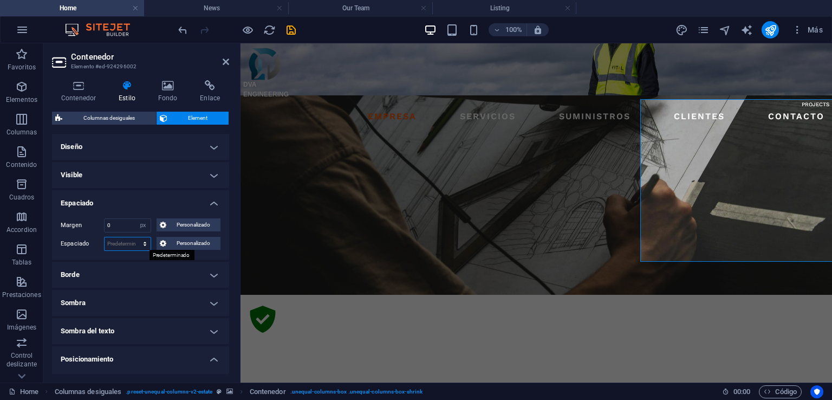
click at [129, 243] on select "Predeterminado px rem % vh vw Personalizado" at bounding box center [128, 243] width 46 height 13
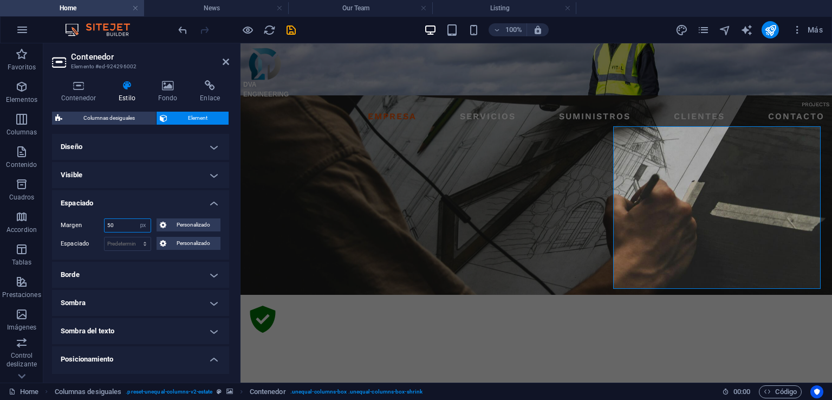
drag, startPoint x: 117, startPoint y: 226, endPoint x: 106, endPoint y: 225, distance: 10.9
click at [106, 225] on input "50" at bounding box center [128, 225] width 46 height 13
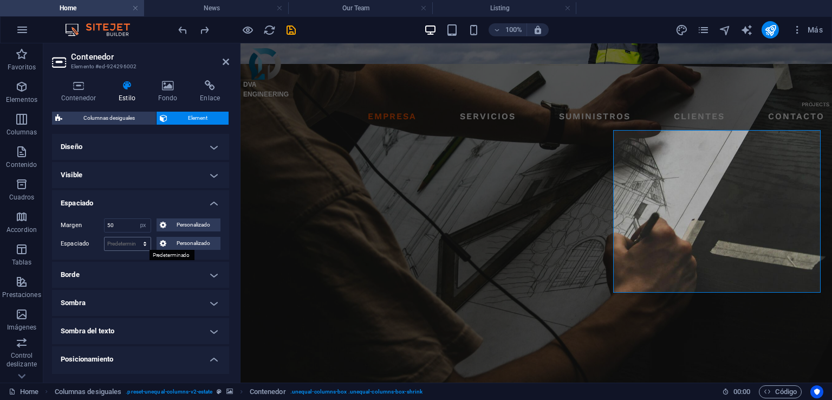
scroll to position [672, 0]
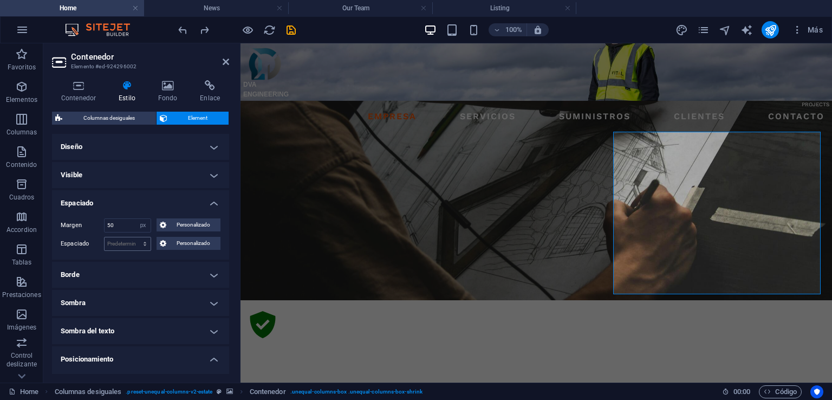
type input "0"
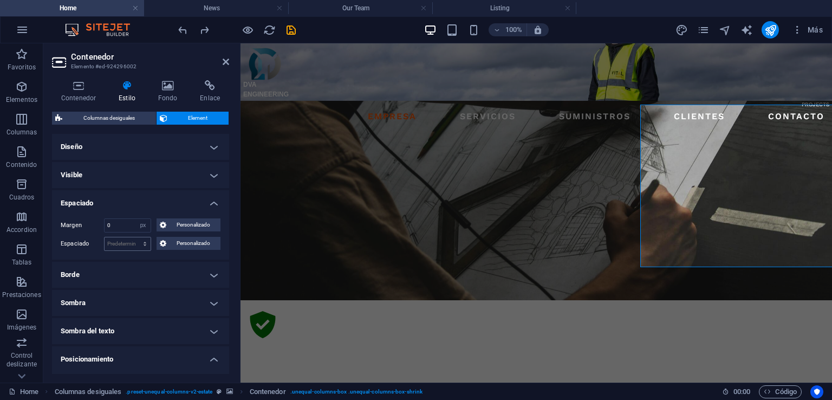
select select "DISABLED_OPTION_VALUE"
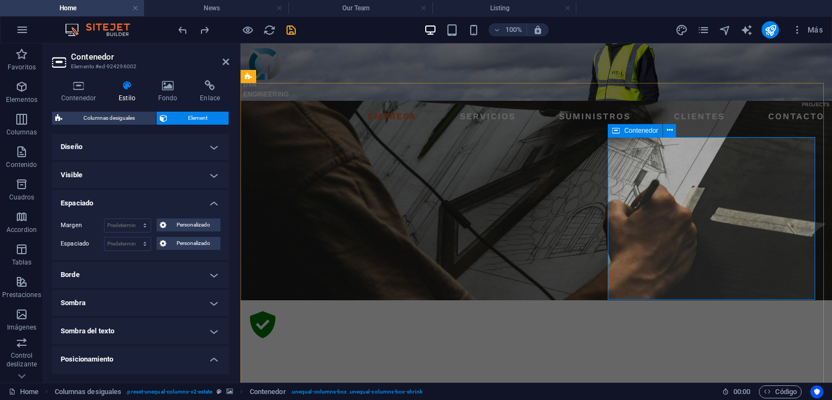
click at [79, 85] on icon at bounding box center [78, 85] width 53 height 11
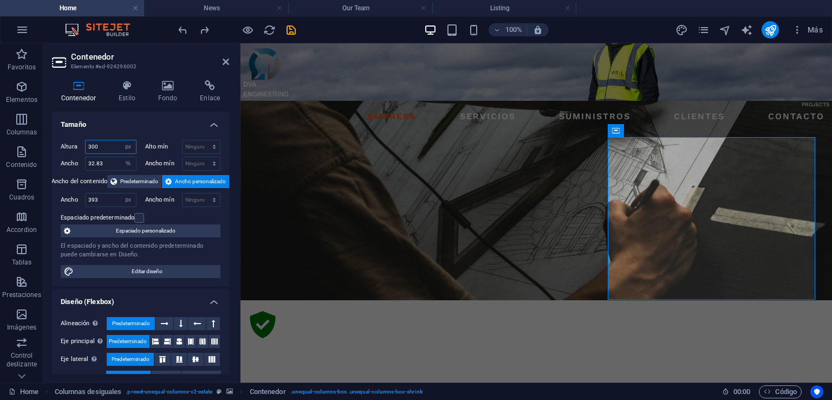
drag, startPoint x: 102, startPoint y: 148, endPoint x: 84, endPoint y: 148, distance: 17.3
click at [85, 148] on div "300 Predeterminado px rem % vh vw" at bounding box center [110, 147] width 51 height 14
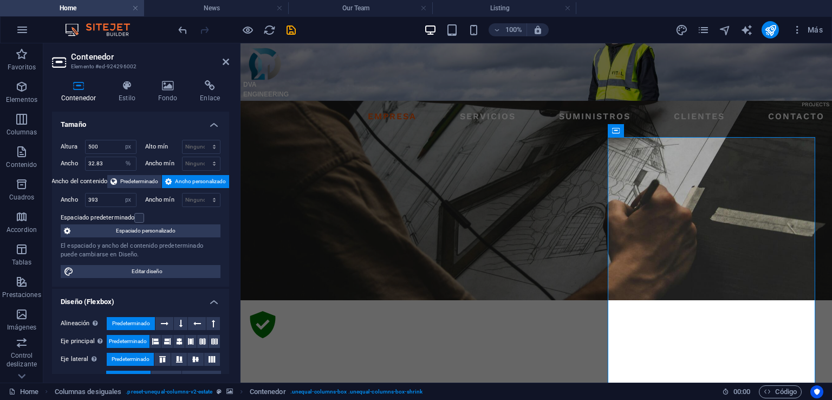
type input "300"
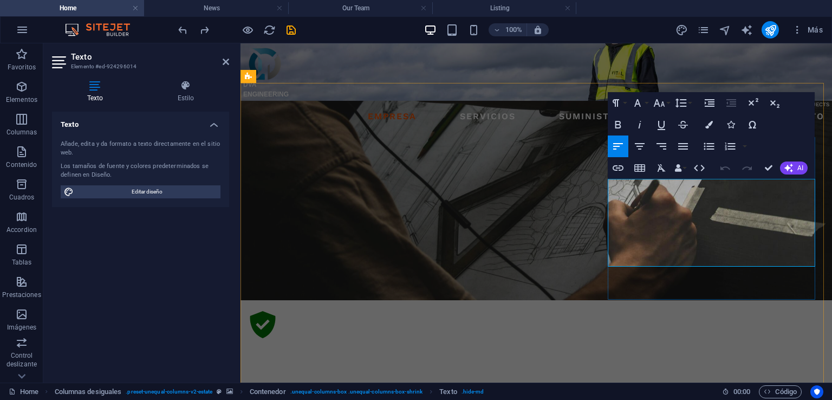
drag, startPoint x: 662, startPoint y: 263, endPoint x: 613, endPoint y: 190, distance: 87.7
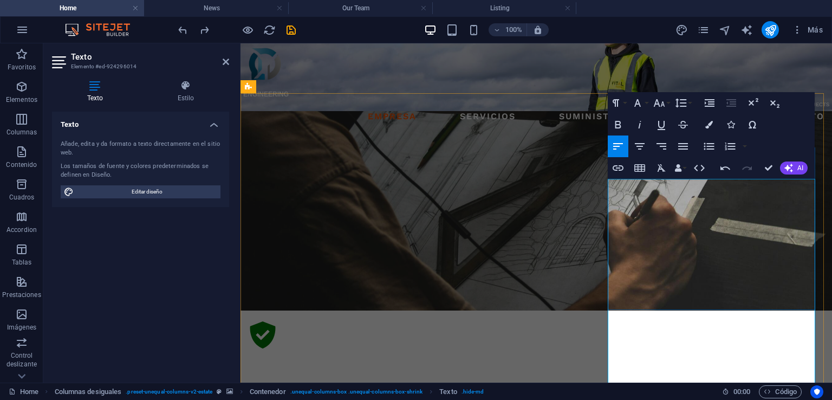
scroll to position [4887, 1]
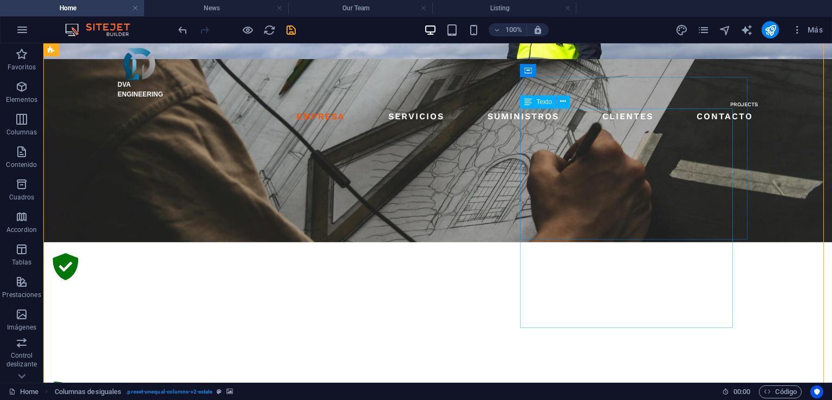
scroll to position [715, 0]
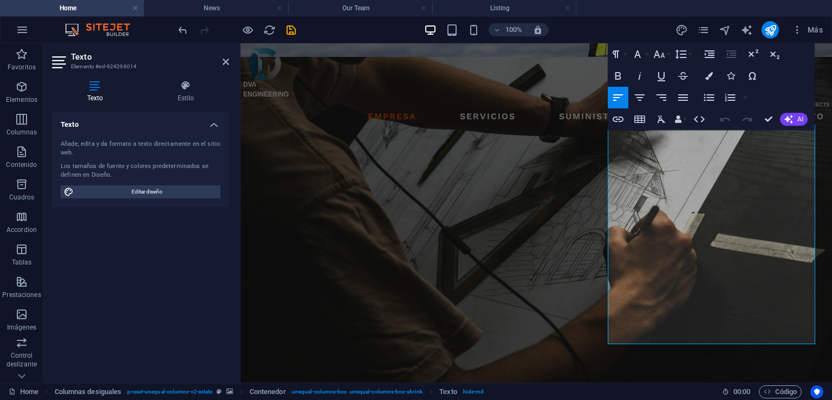
click at [231, 61] on aside "Texto Elemento #ed-924296014 Texto Estilo Texto Añade, [PERSON_NAME] a texto di…" at bounding box center [141, 212] width 197 height 339
click at [224, 61] on icon at bounding box center [226, 61] width 6 height 9
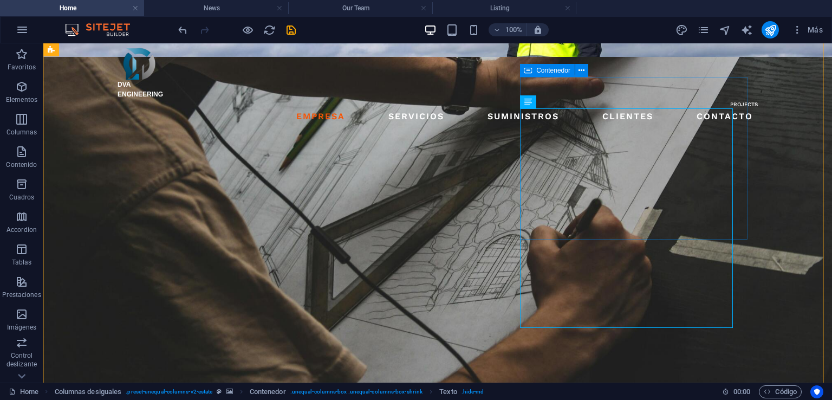
select select "px"
select select "%"
select select "px"
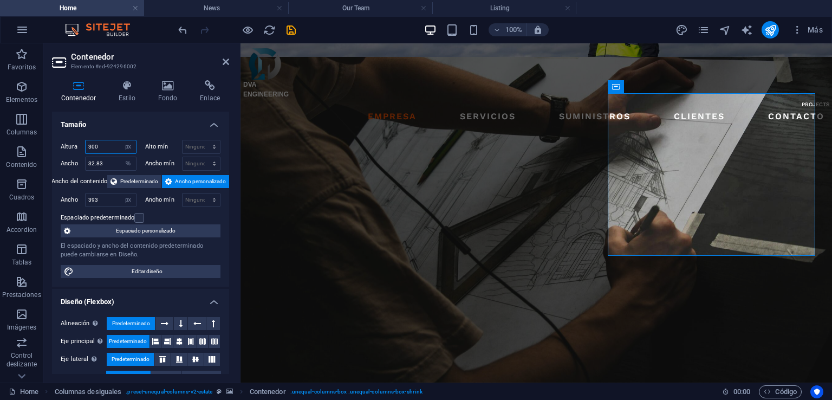
drag, startPoint x: 100, startPoint y: 149, endPoint x: 86, endPoint y: 145, distance: 14.4
click at [86, 145] on input "300" at bounding box center [111, 146] width 50 height 13
type input "2"
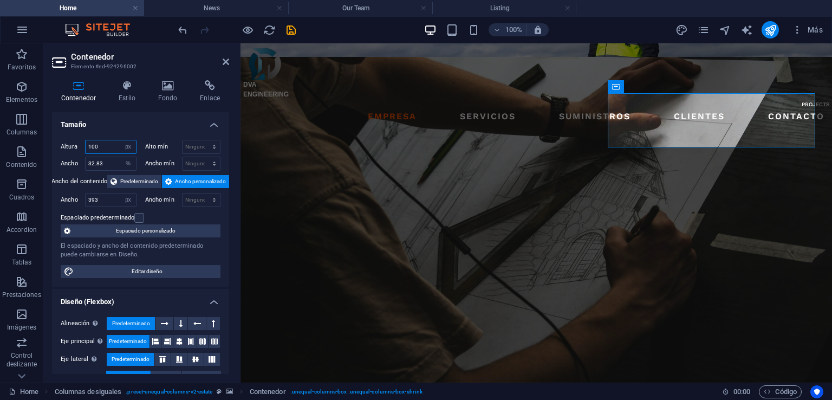
drag, startPoint x: 93, startPoint y: 145, endPoint x: 87, endPoint y: 145, distance: 6.5
click at [87, 145] on input "100" at bounding box center [111, 146] width 50 height 13
click at [97, 158] on input "32.83" at bounding box center [111, 163] width 50 height 13
drag, startPoint x: 96, startPoint y: 145, endPoint x: 85, endPoint y: 145, distance: 11.4
click at [86, 145] on input "80" at bounding box center [111, 146] width 50 height 13
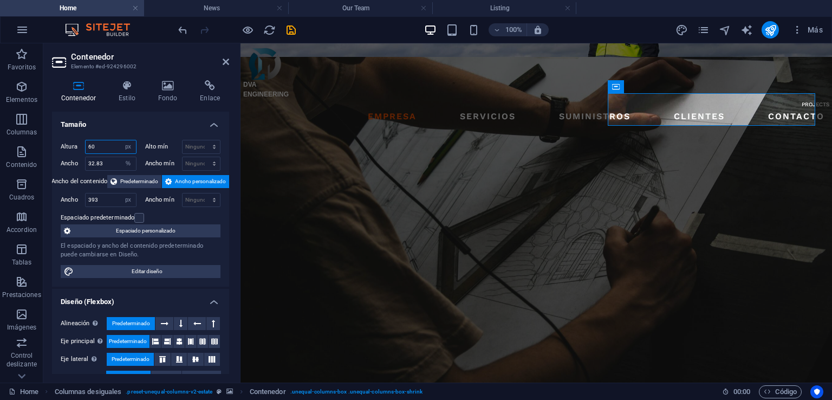
drag, startPoint x: 95, startPoint y: 151, endPoint x: 87, endPoint y: 147, distance: 9.0
click at [87, 148] on input "60" at bounding box center [111, 146] width 50 height 13
type input "50"
click at [182, 120] on h4 "Tamaño" at bounding box center [140, 121] width 177 height 19
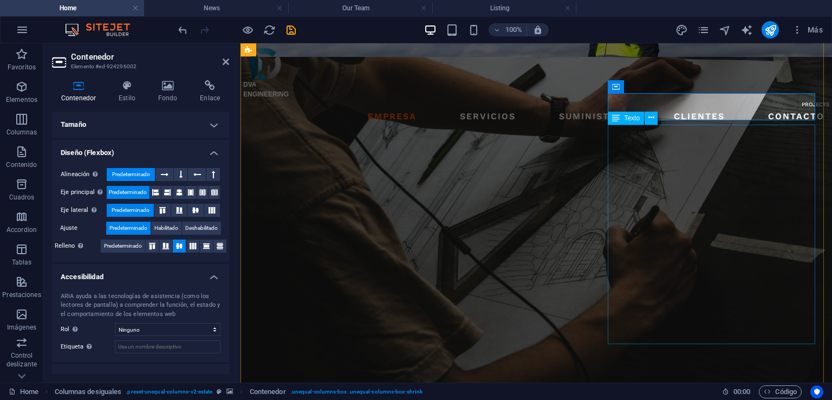
click at [185, 122] on h4 "Tamaño" at bounding box center [140, 125] width 177 height 26
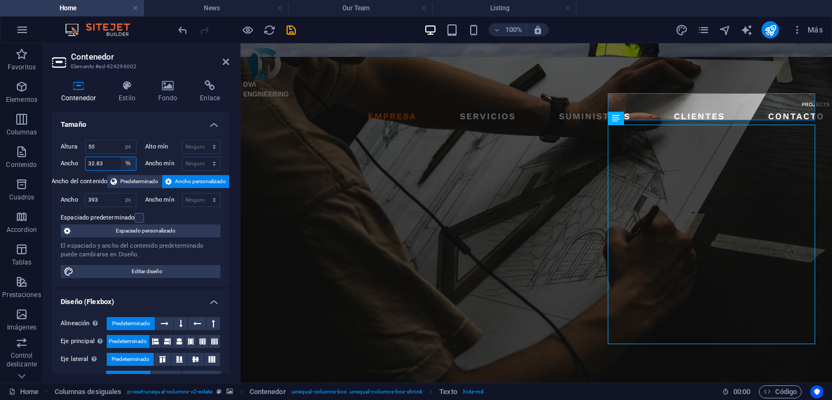
click at [126, 163] on select "Predeterminado px rem % em vh vw" at bounding box center [128, 163] width 15 height 13
select select "px"
click at [121, 157] on select "Predeterminado px rem % em vh vw" at bounding box center [128, 163] width 15 height 13
click at [101, 159] on input "382" at bounding box center [111, 163] width 50 height 13
drag, startPoint x: 104, startPoint y: 162, endPoint x: 81, endPoint y: 158, distance: 23.2
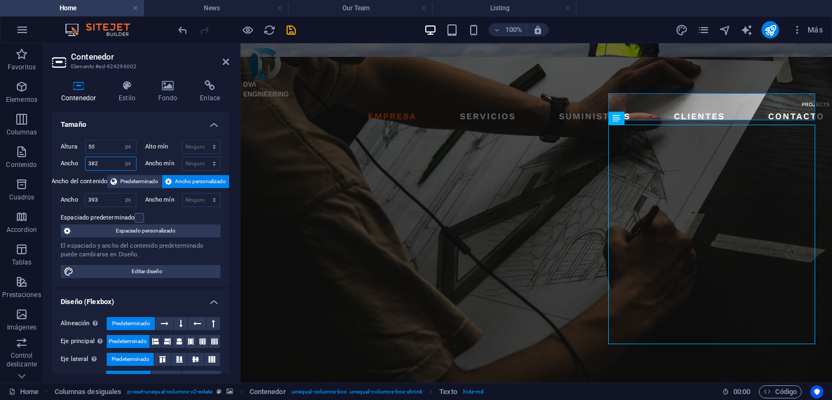
click at [81, 158] on div "Ancho 382 Predeterminado px rem % em vh vw" at bounding box center [99, 164] width 76 height 14
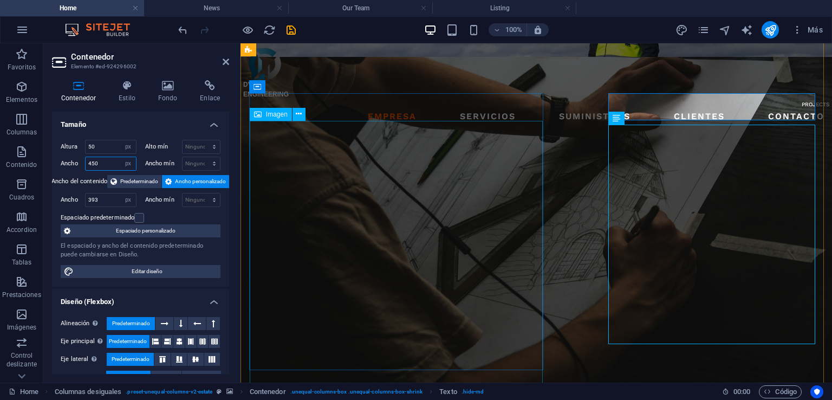
type input "450"
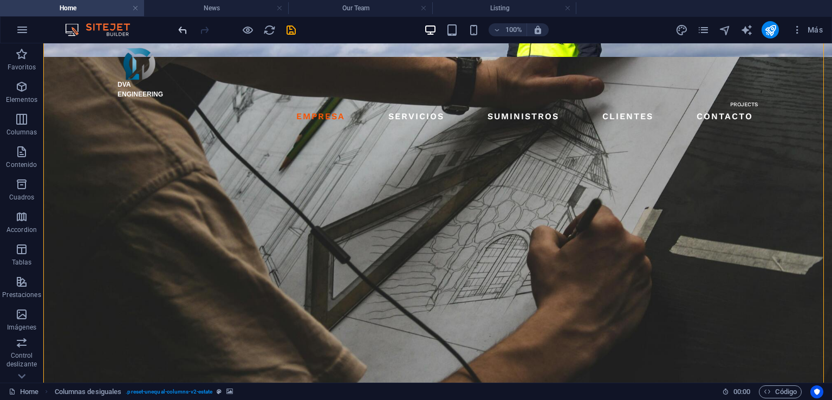
click at [183, 32] on icon "undo" at bounding box center [183, 30] width 12 height 12
click at [180, 28] on icon "undo" at bounding box center [183, 30] width 12 height 12
